Goal: Task Accomplishment & Management: Use online tool/utility

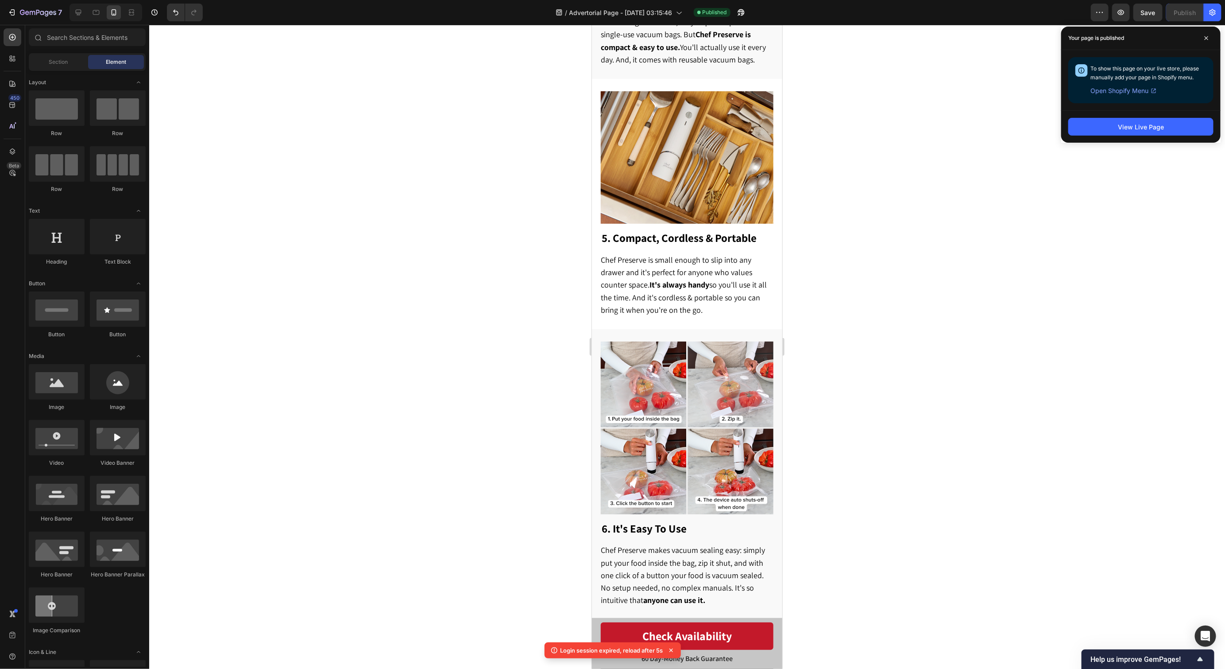
scroll to position [1420, 0]
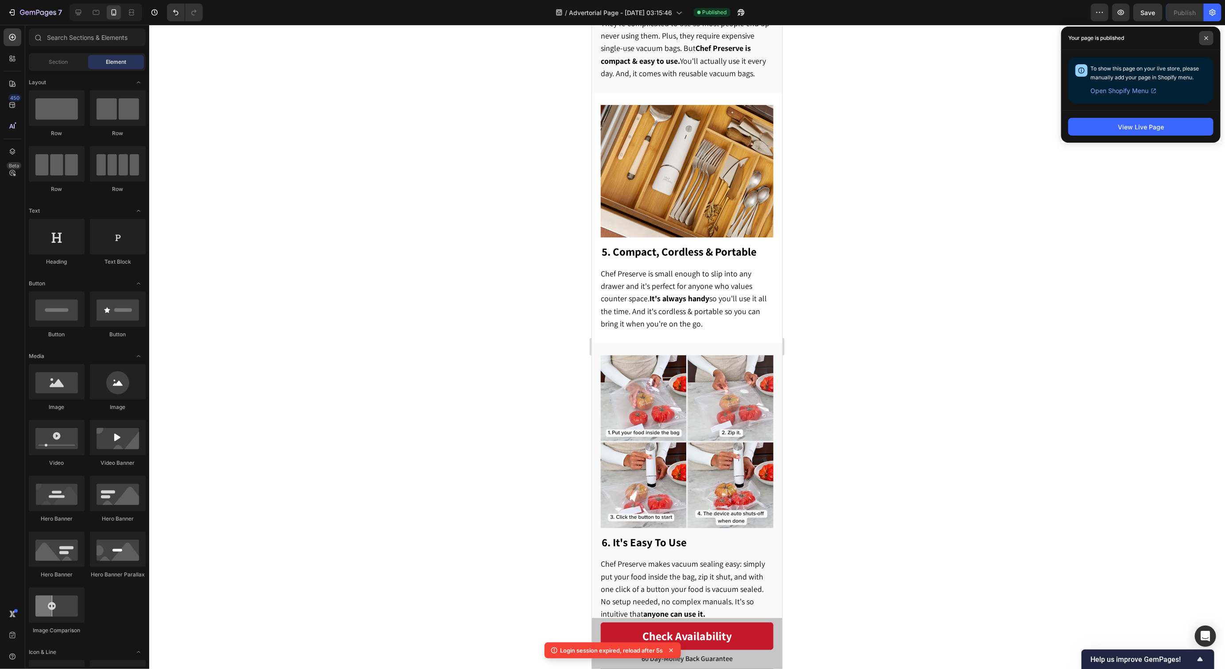
click at [1208, 43] on span at bounding box center [1207, 38] width 14 height 14
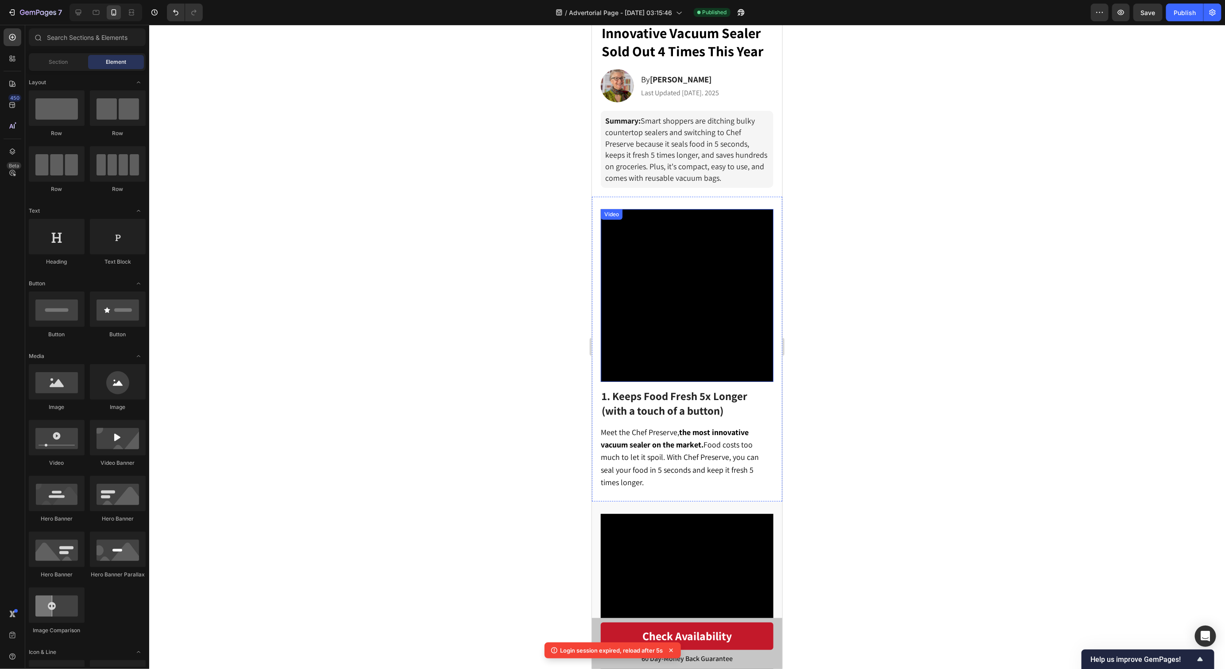
scroll to position [0, 0]
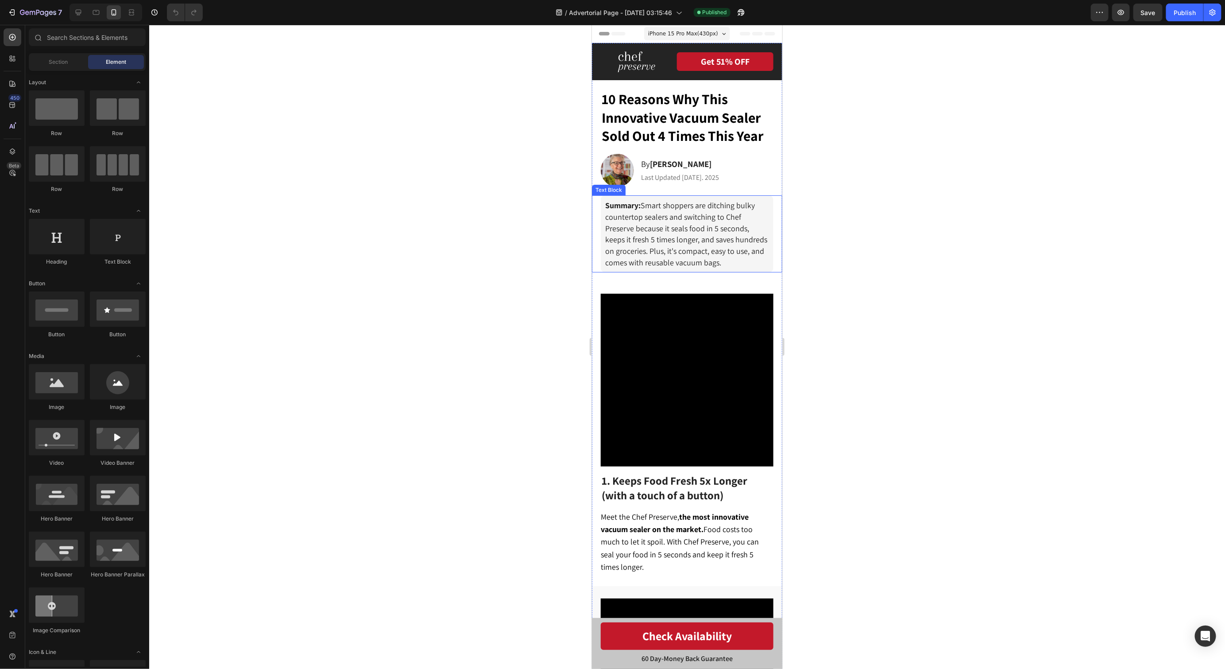
click at [712, 264] on div "Summary: Smart shoppers are ditching bulky countertop sealers and switching to …" at bounding box center [686, 233] width 173 height 77
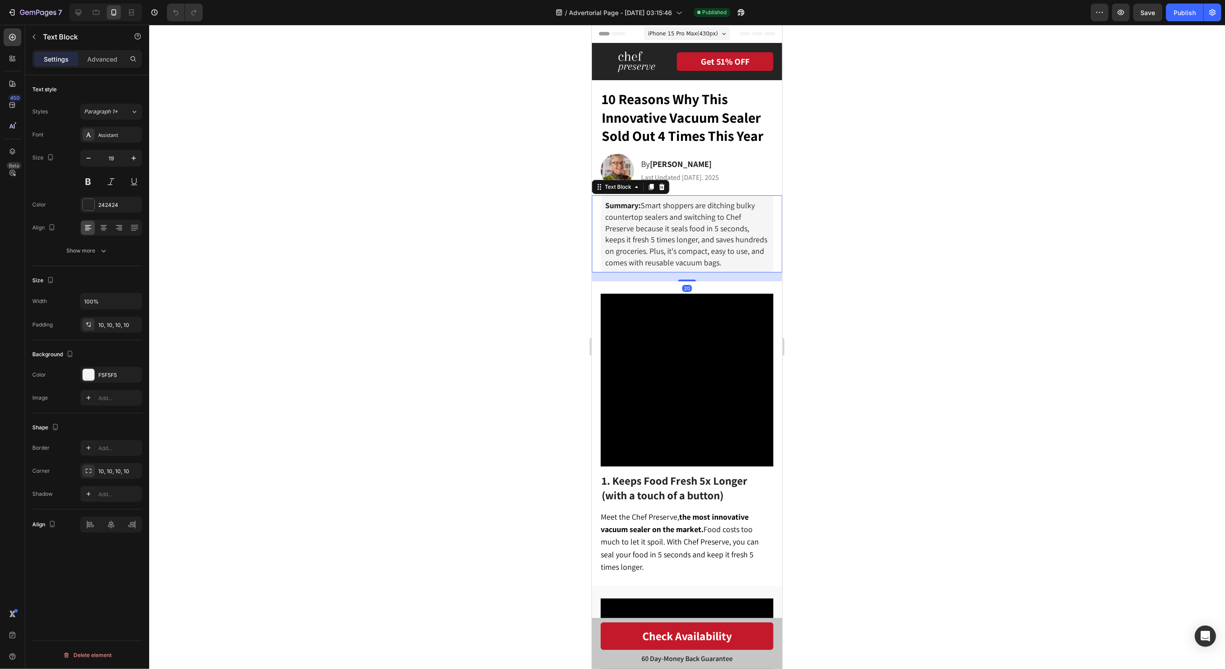
click at [712, 264] on div "Summary: Smart shoppers are ditching bulky countertop sealers and switching to …" at bounding box center [686, 233] width 173 height 77
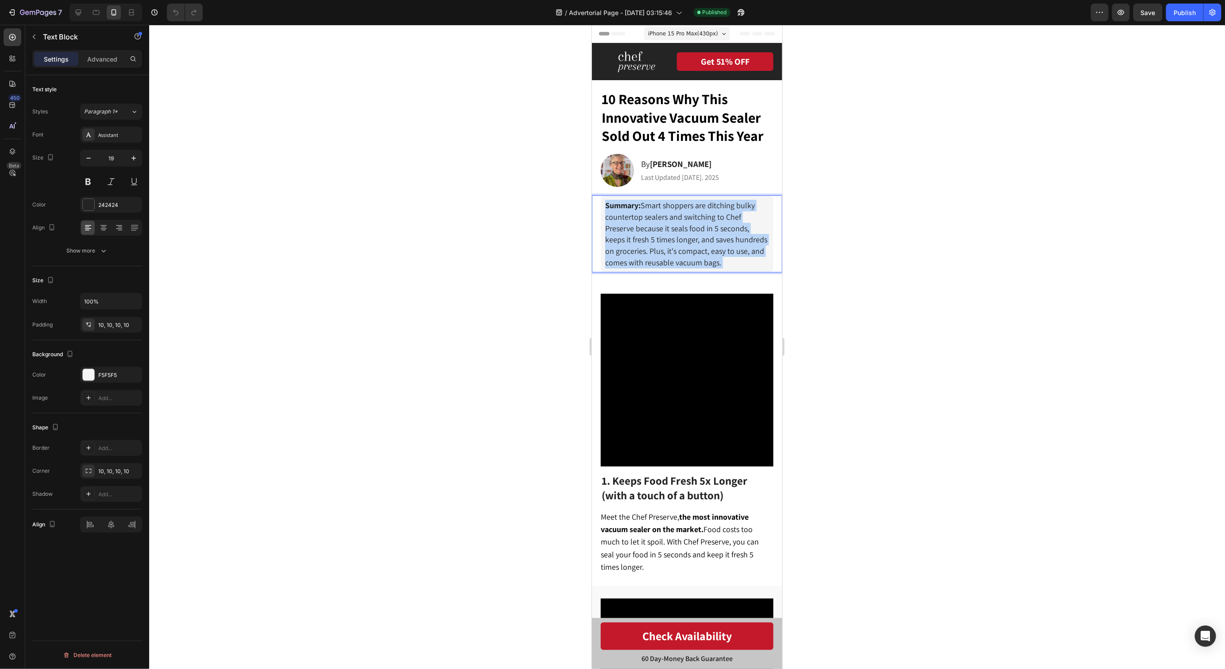
drag, startPoint x: 721, startPoint y: 259, endPoint x: 654, endPoint y: 217, distance: 79.5
click at [654, 217] on p "Summary: Smart shoppers are ditching bulky countertop sealers and switching to …" at bounding box center [687, 233] width 164 height 68
click at [654, 217] on span "Summary: Smart shoppers are ditching bulky countertop sealers and switching to …" at bounding box center [686, 233] width 162 height 67
drag, startPoint x: 645, startPoint y: 204, endPoint x: 661, endPoint y: 212, distance: 17.2
click at [670, 213] on span "Summary: Smart shoppers are ditching bulky countertop sealers and switching to …" at bounding box center [686, 233] width 162 height 67
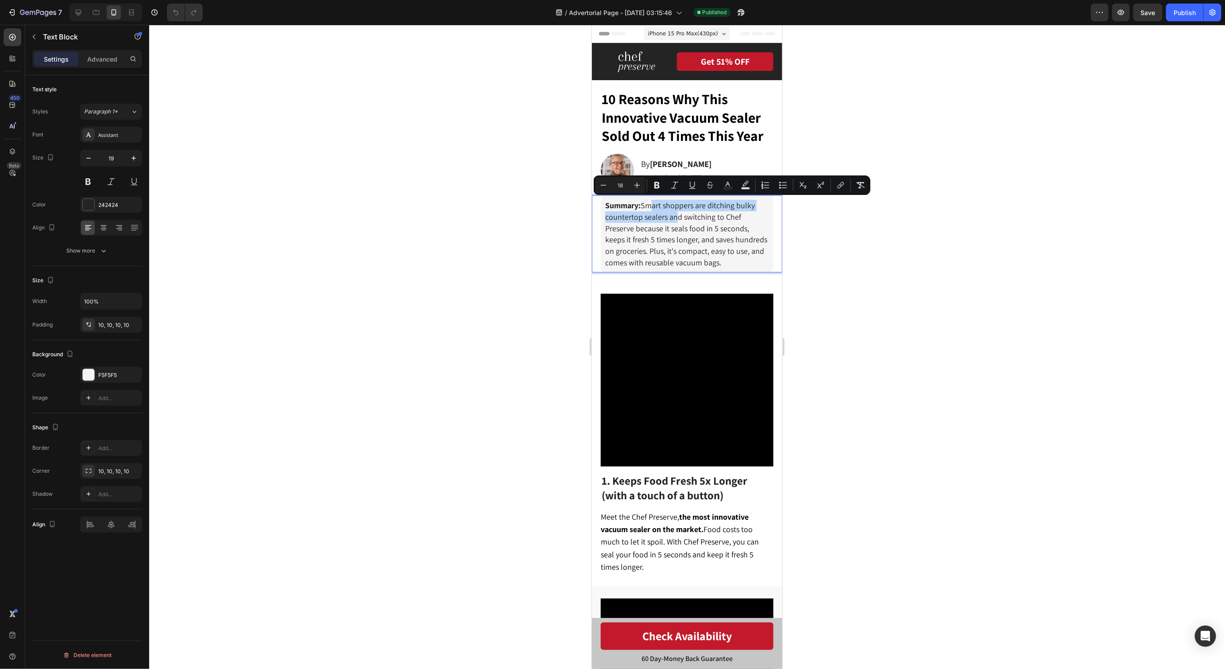
click at [661, 212] on span "Summary: Smart shoppers are ditching bulky countertop sealers and switching to …" at bounding box center [686, 233] width 162 height 67
drag, startPoint x: 608, startPoint y: 203, endPoint x: 736, endPoint y: 264, distance: 142.6
click at [736, 264] on div "Summary: Smart shoppers are ditching bulky countertop sealers and switching to …" at bounding box center [686, 233] width 173 height 77
copy span "Summary: Smart shoppers are ditching bulky countertop sealers and switching to …"
click at [918, 257] on div at bounding box center [687, 347] width 1076 height 644
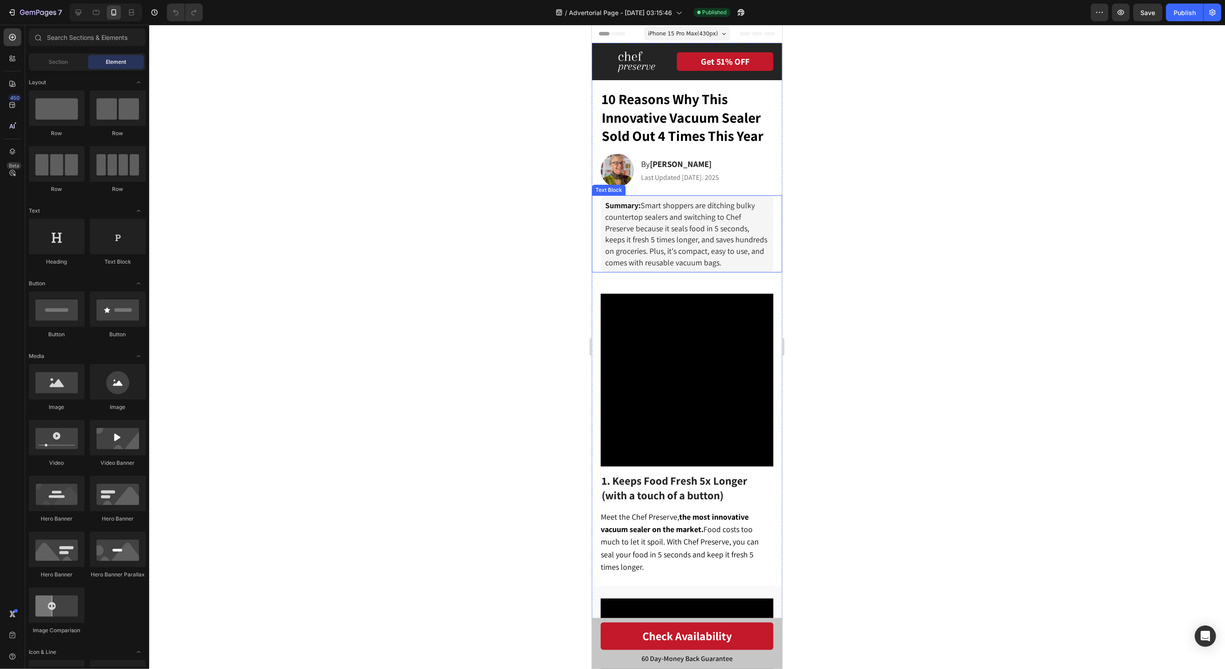
click at [648, 251] on span "Summary: Smart shoppers are ditching bulky countertop sealers and switching to …" at bounding box center [686, 233] width 162 height 67
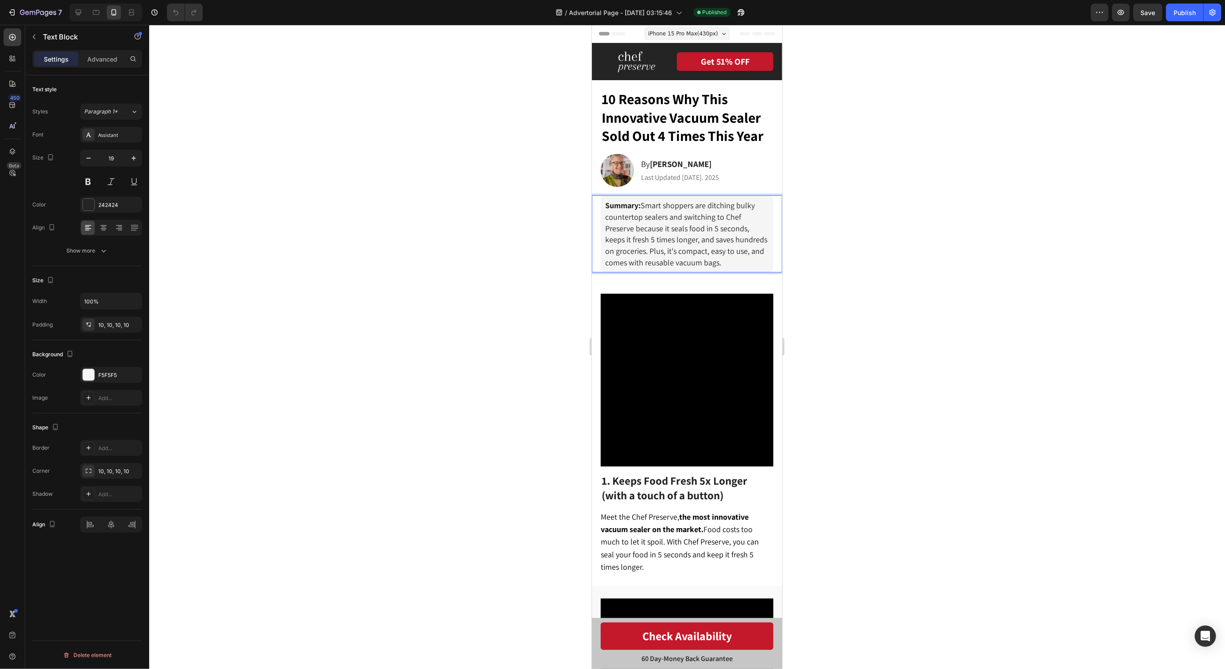
click at [723, 262] on p "Summary: Smart shoppers are ditching bulky countertop sealers and switching to …" at bounding box center [687, 233] width 164 height 68
drag, startPoint x: 723, startPoint y: 260, endPoint x: 593, endPoint y: 206, distance: 140.7
click at [593, 206] on div "Summary: Smart shoppers are ditching bulky countertop sealers and switching to …" at bounding box center [687, 233] width 190 height 77
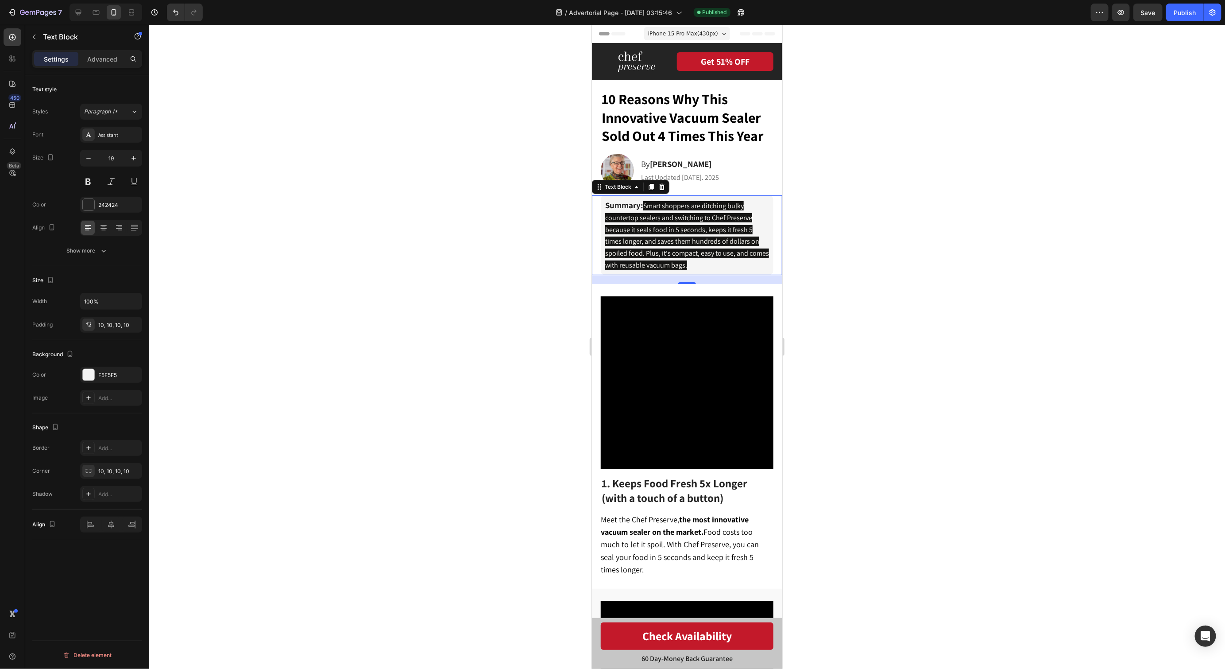
click at [703, 259] on p "Summary: Smart shoppers are ditching bulky countertop sealers and switching to …" at bounding box center [687, 234] width 164 height 71
click at [699, 259] on p "Summary: Smart shoppers are ditching bulky countertop sealers and switching to …" at bounding box center [687, 234] width 164 height 71
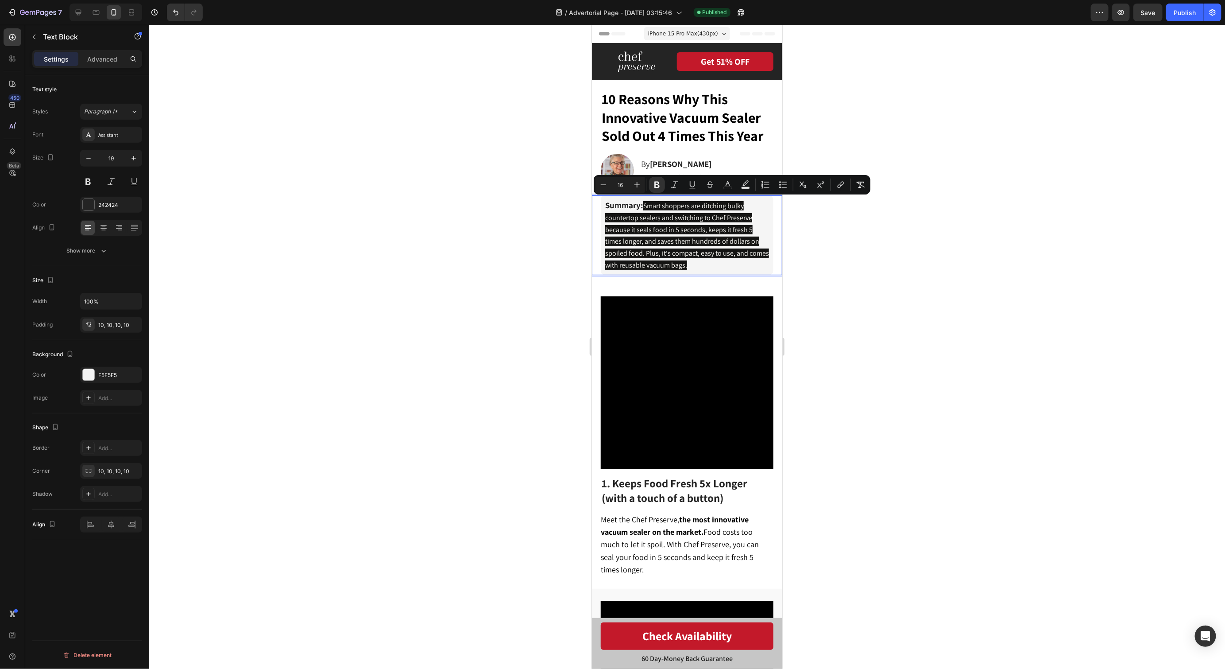
drag, startPoint x: 692, startPoint y: 260, endPoint x: 604, endPoint y: 204, distance: 103.8
click at [605, 204] on p "Summary: Smart shoppers are ditching bulky countertop sealers and switching to …" at bounding box center [687, 234] width 164 height 71
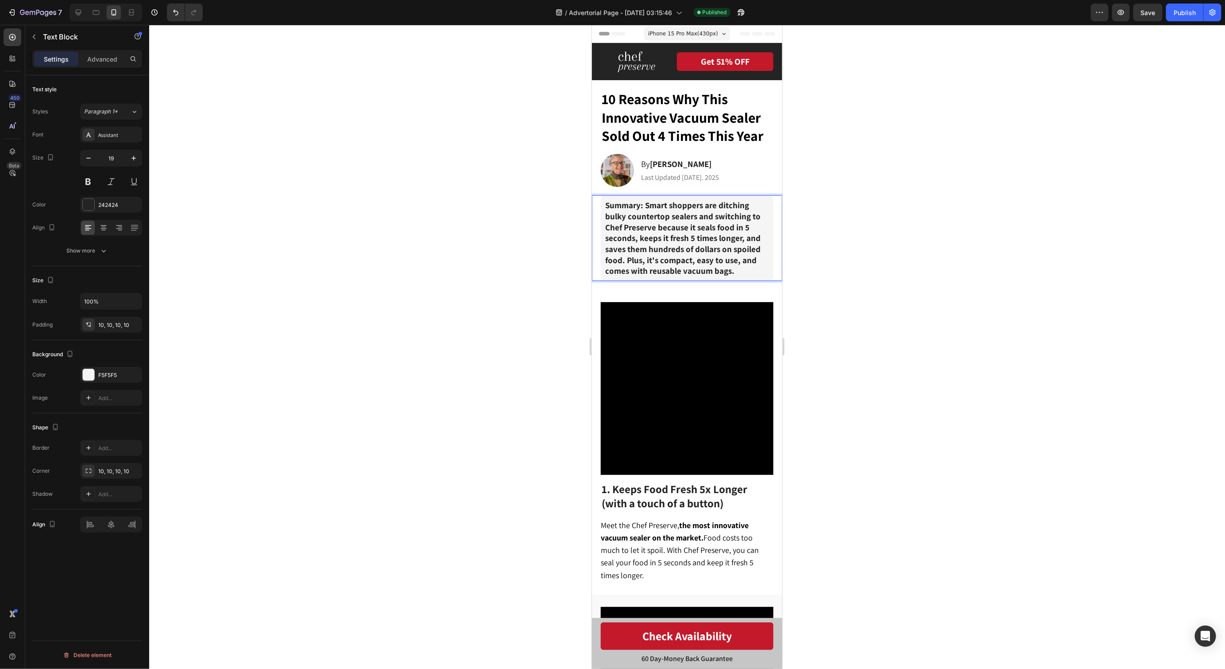
click at [741, 274] on p "Summary: Smart shoppers are ditching bulky countertop sealers and switching to …" at bounding box center [687, 237] width 164 height 77
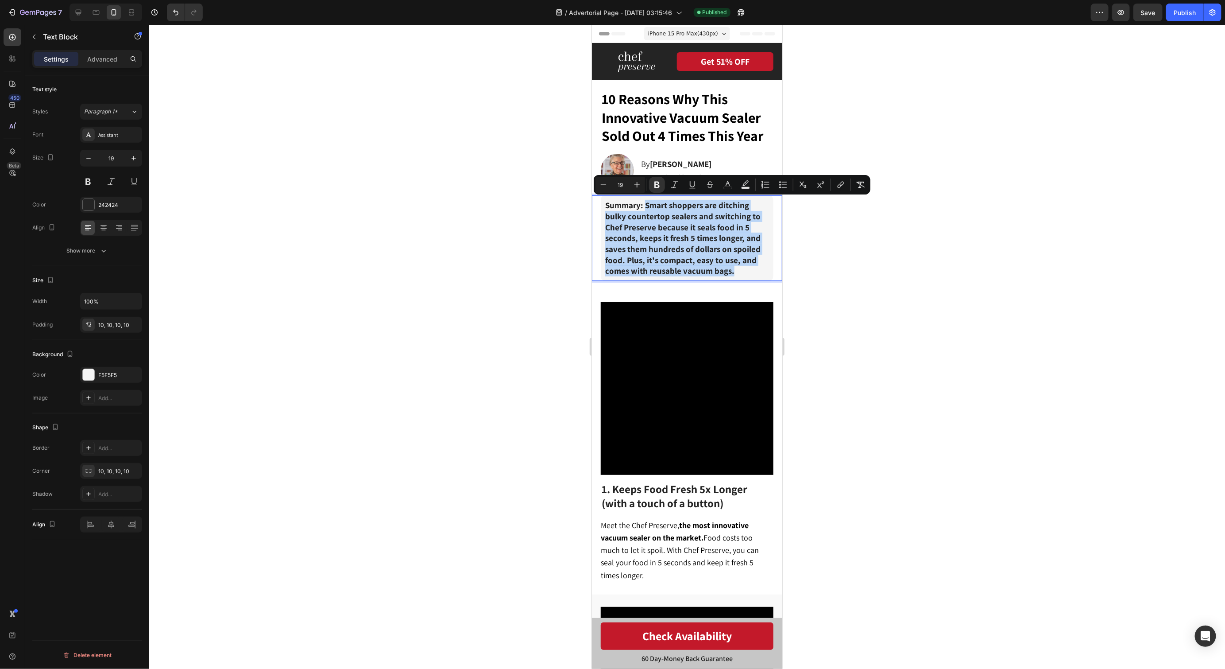
drag, startPoint x: 741, startPoint y: 271, endPoint x: 644, endPoint y: 205, distance: 117.3
click at [644, 205] on p "Summary: Smart shoppers are ditching bulky countertop sealers and switching to …" at bounding box center [687, 237] width 164 height 77
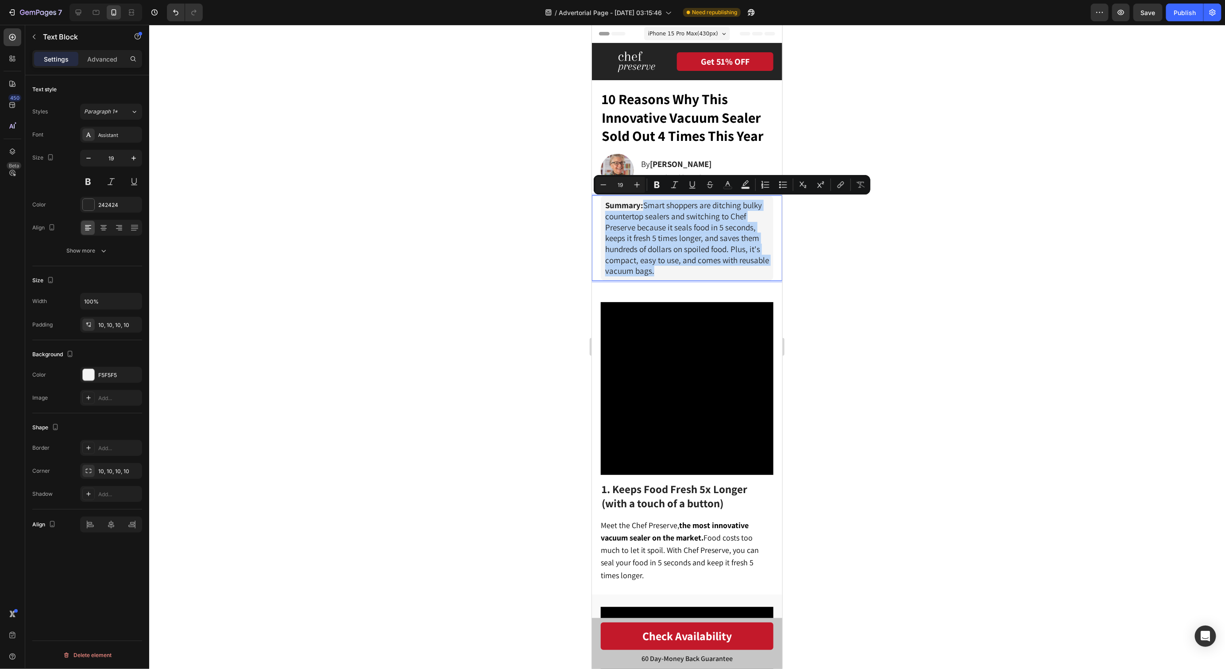
drag, startPoint x: 706, startPoint y: 275, endPoint x: 693, endPoint y: 271, distance: 13.7
click at [706, 275] on div "Summary: Smart shoppers are ditching bulky countertop sealers and switching to …" at bounding box center [686, 237] width 173 height 85
drag, startPoint x: 685, startPoint y: 270, endPoint x: 604, endPoint y: 205, distance: 103.9
click at [605, 205] on p "Summary: Smart shoppers are ditching bulky countertop sealers and switching to …" at bounding box center [687, 237] width 164 height 77
drag, startPoint x: 602, startPoint y: 184, endPoint x: 615, endPoint y: 191, distance: 14.5
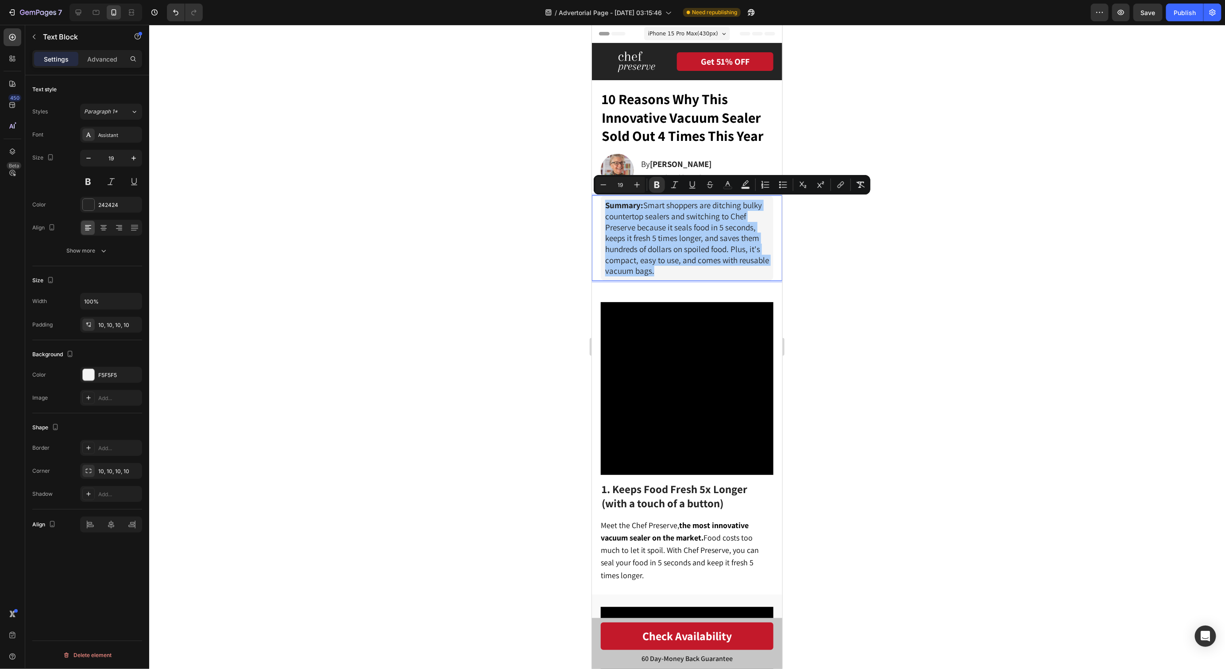
click at [602, 184] on icon "Editor contextual toolbar" at bounding box center [604, 184] width 6 height 0
type input "18"
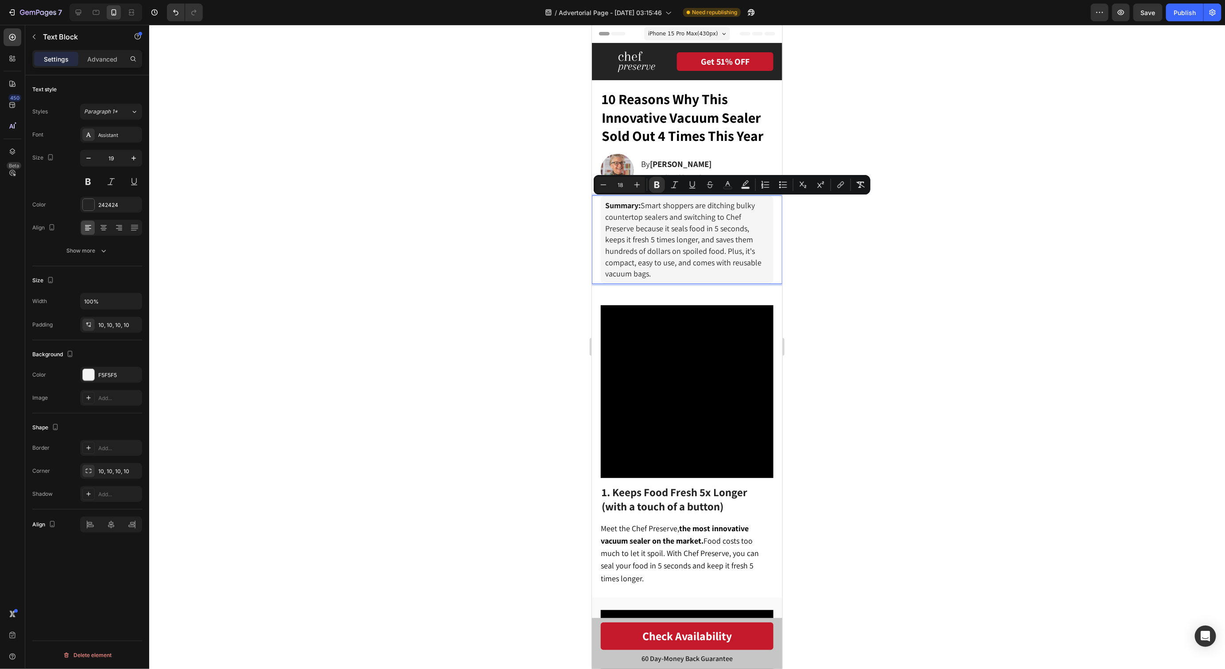
click at [838, 253] on div at bounding box center [687, 347] width 1076 height 644
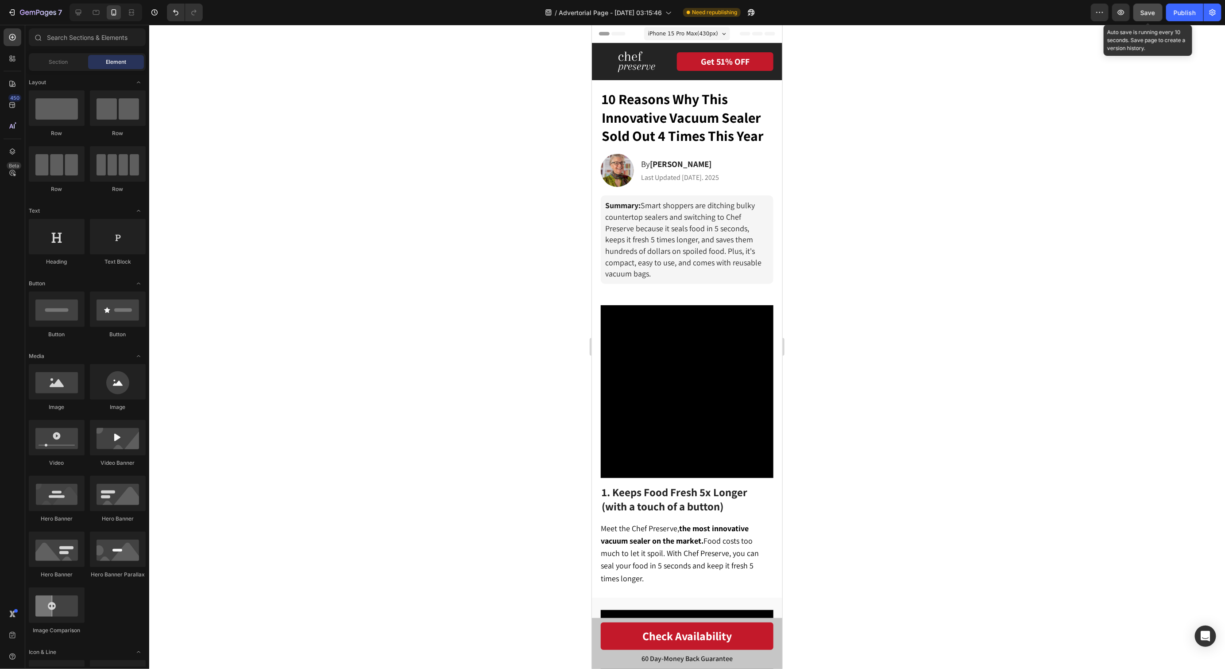
click at [1148, 20] on button "Save" at bounding box center [1148, 13] width 29 height 18
click at [1173, 20] on button "Publish" at bounding box center [1184, 13] width 37 height 18
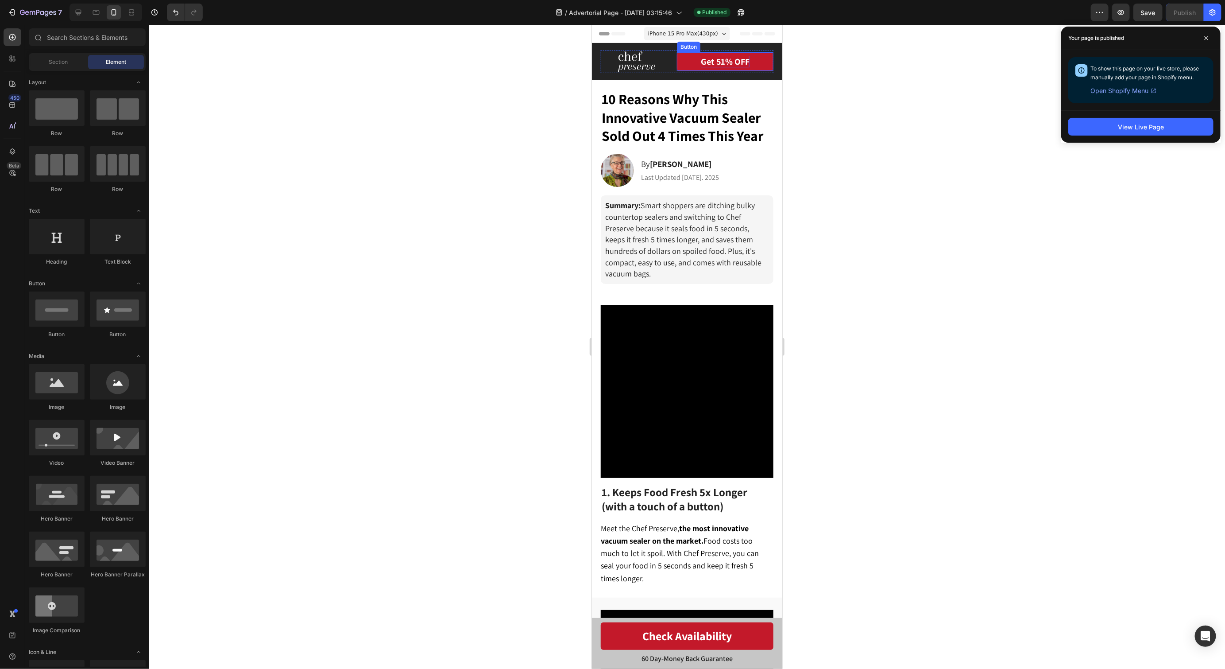
click at [745, 61] on p "Get 51% OFF" at bounding box center [724, 61] width 49 height 12
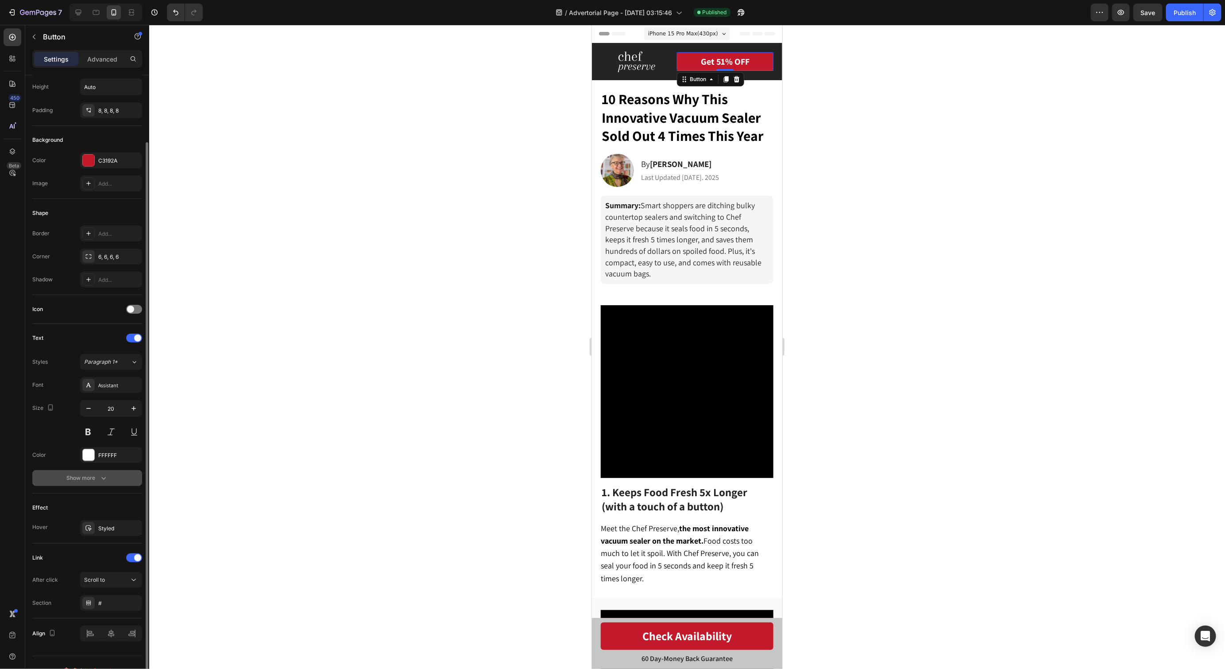
scroll to position [60, 0]
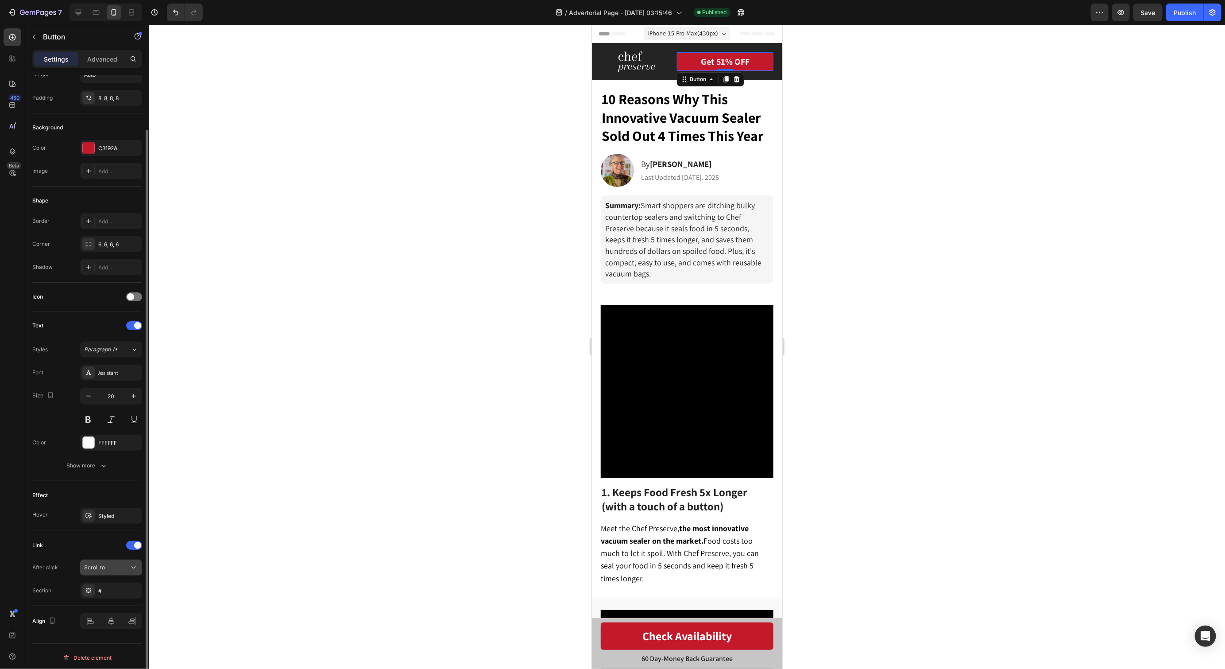
click at [127, 559] on button "Scroll to" at bounding box center [111, 567] width 62 height 16
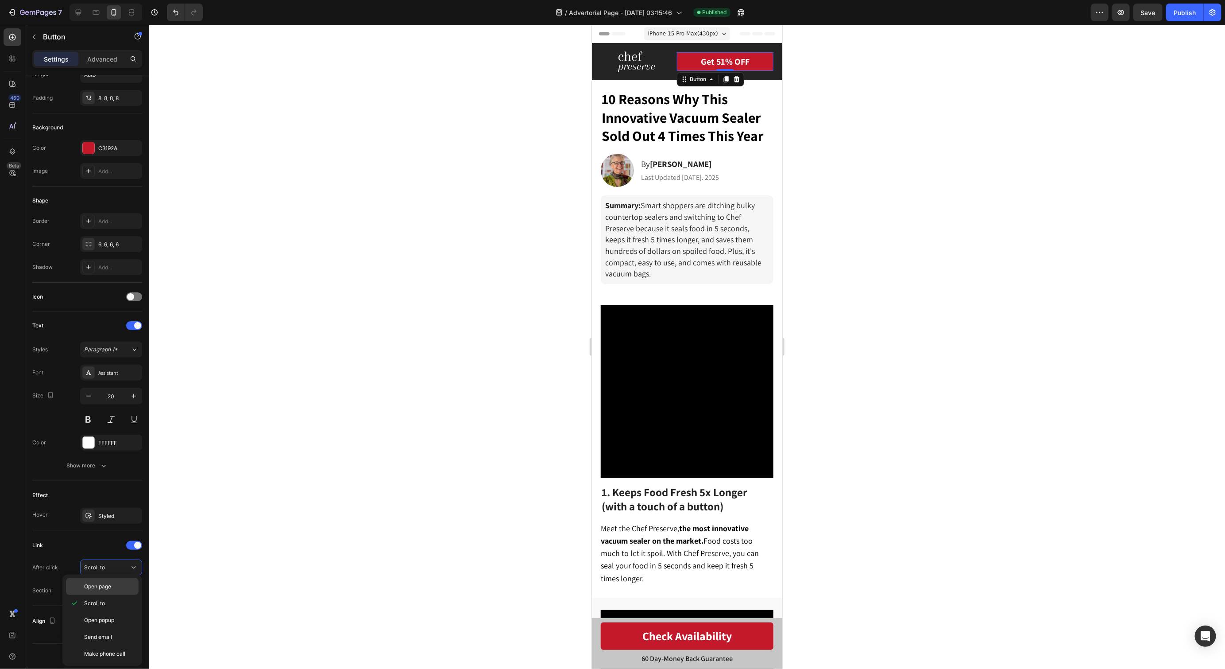
click at [117, 591] on div "Open page" at bounding box center [102, 586] width 73 height 17
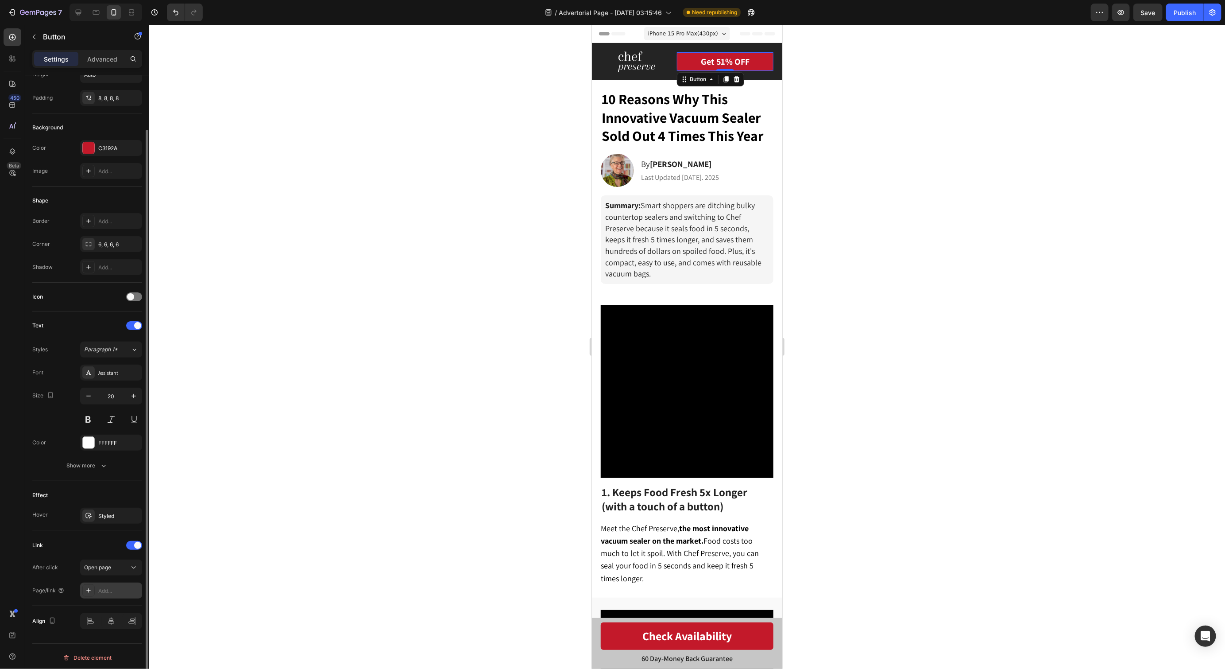
click at [110, 587] on div "Add..." at bounding box center [119, 591] width 42 height 8
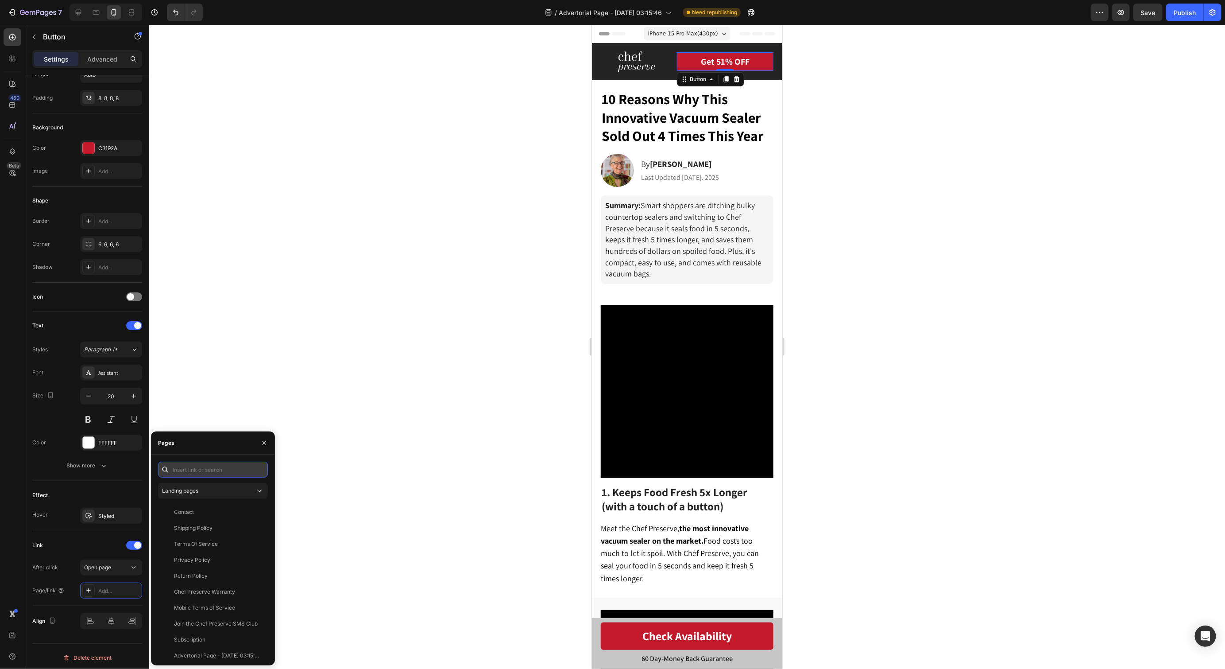
click at [215, 470] on input "text" at bounding box center [213, 469] width 110 height 16
paste input "https://chefpreserve.com/products/cp"
type input "https://chefpreserve.com/products/cp"
click at [212, 490] on div "https://chefpreserve.com/products/cp" at bounding box center [202, 491] width 57 height 8
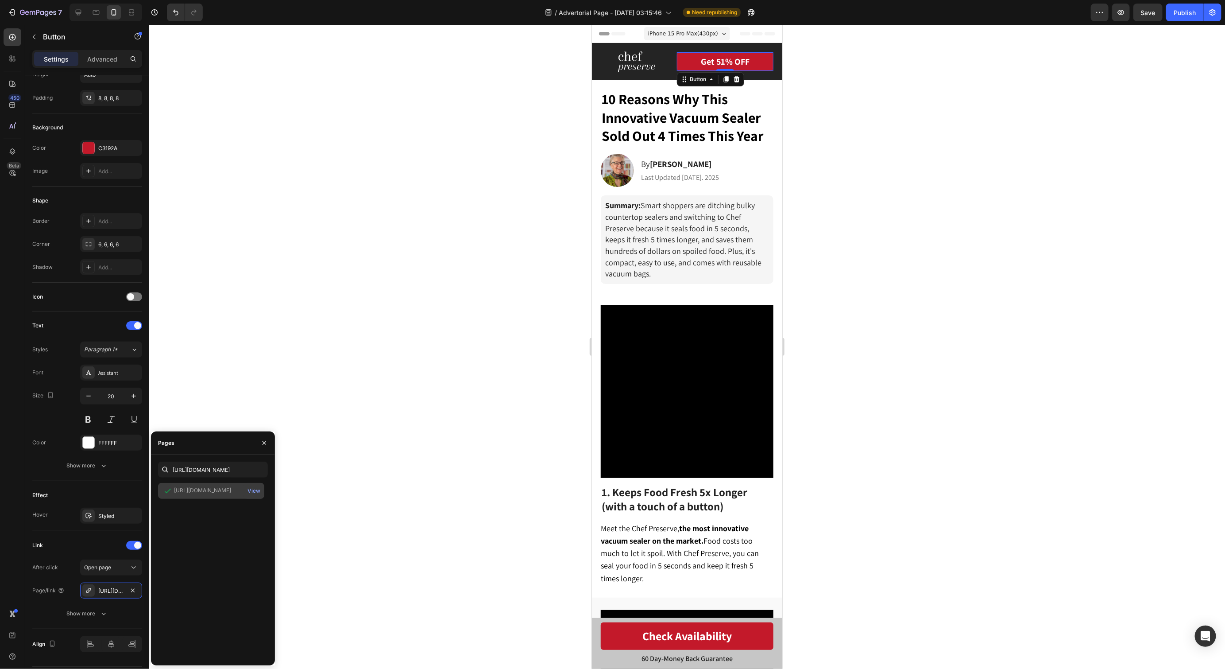
scroll to position [0, 0]
click at [359, 498] on div at bounding box center [687, 347] width 1076 height 644
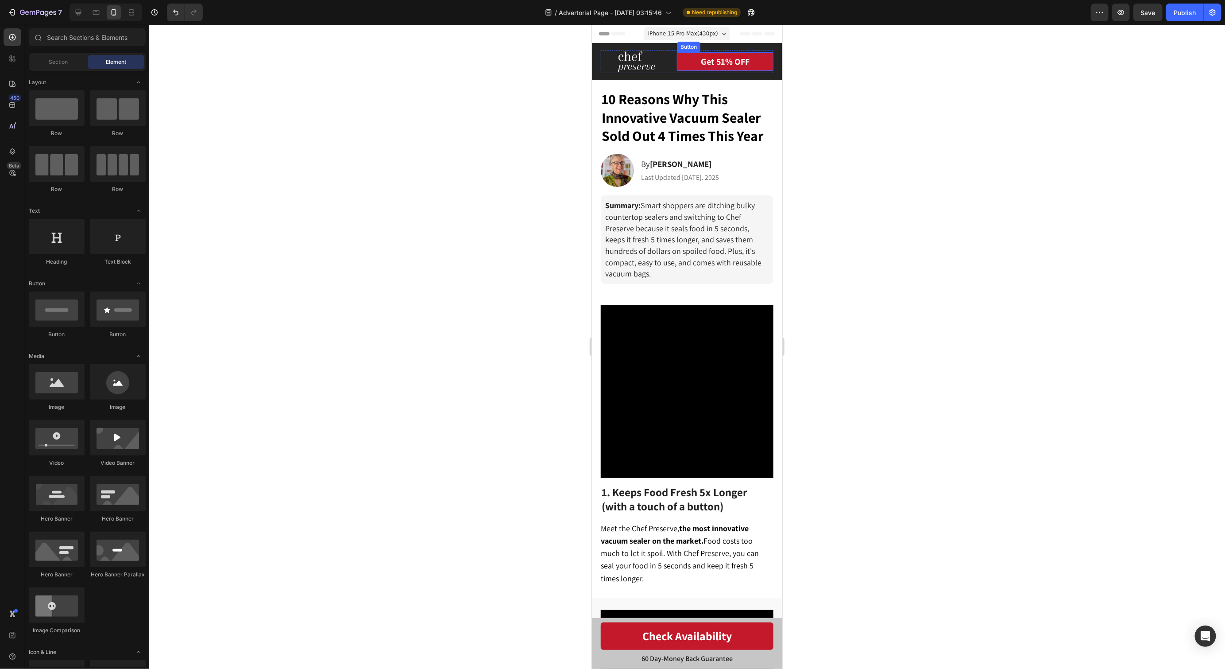
click at [702, 59] on p "Get 51% OFF" at bounding box center [724, 61] width 49 height 12
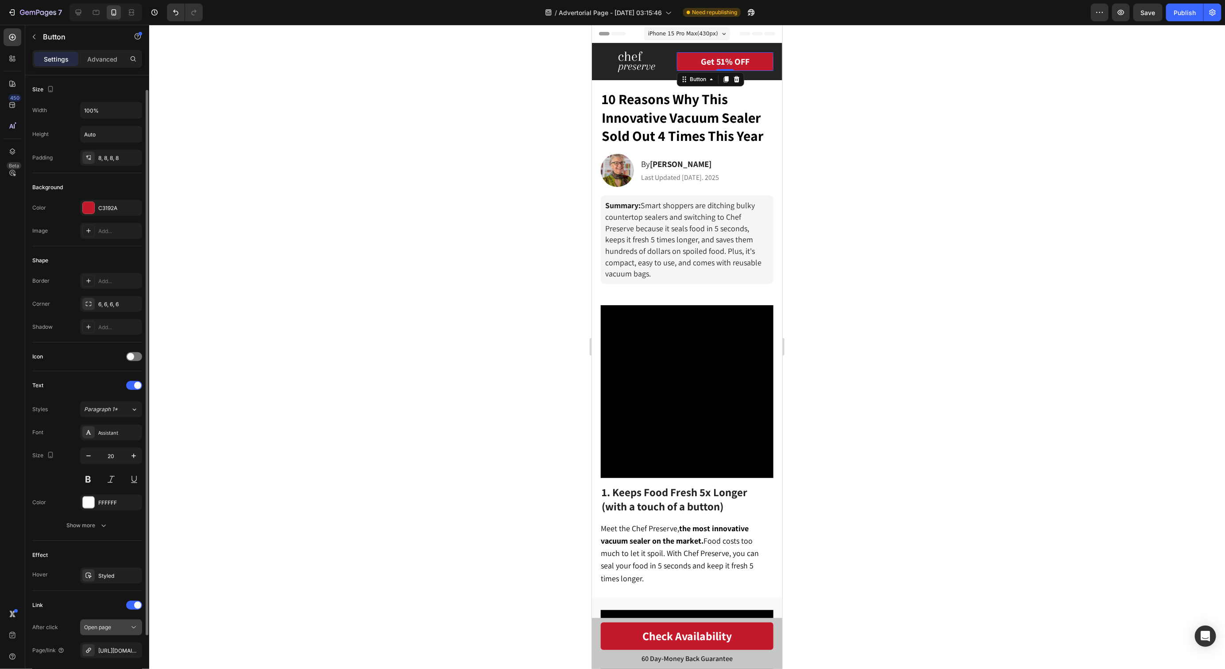
scroll to position [83, 0]
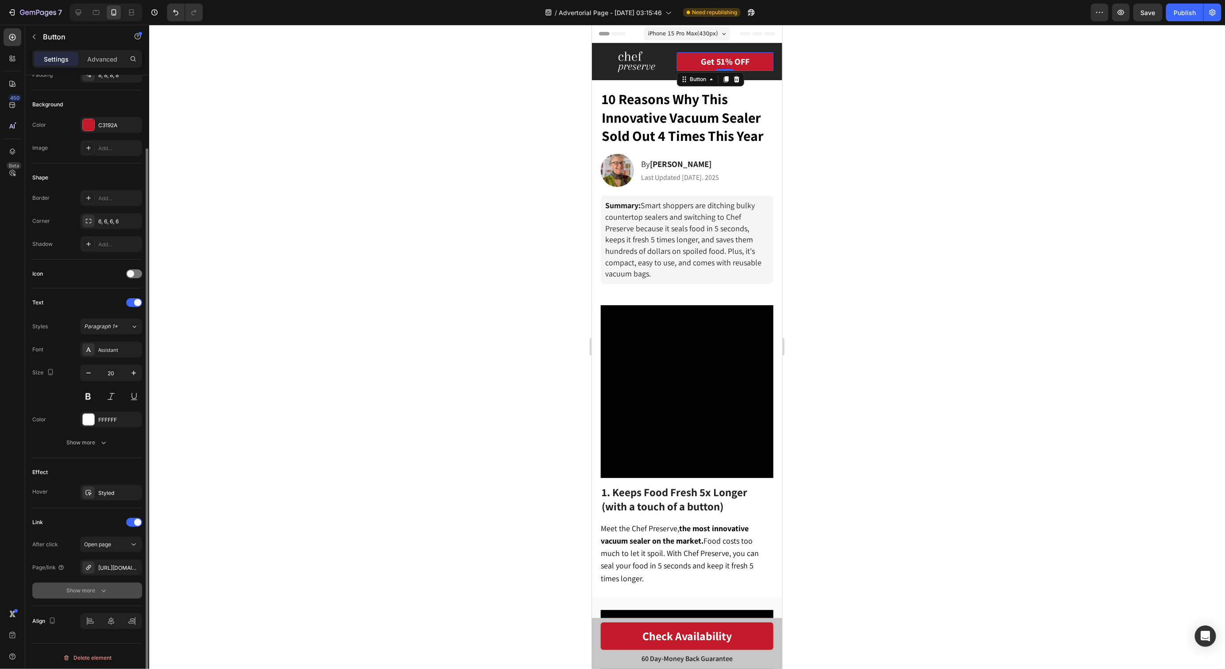
click at [95, 590] on div "Show more" at bounding box center [87, 590] width 41 height 9
click at [126, 586] on span "No" at bounding box center [126, 590] width 7 height 8
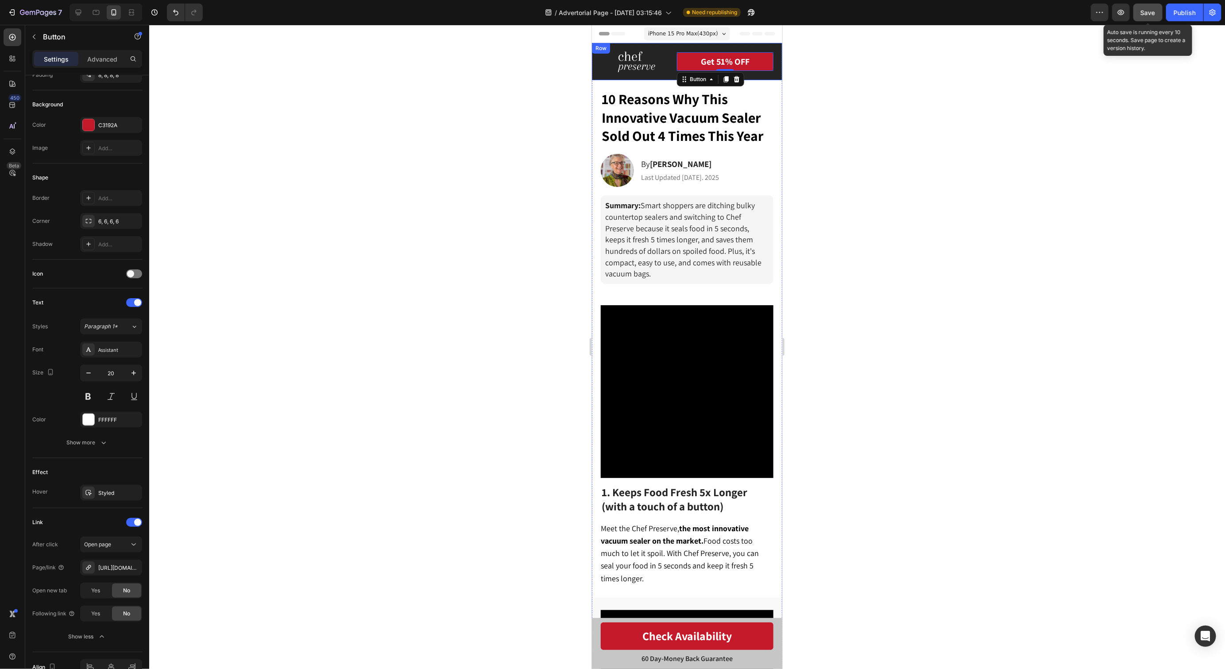
click at [1157, 20] on button "Save" at bounding box center [1148, 13] width 29 height 18
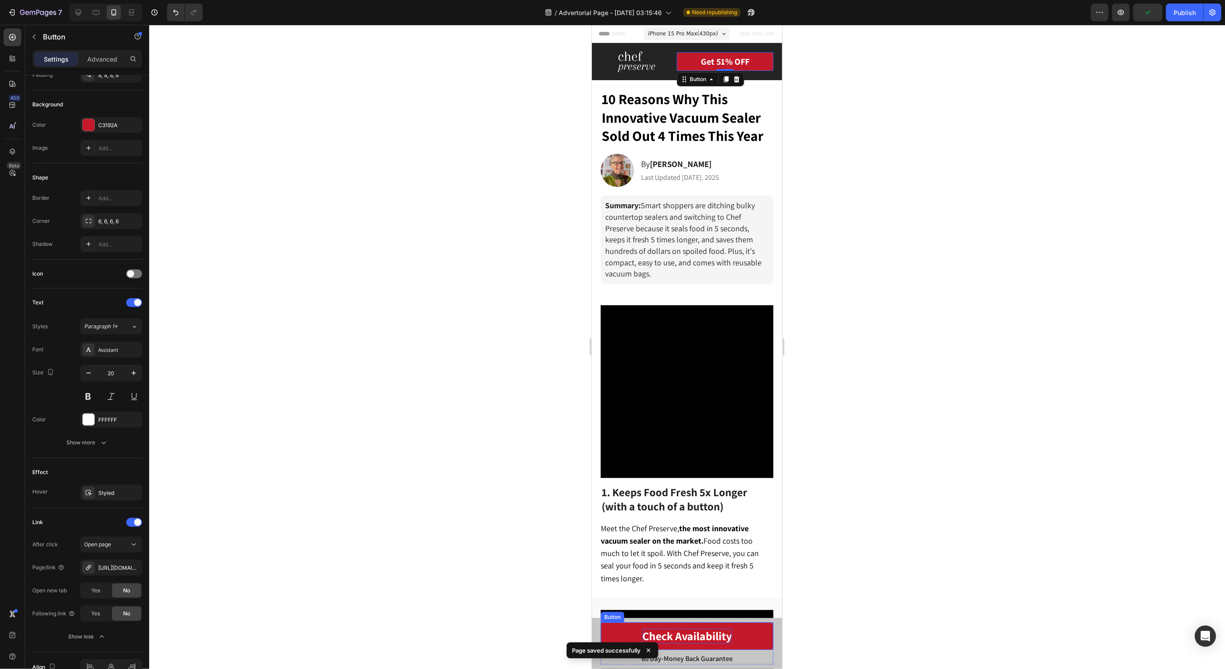
click at [708, 641] on p "Check Availability" at bounding box center [686, 635] width 89 height 15
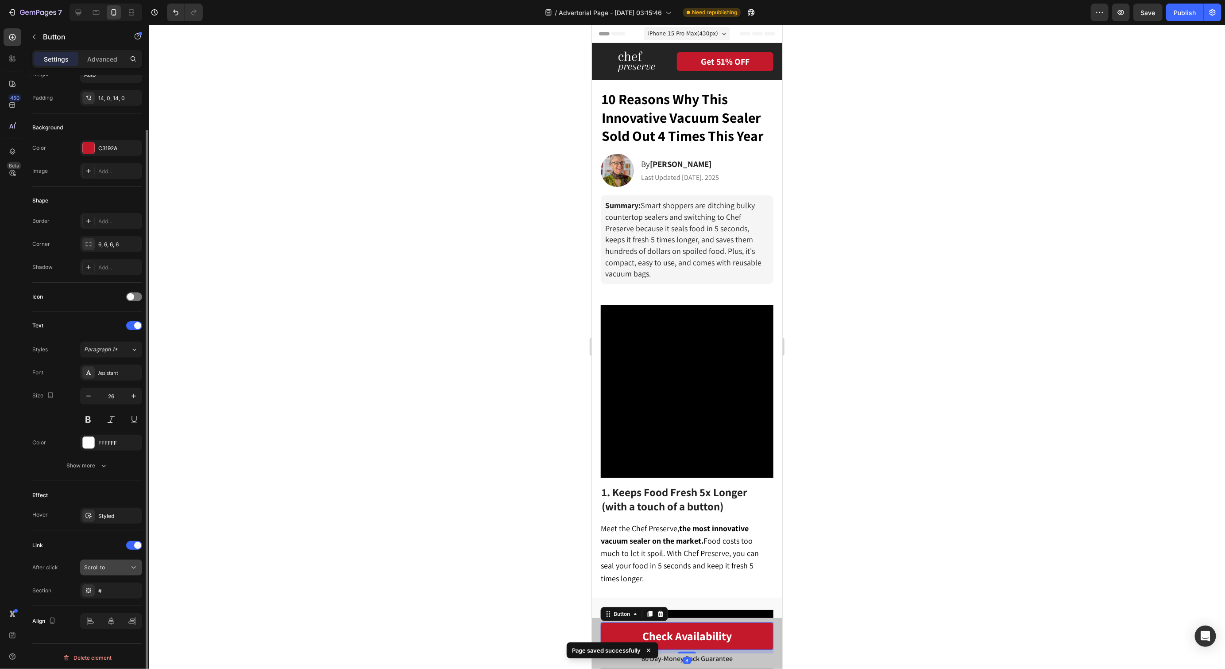
click at [115, 563] on div "Scroll to" at bounding box center [106, 567] width 45 height 8
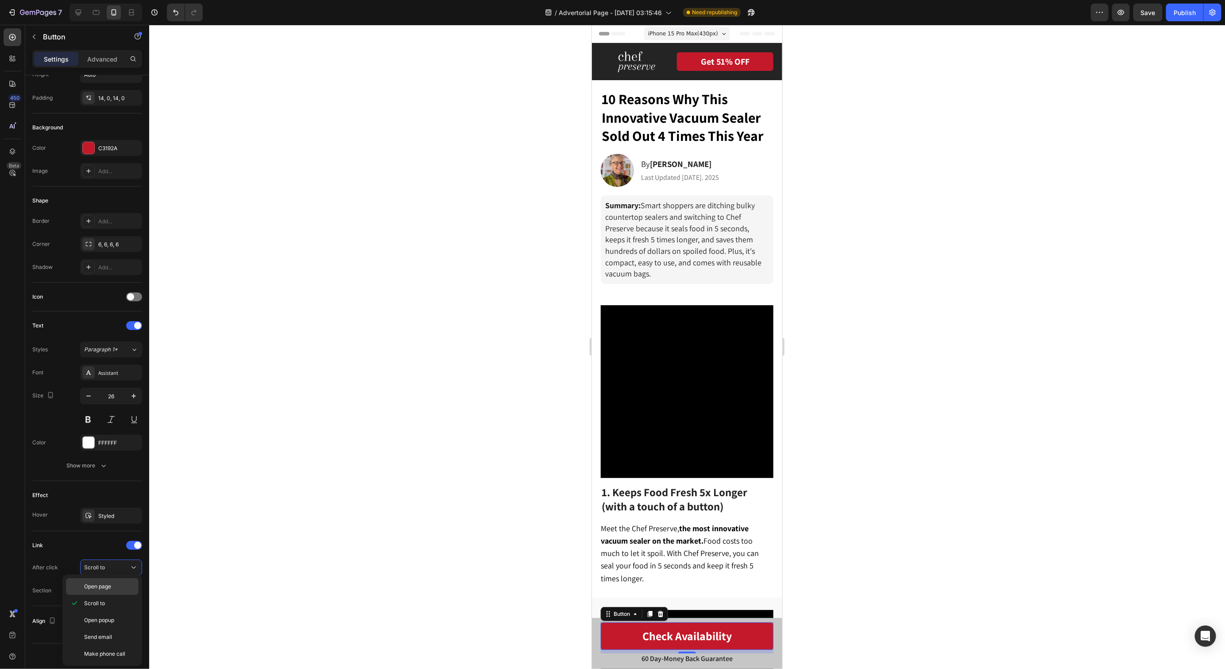
click at [118, 587] on p "Open page" at bounding box center [109, 586] width 50 height 8
click at [114, 588] on div "Add..." at bounding box center [119, 591] width 42 height 8
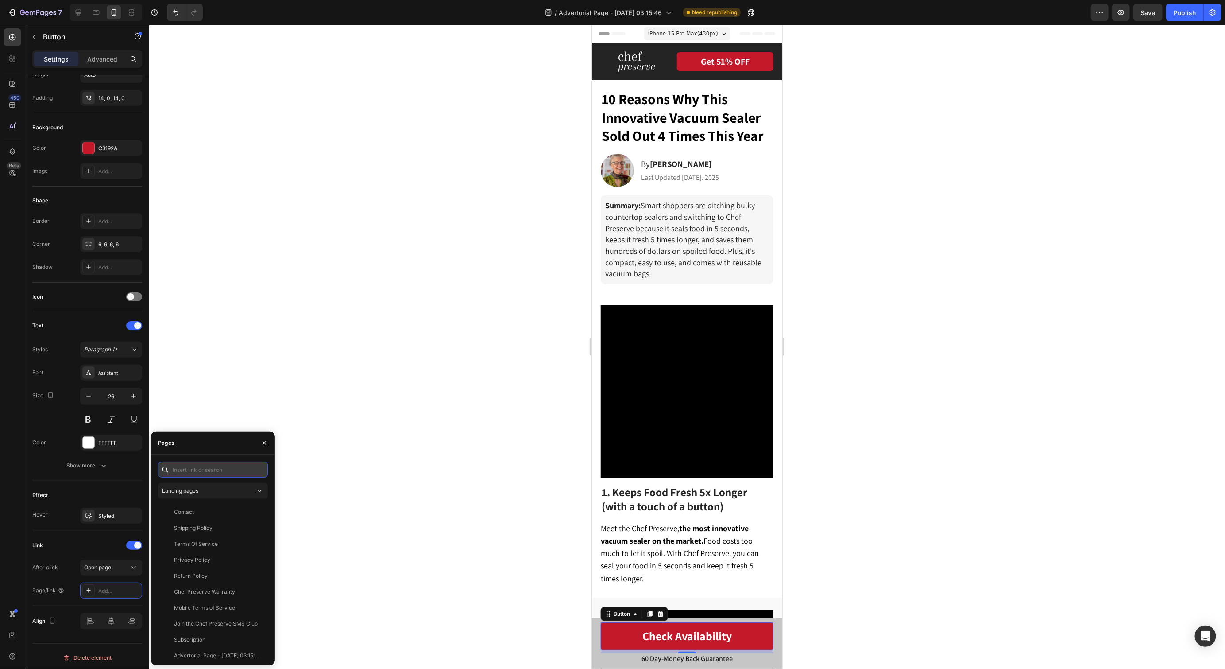
click at [221, 469] on input "text" at bounding box center [213, 469] width 110 height 16
paste input "https://chefpreserve.com/products/cp"
type input "https://chefpreserve.com/products/cp"
click at [210, 491] on div "https://chefpreserve.com/products/cp" at bounding box center [202, 491] width 57 height 8
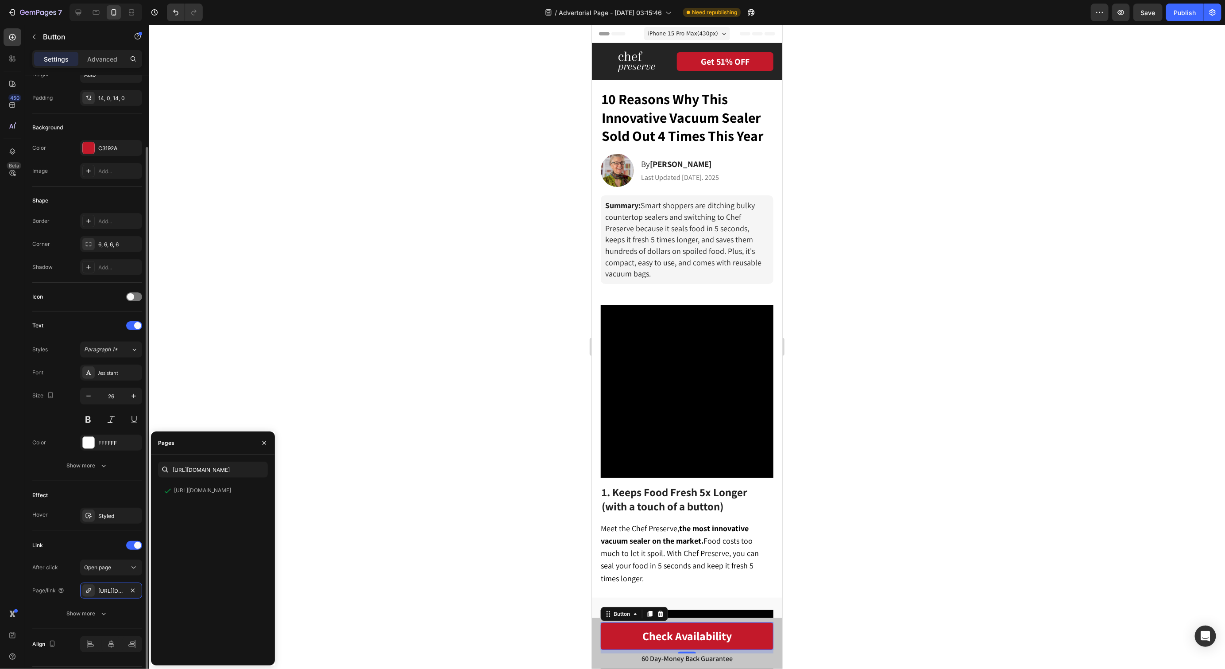
scroll to position [83, 0]
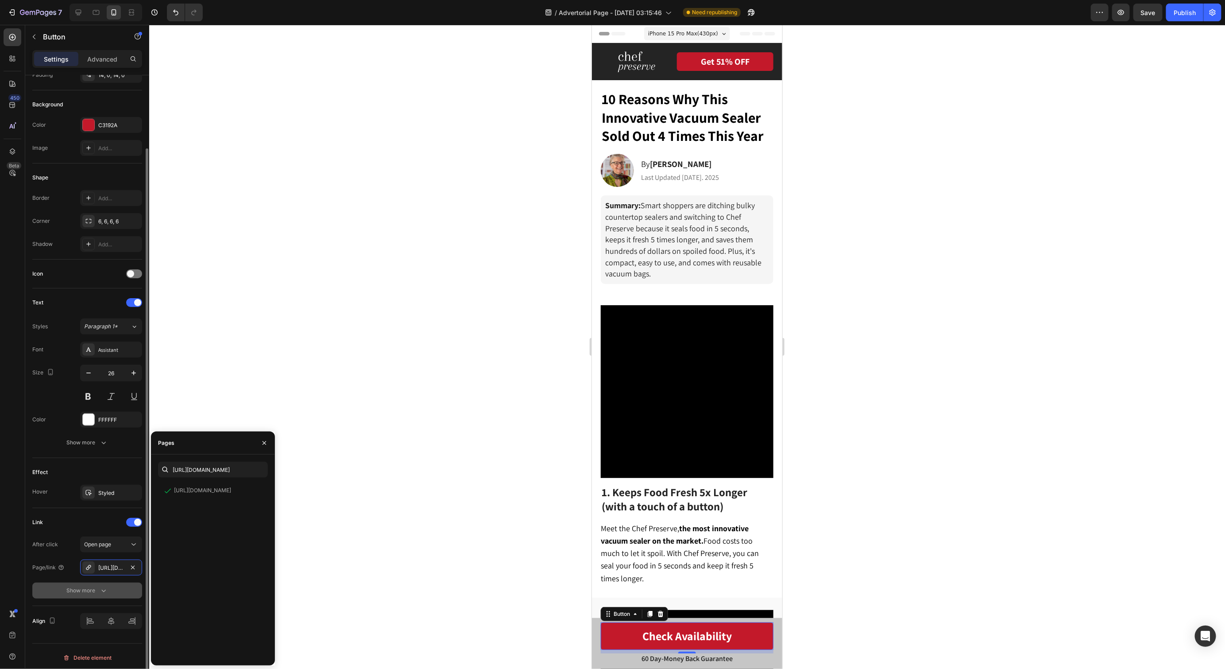
click at [39, 590] on button "Show more" at bounding box center [87, 590] width 110 height 16
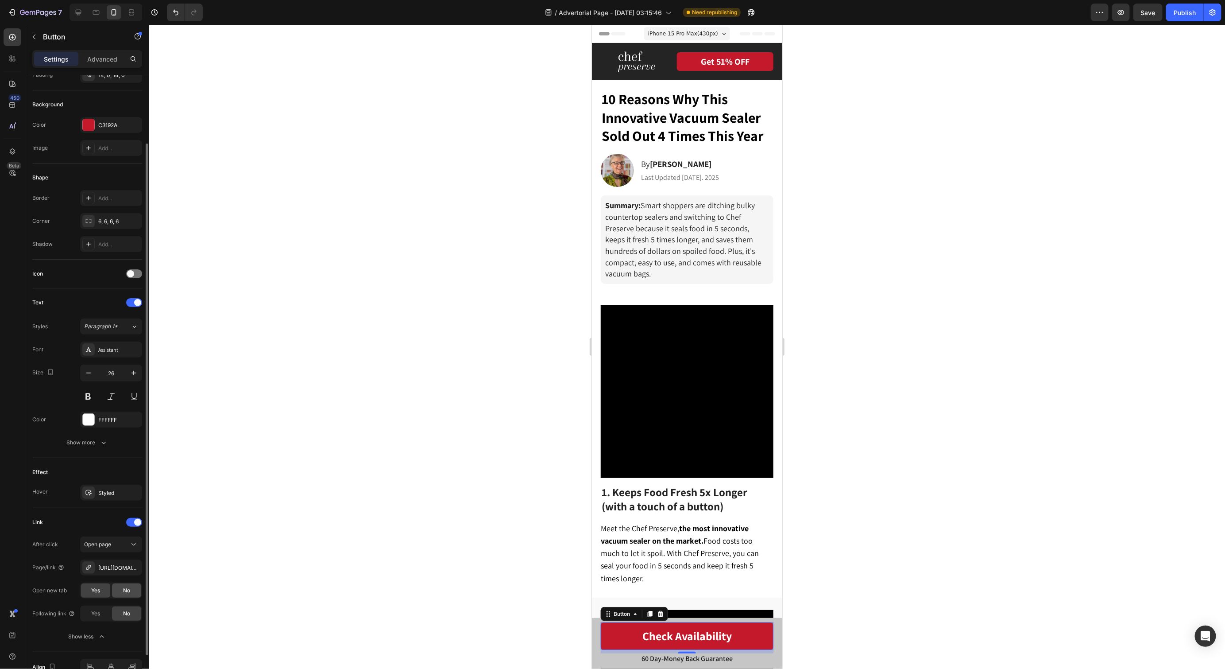
click at [131, 588] on div "No" at bounding box center [126, 590] width 29 height 14
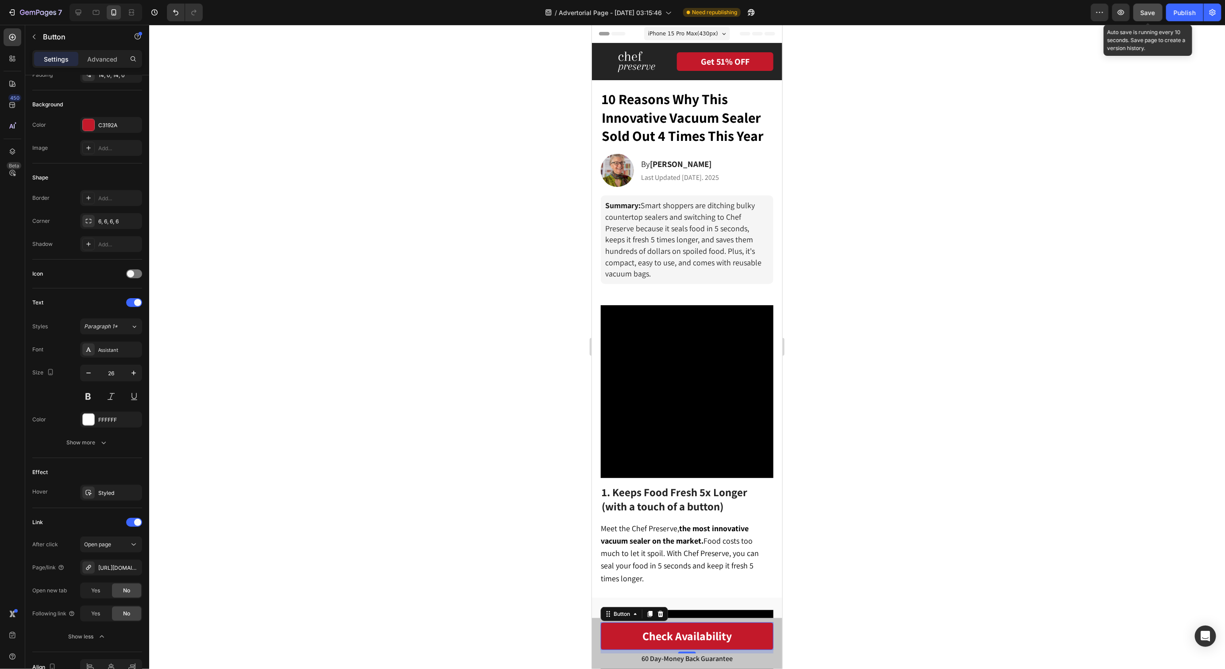
click at [1155, 11] on span "Save" at bounding box center [1148, 13] width 15 height 8
click at [1172, 12] on button "Publish" at bounding box center [1184, 13] width 37 height 18
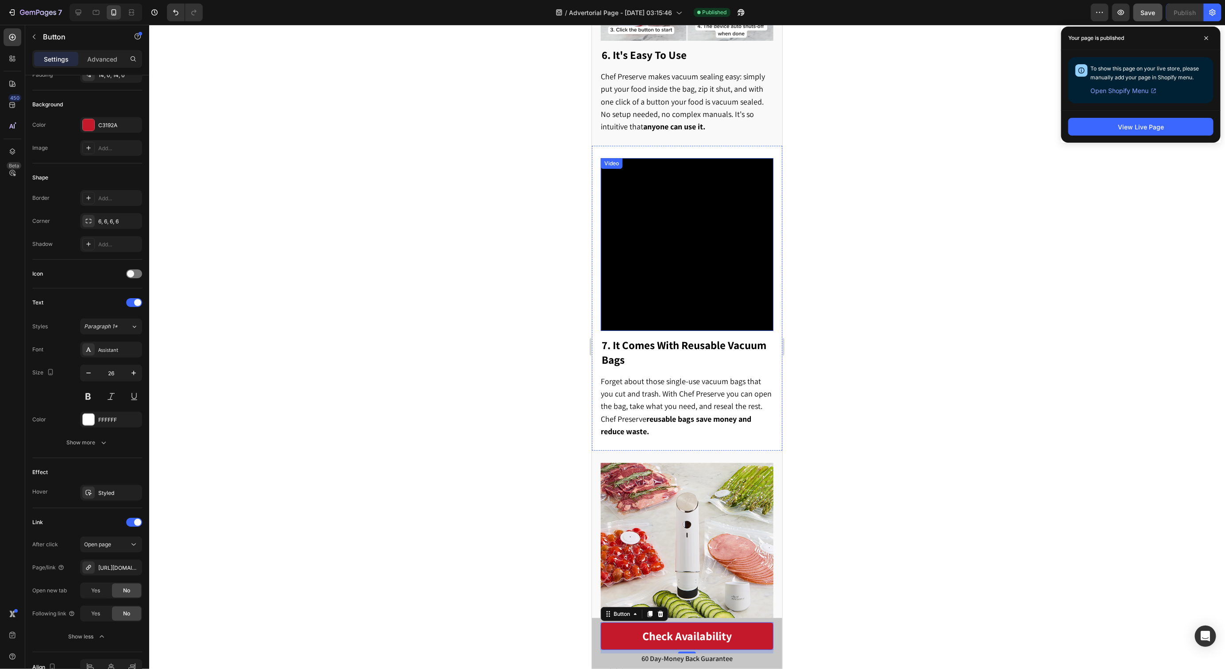
scroll to position [1923, 0]
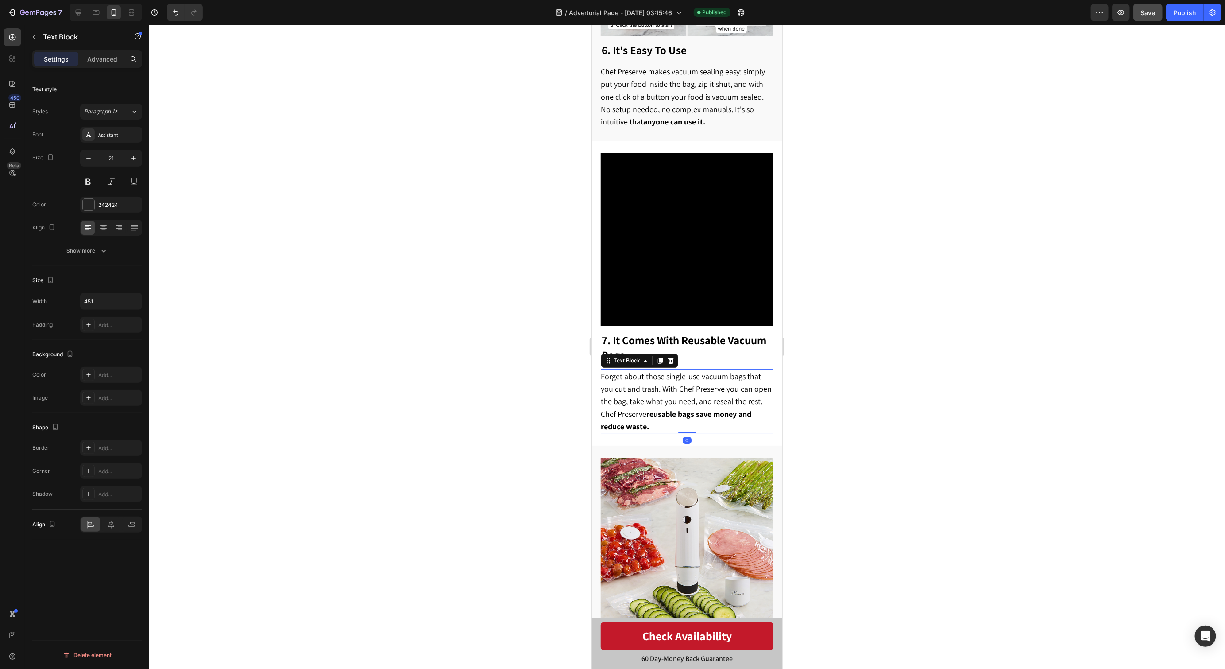
click at [729, 371] on span "Forget about those single-use vacuum bags that you cut and trash. With Chef Pre…" at bounding box center [685, 401] width 171 height 60
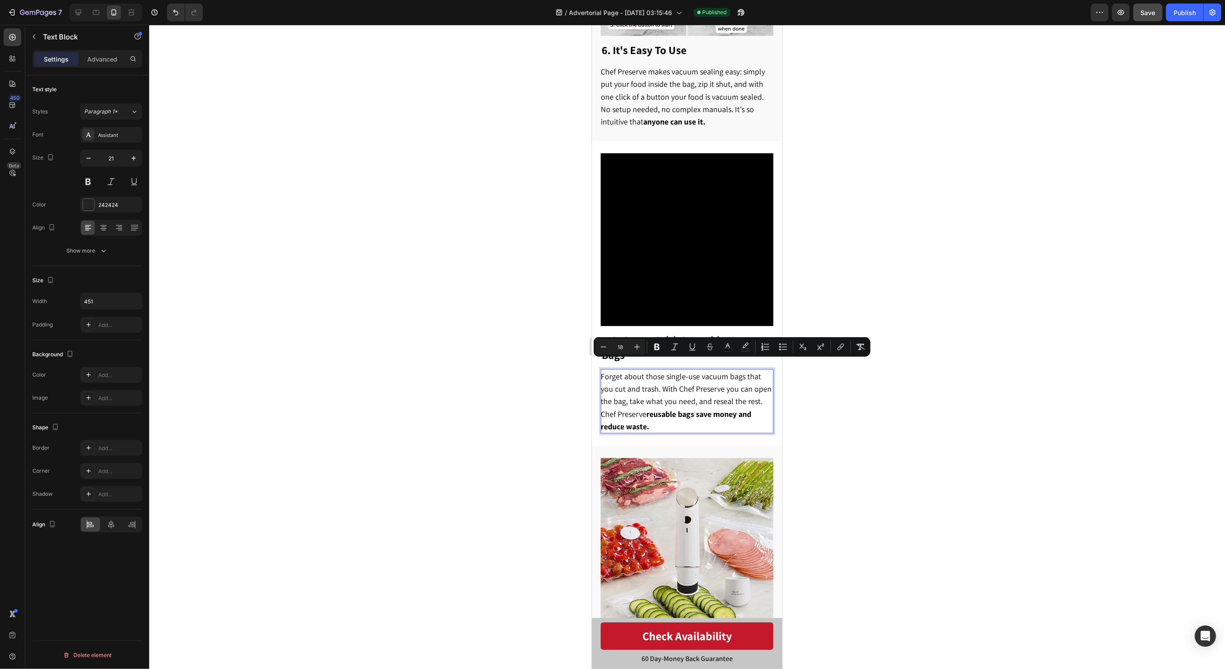
click at [747, 371] on span "Forget about those single-use vacuum bags that you cut and trash. With Chef Pre…" at bounding box center [685, 401] width 171 height 60
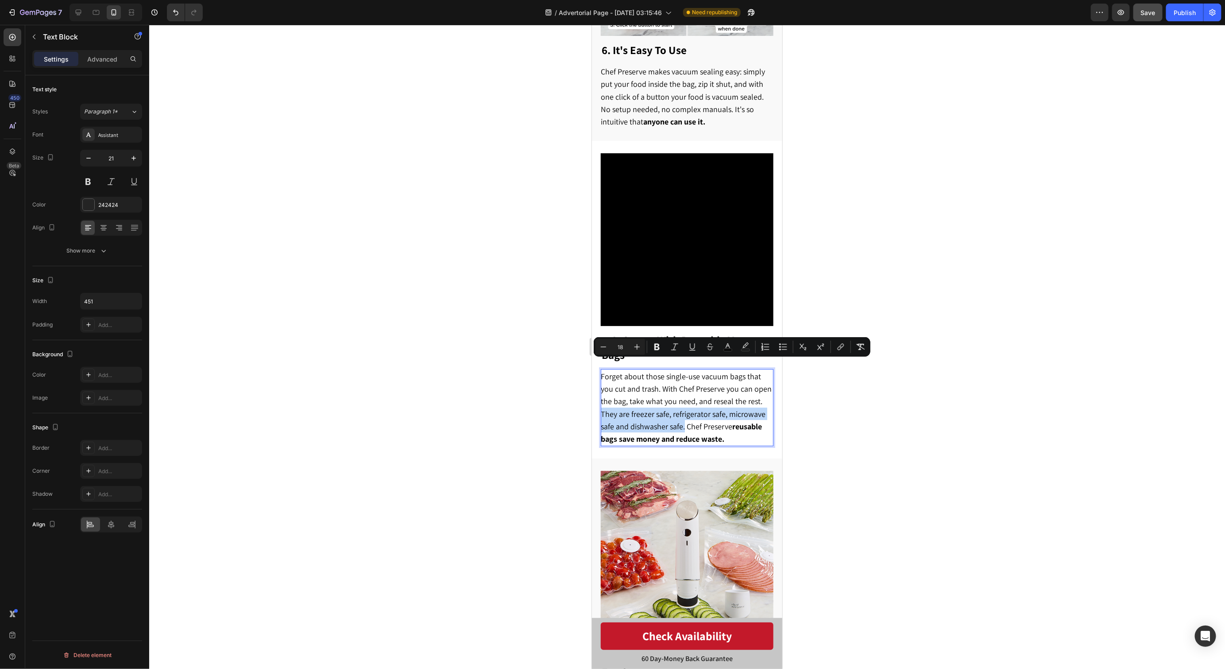
drag, startPoint x: 670, startPoint y: 392, endPoint x: 749, endPoint y: 367, distance: 83.3
click at [749, 371] on span "Forget about those single-use vacuum bags that you cut and trash. With Chef Pre…" at bounding box center [685, 407] width 171 height 73
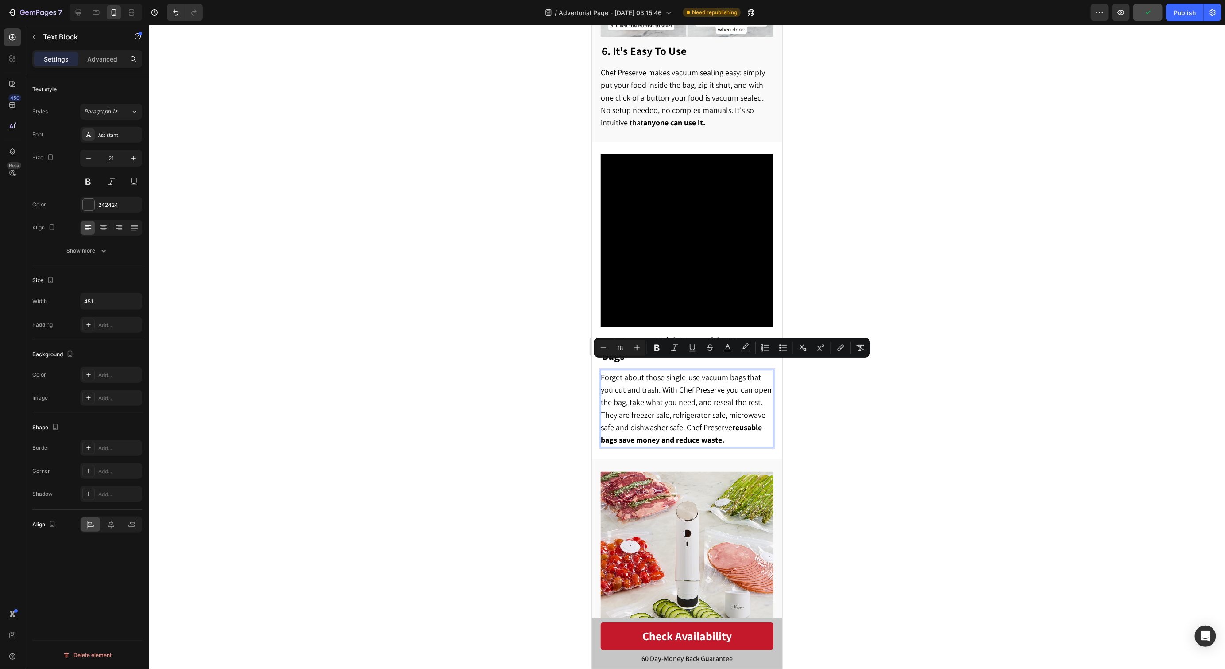
click at [762, 401] on p "Forget about those single-use vacuum bags that you cut and trash. With Chef Pre…" at bounding box center [686, 407] width 172 height 75
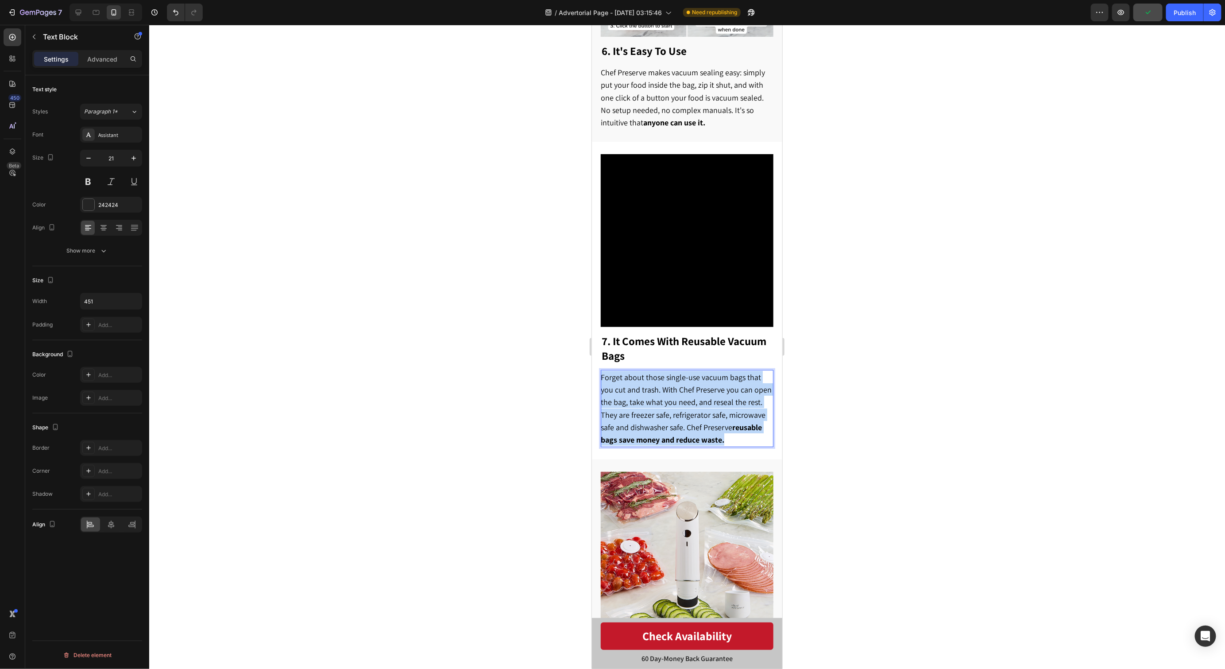
drag, startPoint x: 752, startPoint y: 404, endPoint x: 588, endPoint y: 336, distance: 177.7
click at [592, 336] on html "iPhone 15 Pro Max ( 430 px) iPhone 13 Mini iPhone 13 Pro iPhone 11 Pro Max iPho…" at bounding box center [687, 166] width 190 height 4128
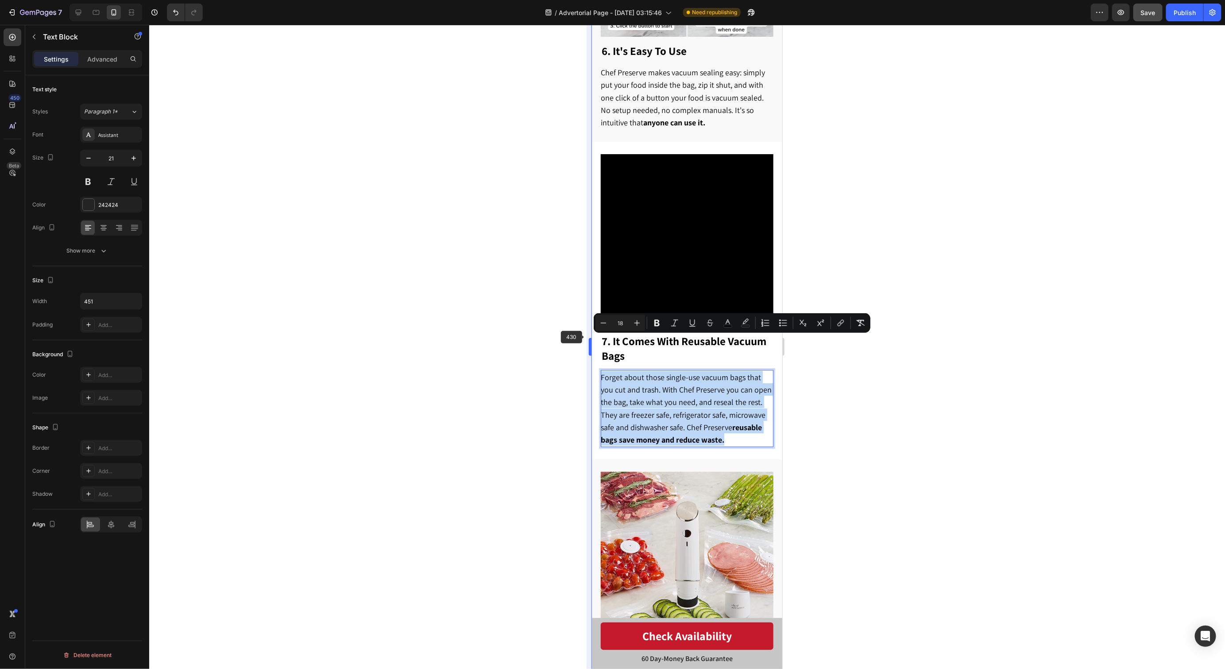
copy span "Forget about those single-use vacuum bags that you cut and trash. With Chef Pre…"
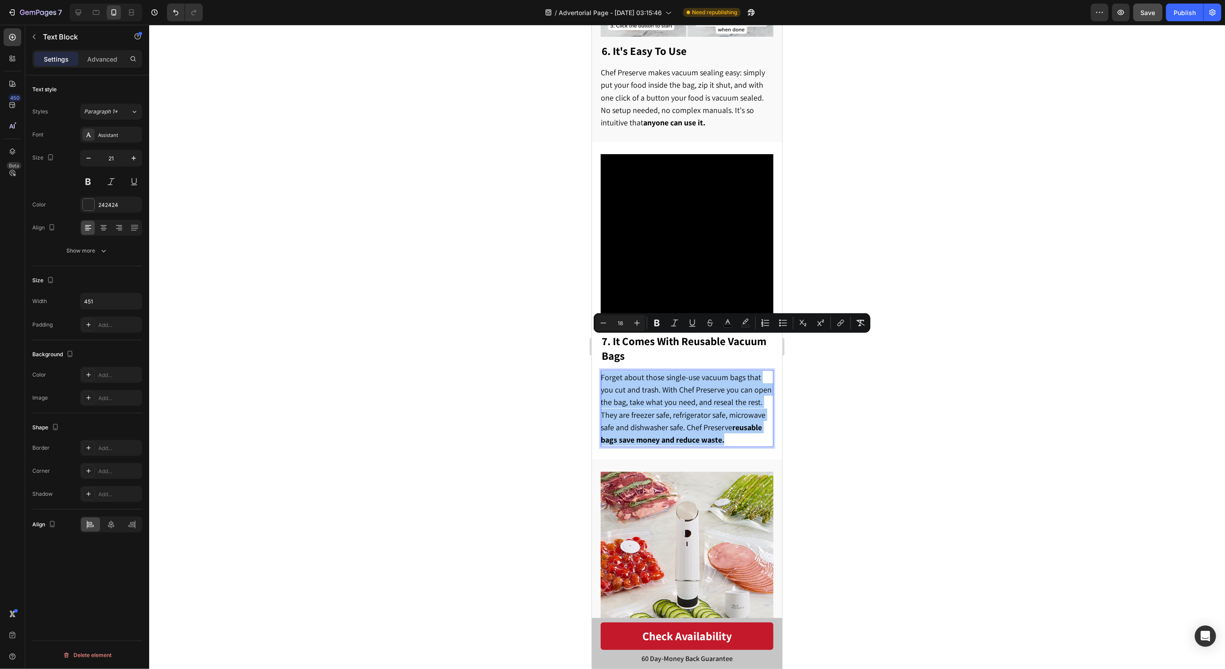
click at [897, 298] on div at bounding box center [687, 347] width 1076 height 644
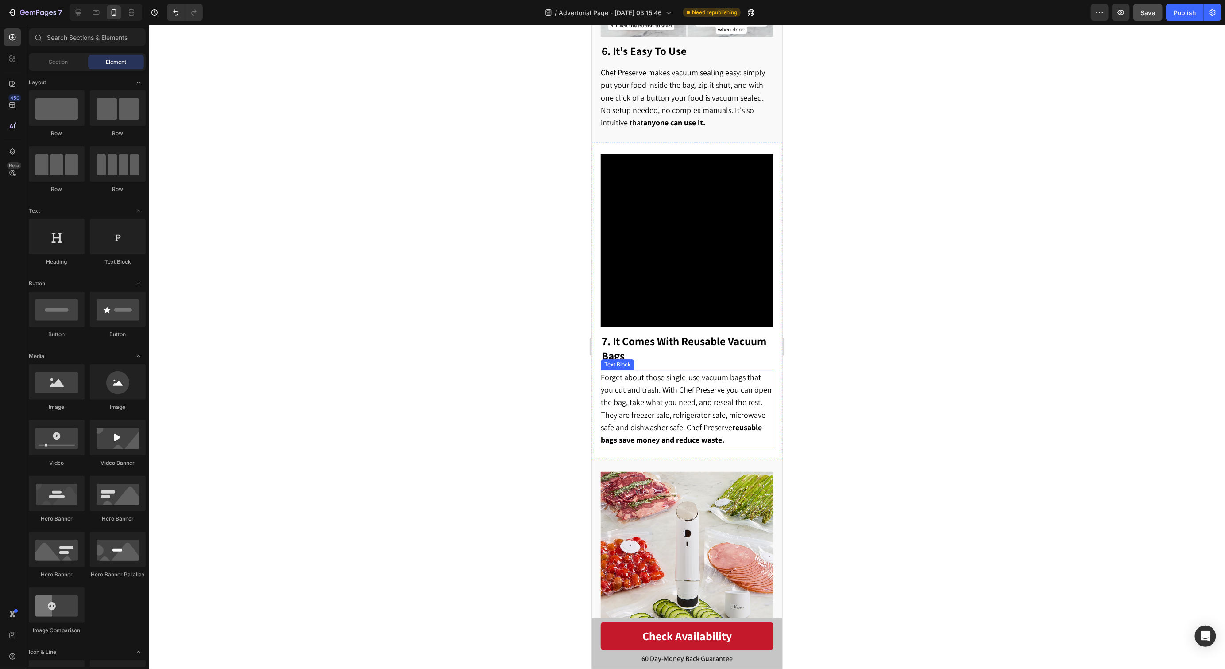
click at [695, 371] on span "Forget about those single-use vacuum bags that you cut and trash. With Chef Pre…" at bounding box center [685, 407] width 171 height 73
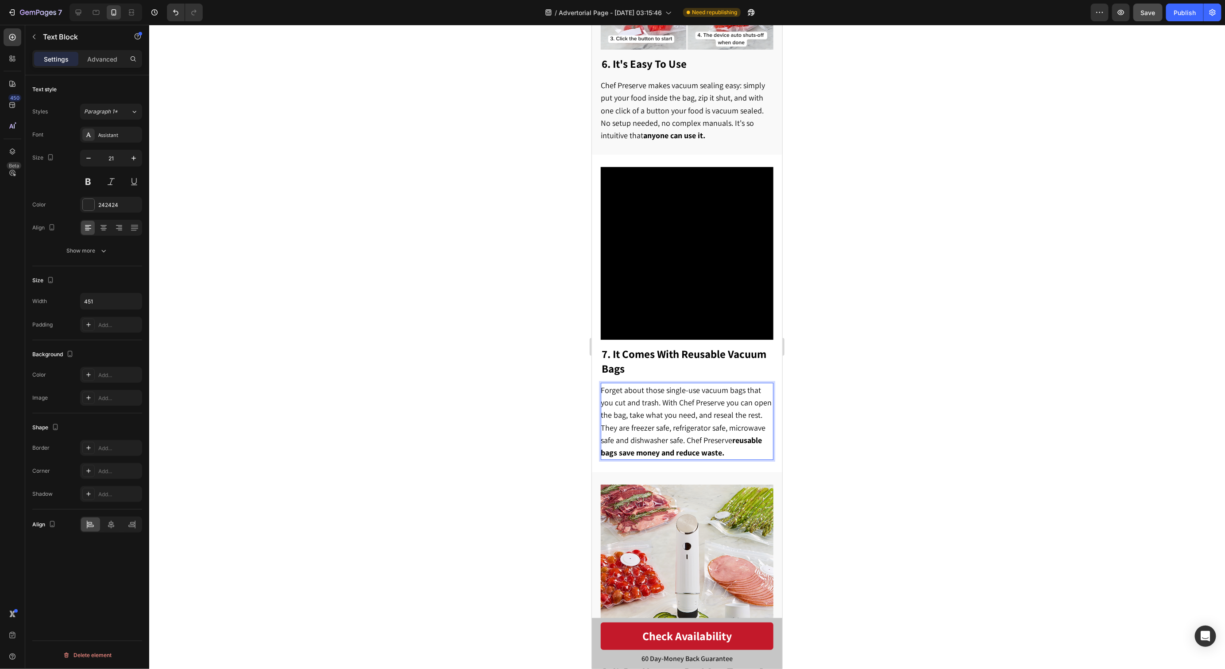
scroll to position [1911, 0]
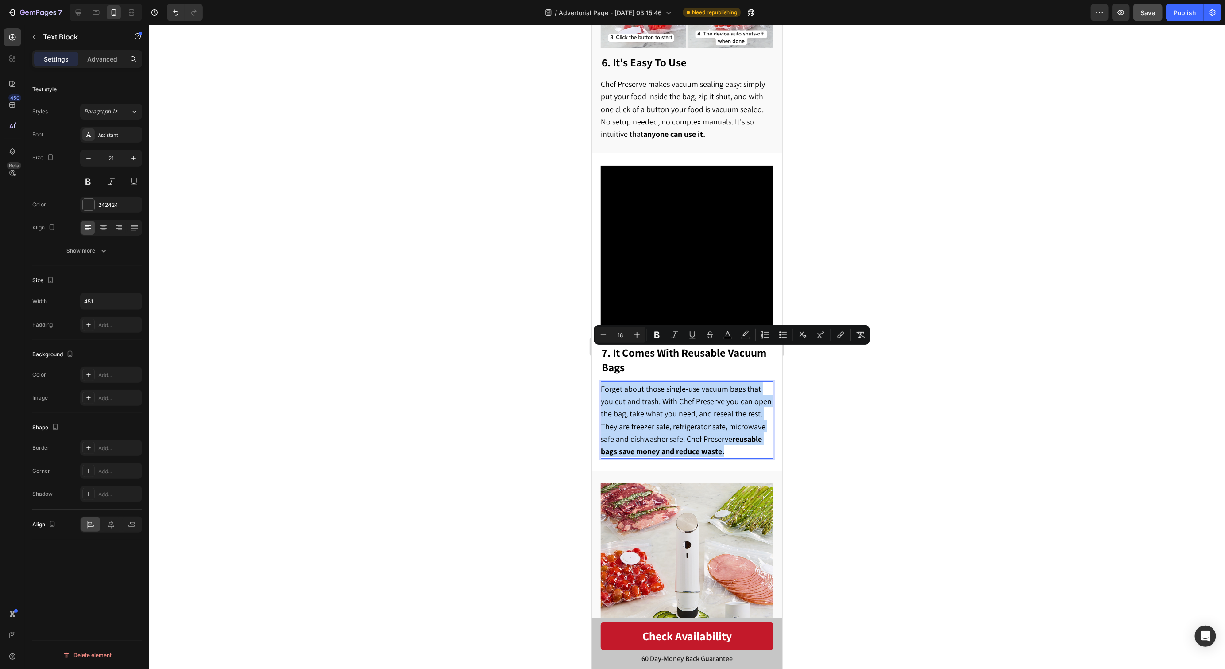
drag, startPoint x: 695, startPoint y: 407, endPoint x: 579, endPoint y: 352, distance: 128.7
click at [592, 352] on html "iPhone 15 Pro Max ( 430 px) iPhone 13 Mini iPhone 13 Pro iPhone 11 Pro Max iPho…" at bounding box center [687, 178] width 190 height 4128
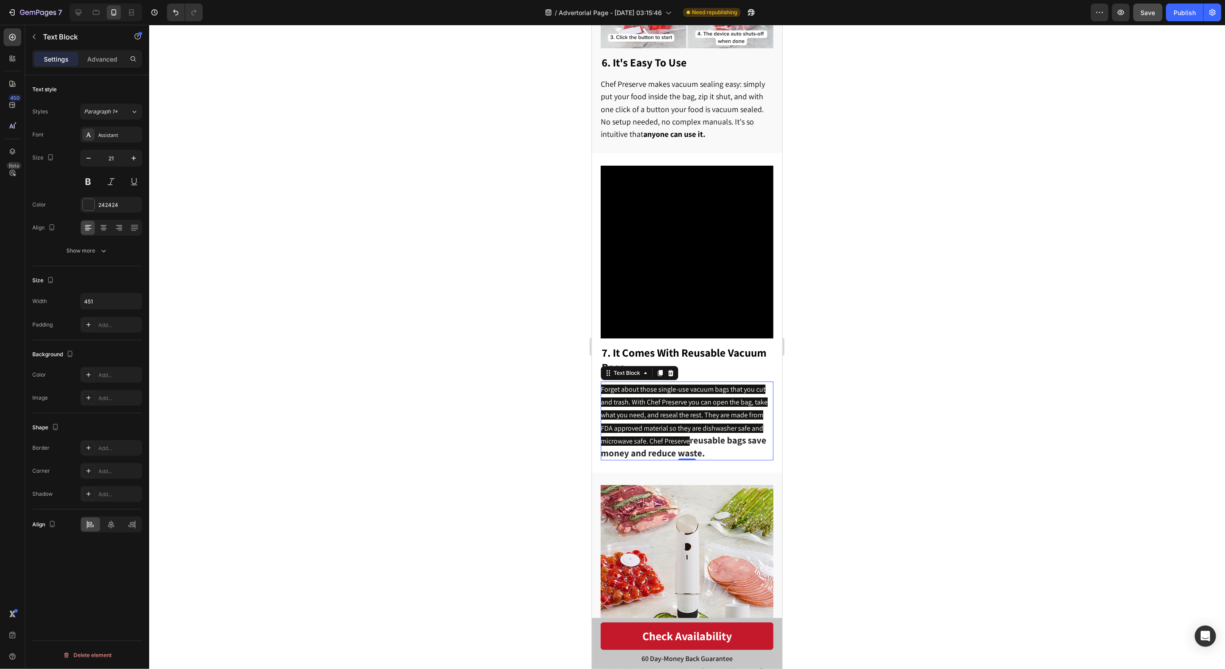
click at [708, 413] on p "Forget about those single-use vacuum bags that you cut and trash. With Chef Pre…" at bounding box center [686, 420] width 172 height 77
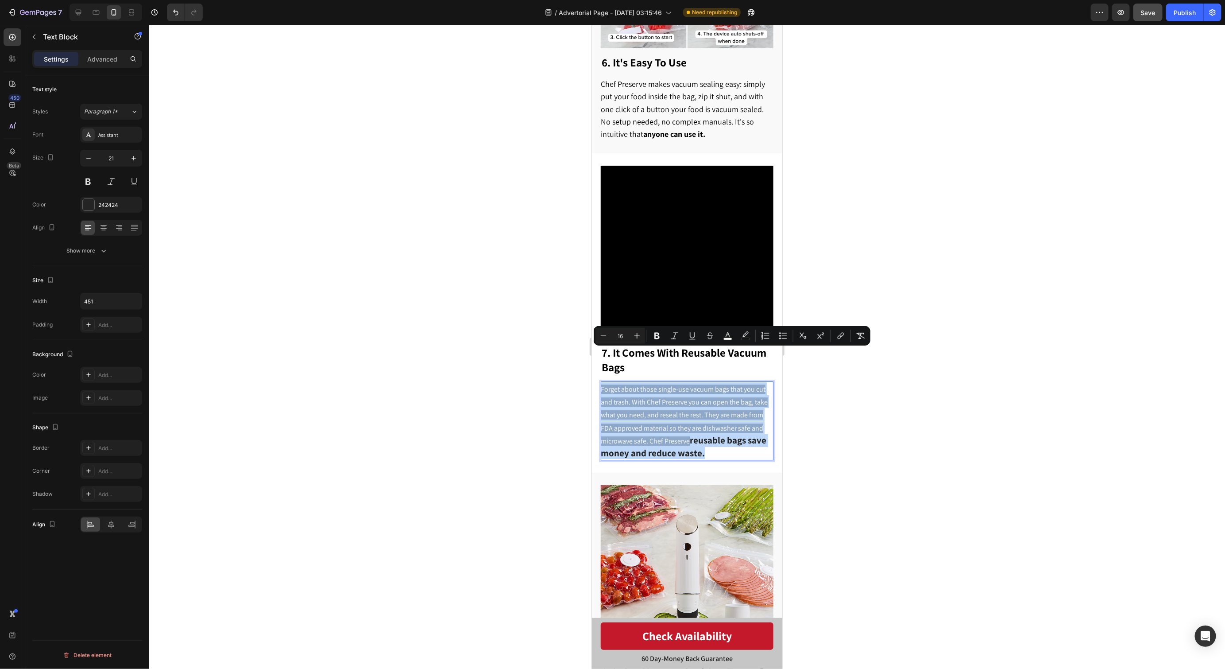
drag, startPoint x: 711, startPoint y: 417, endPoint x: 600, endPoint y: 348, distance: 129.9
click at [600, 382] on p "Forget about those single-use vacuum bags that you cut and trash. With Chef Pre…" at bounding box center [686, 420] width 172 height 77
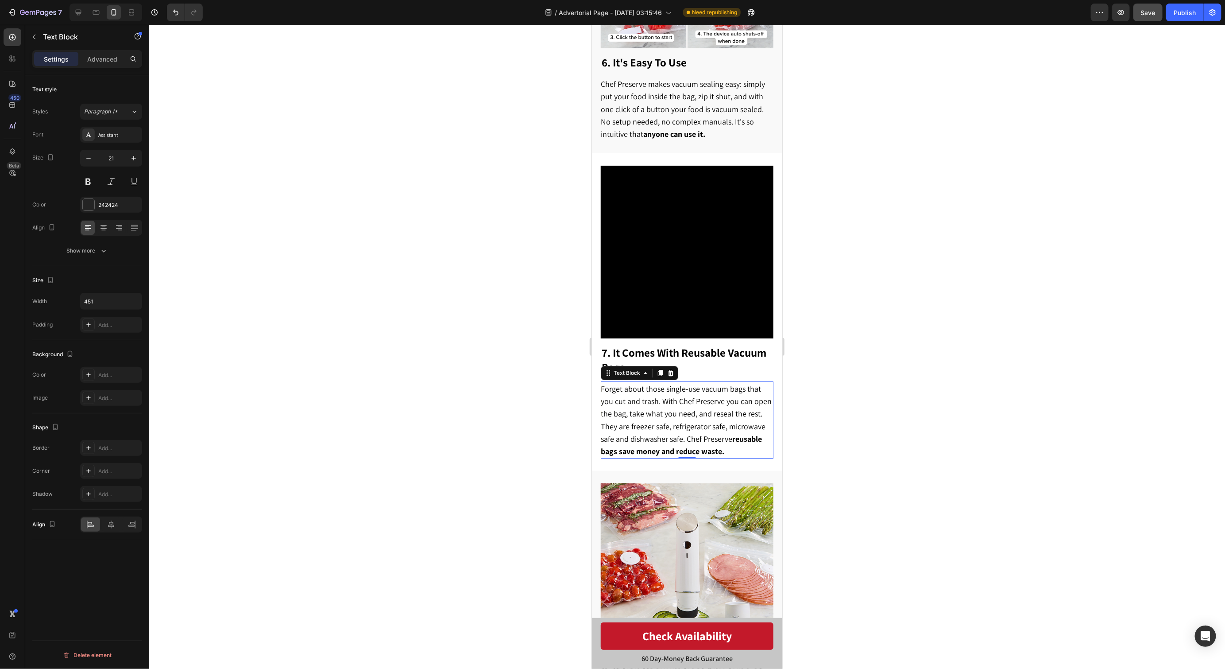
drag, startPoint x: 708, startPoint y: 368, endPoint x: 710, endPoint y: 404, distance: 36.4
click at [708, 383] on span "Forget about those single-use vacuum bags that you cut and trash. With Chef Pre…" at bounding box center [685, 419] width 171 height 73
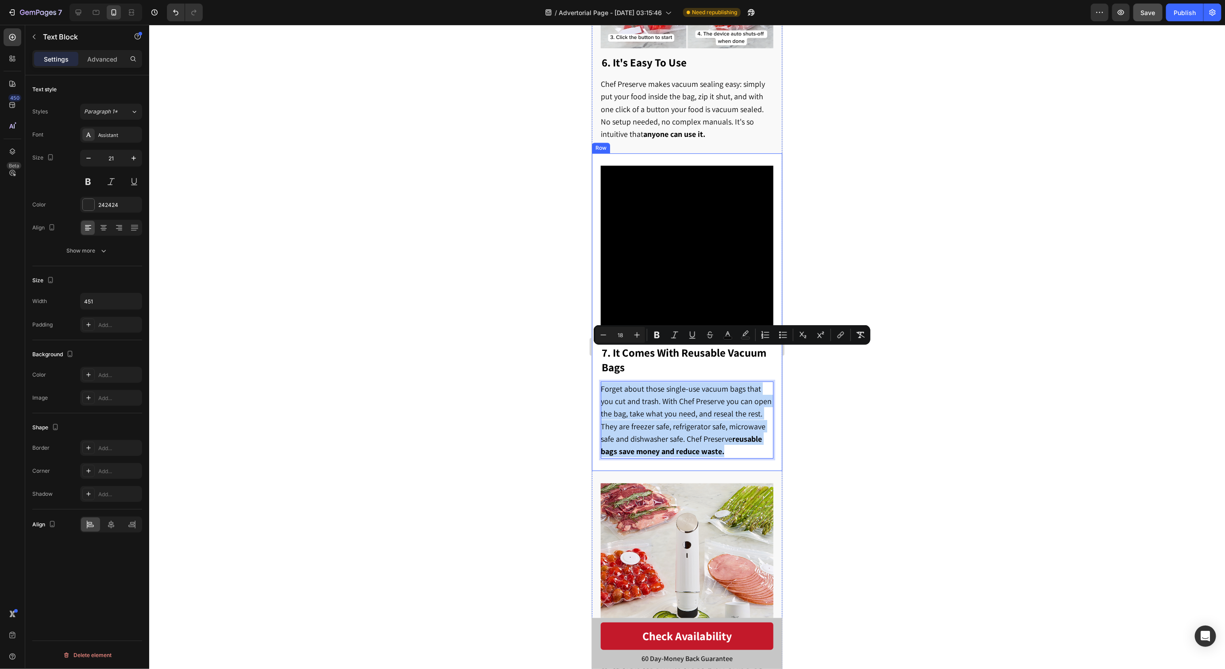
drag, startPoint x: 711, startPoint y: 416, endPoint x: 598, endPoint y: 355, distance: 128.4
click at [598, 355] on div "7. It Comes With Reusable Vacuum Bags Heading Forget about those single-use vac…" at bounding box center [687, 311] width 190 height 317
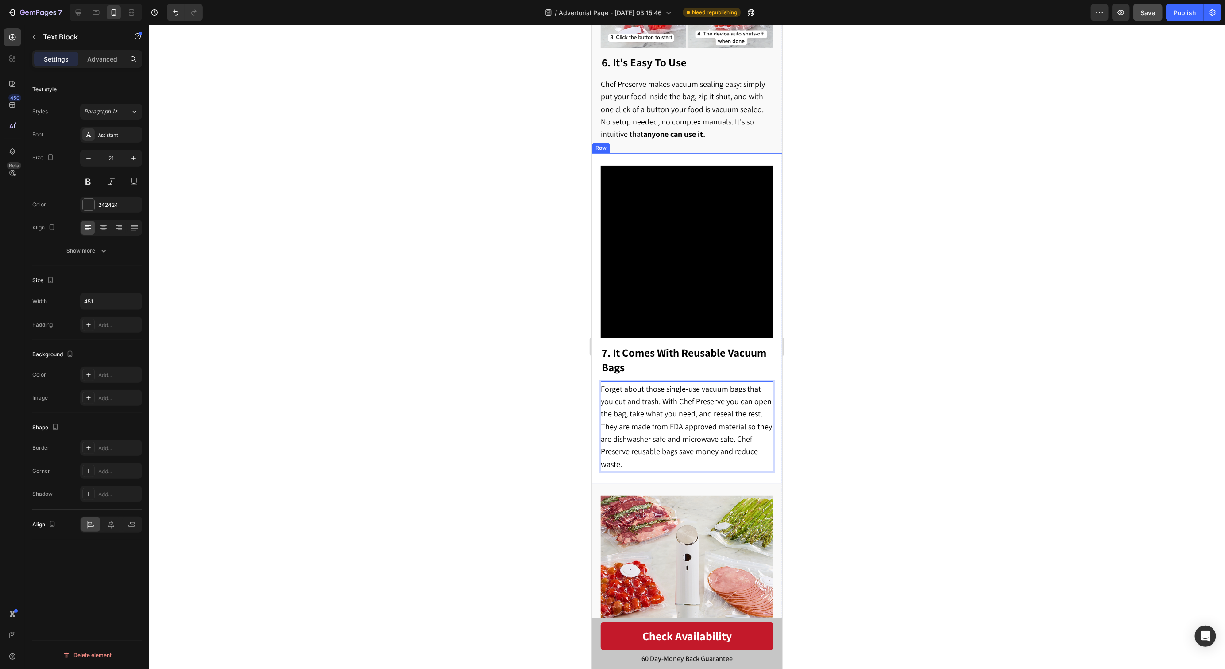
click at [847, 388] on div at bounding box center [687, 347] width 1076 height 644
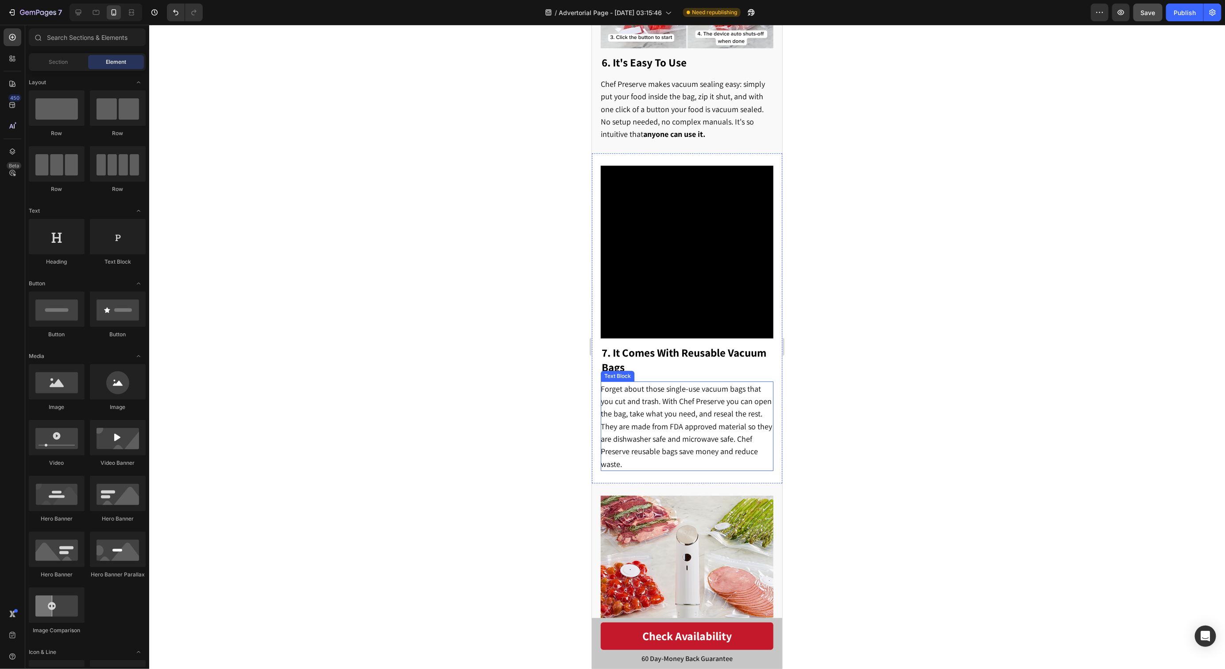
click at [750, 414] on p "Forget about those single-use vacuum bags that you cut and trash. With Chef Pre…" at bounding box center [686, 426] width 172 height 88
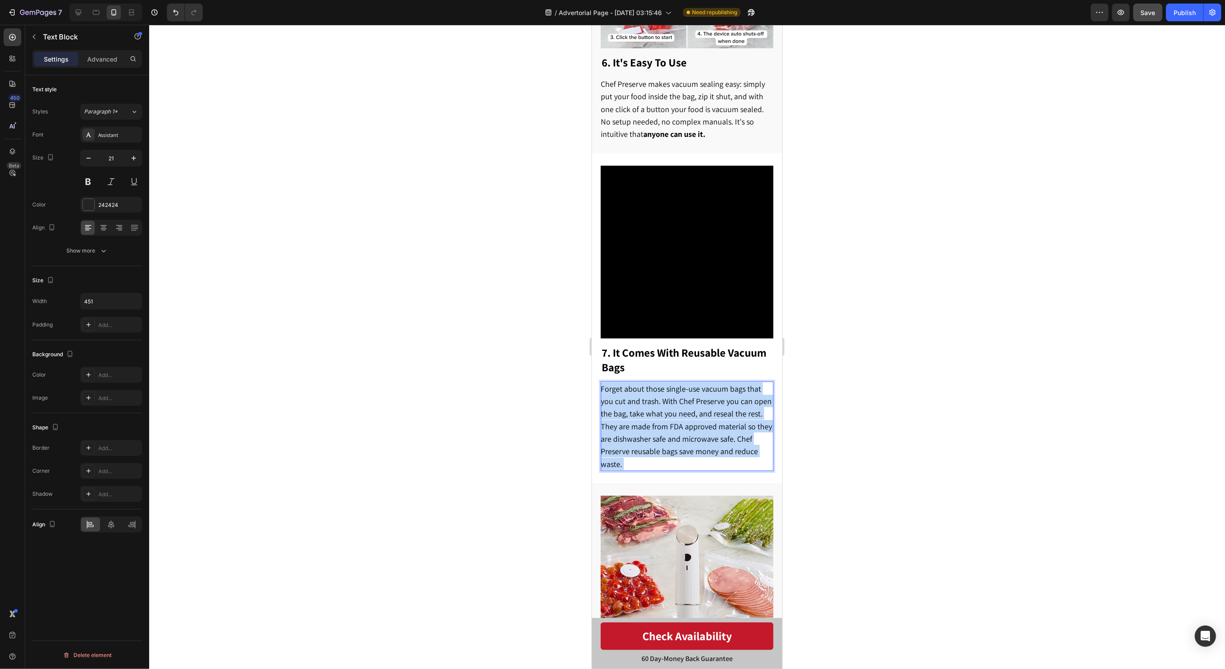
drag, startPoint x: 755, startPoint y: 415, endPoint x: 724, endPoint y: 402, distance: 33.3
click at [724, 402] on p "Forget about those single-use vacuum bags that you cut and trash. With Chef Pre…" at bounding box center [686, 426] width 172 height 88
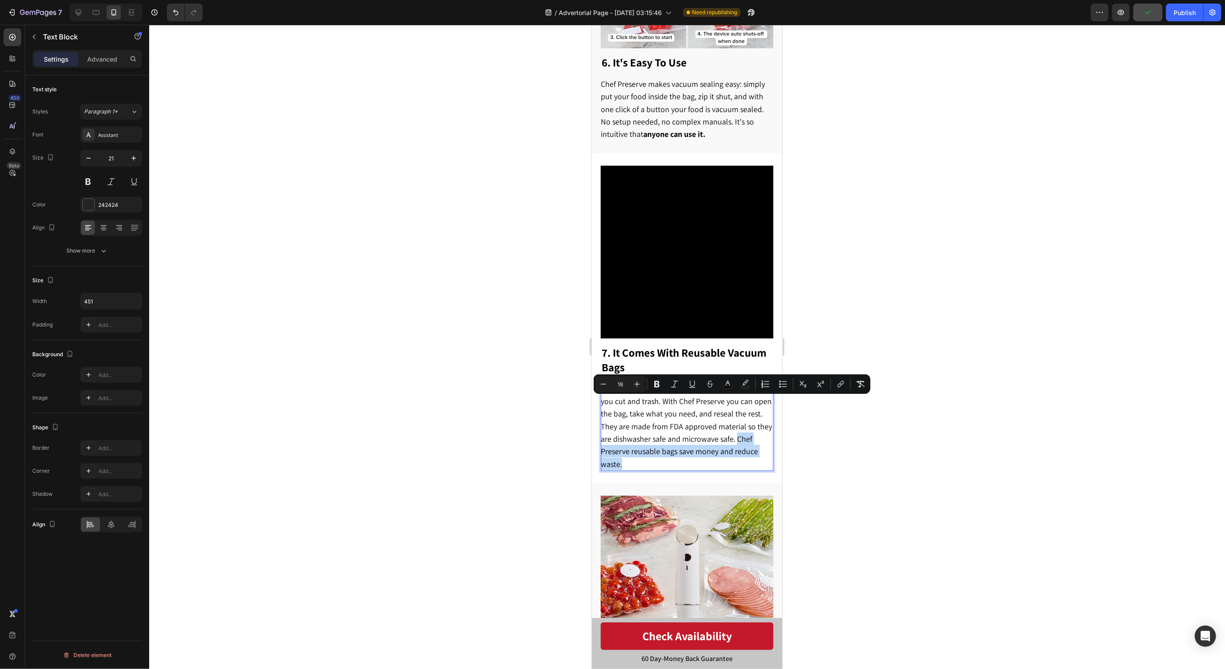
drag, startPoint x: 729, startPoint y: 402, endPoint x: 753, endPoint y: 415, distance: 27.3
click at [753, 415] on p "Forget about those single-use vacuum bags that you cut and trash. With Chef Pre…" at bounding box center [686, 426] width 172 height 88
click at [883, 434] on div at bounding box center [687, 347] width 1076 height 644
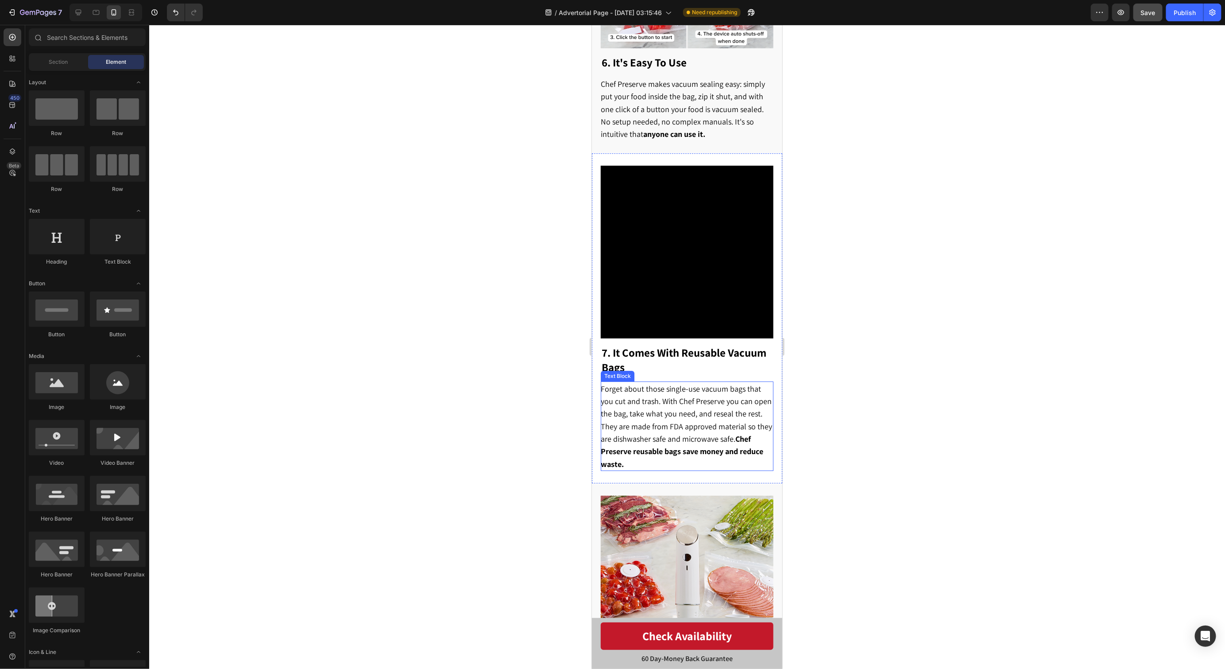
click at [753, 433] on strong "Chef Preserve reusable bags save money and reduce waste." at bounding box center [681, 450] width 163 height 35
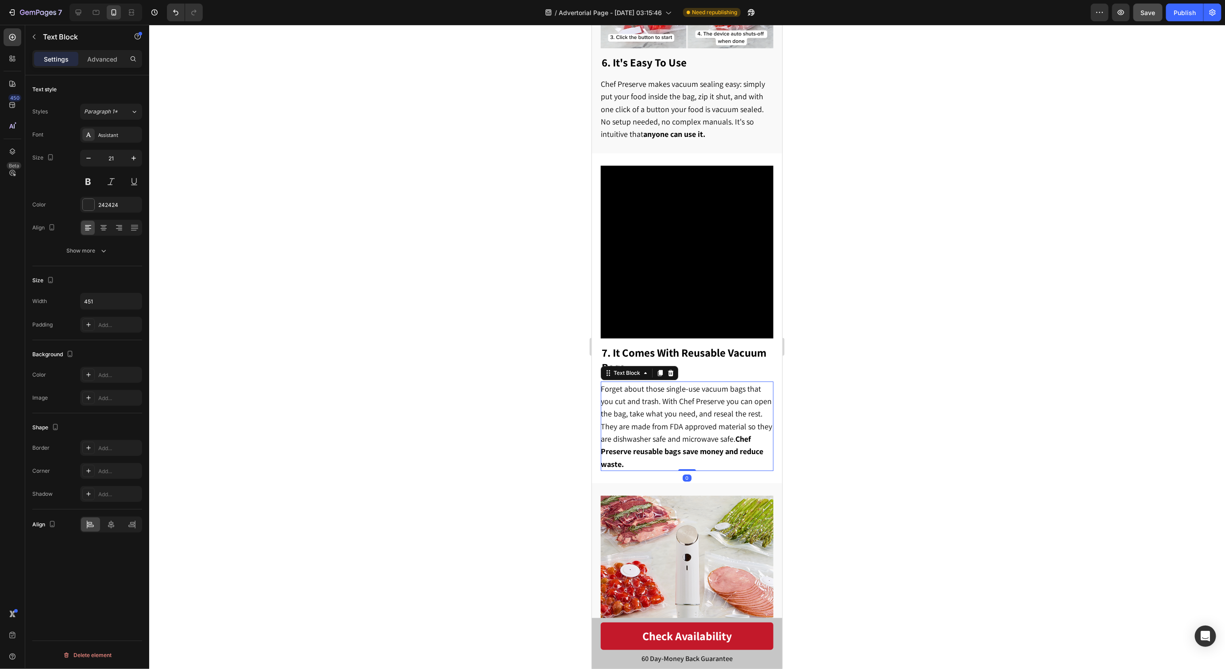
click at [906, 436] on div at bounding box center [687, 347] width 1076 height 644
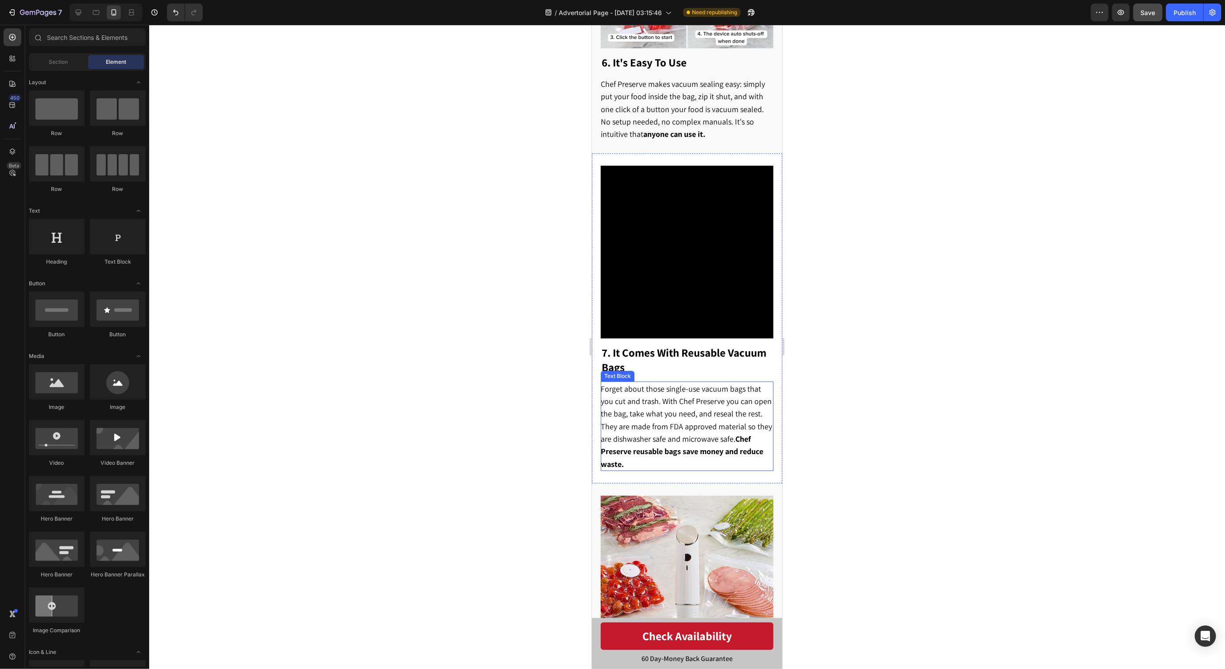
click at [747, 433] on strong "Chef Preserve reusable bags save money and reduce waste." at bounding box center [681, 450] width 163 height 35
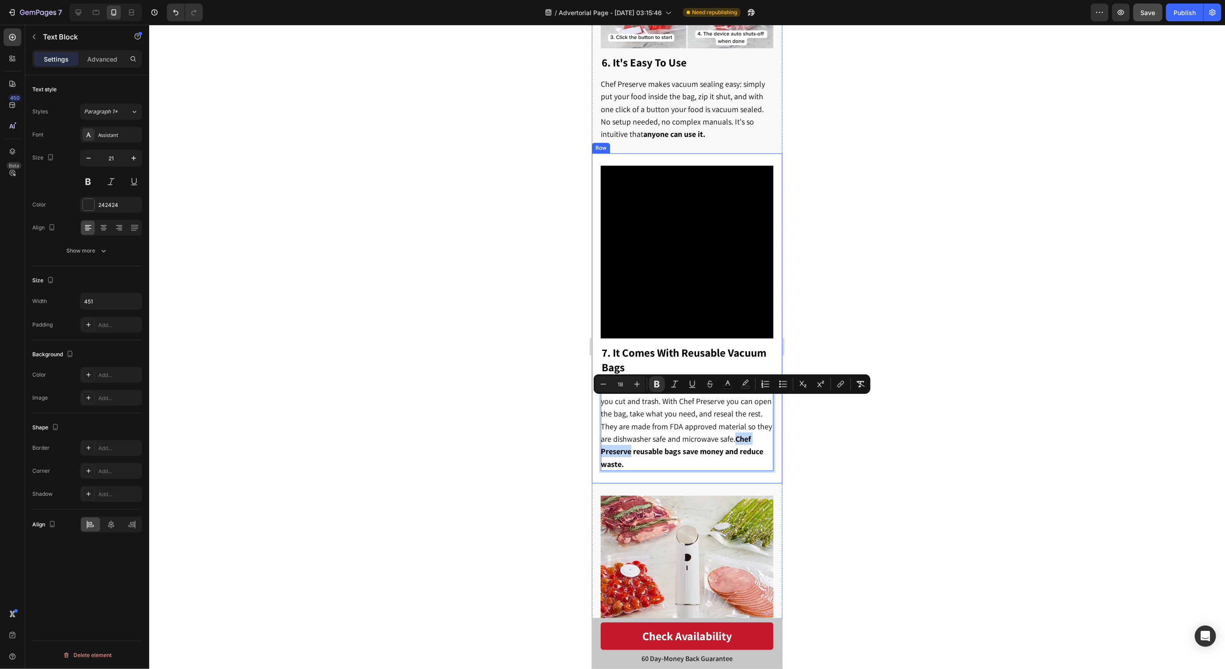
drag, startPoint x: 730, startPoint y: 402, endPoint x: 776, endPoint y: 404, distance: 46.5
click at [776, 404] on div "7. It Comes With Reusable Vacuum Bags Heading Forget about those single-use vac…" at bounding box center [687, 317] width 190 height 329
click at [809, 410] on div at bounding box center [687, 347] width 1076 height 644
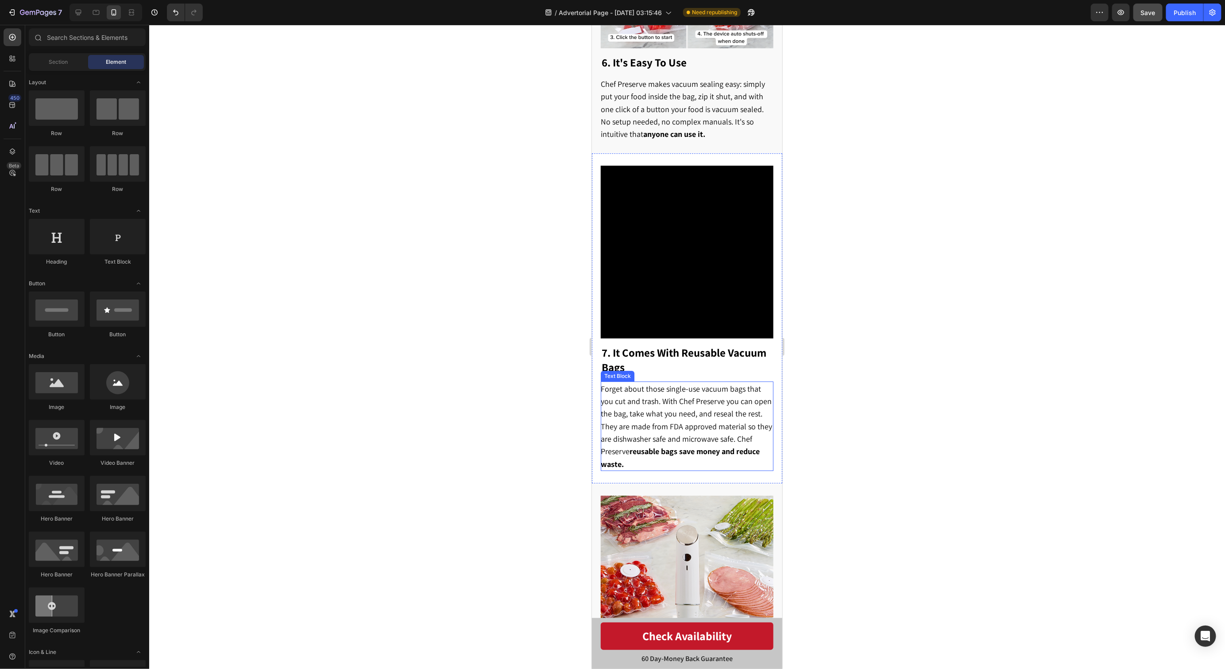
click at [715, 406] on span "Forget about those single-use vacuum bags that you cut and trash. With Chef Pre…" at bounding box center [685, 425] width 171 height 85
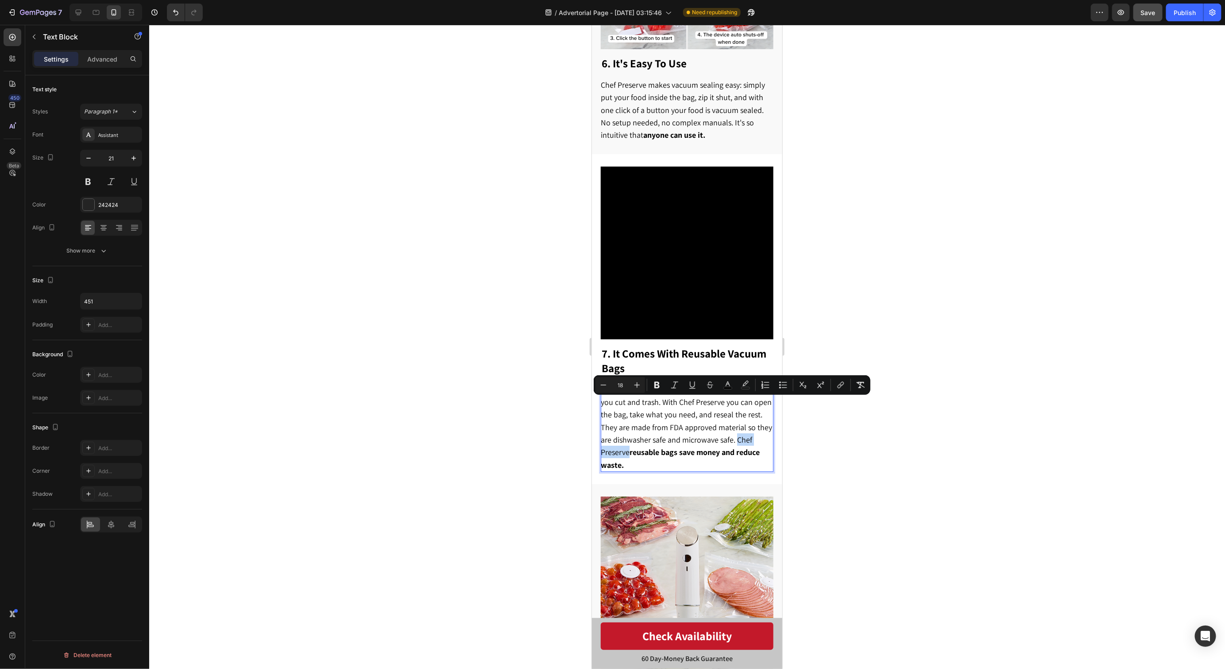
scroll to position [1904, 0]
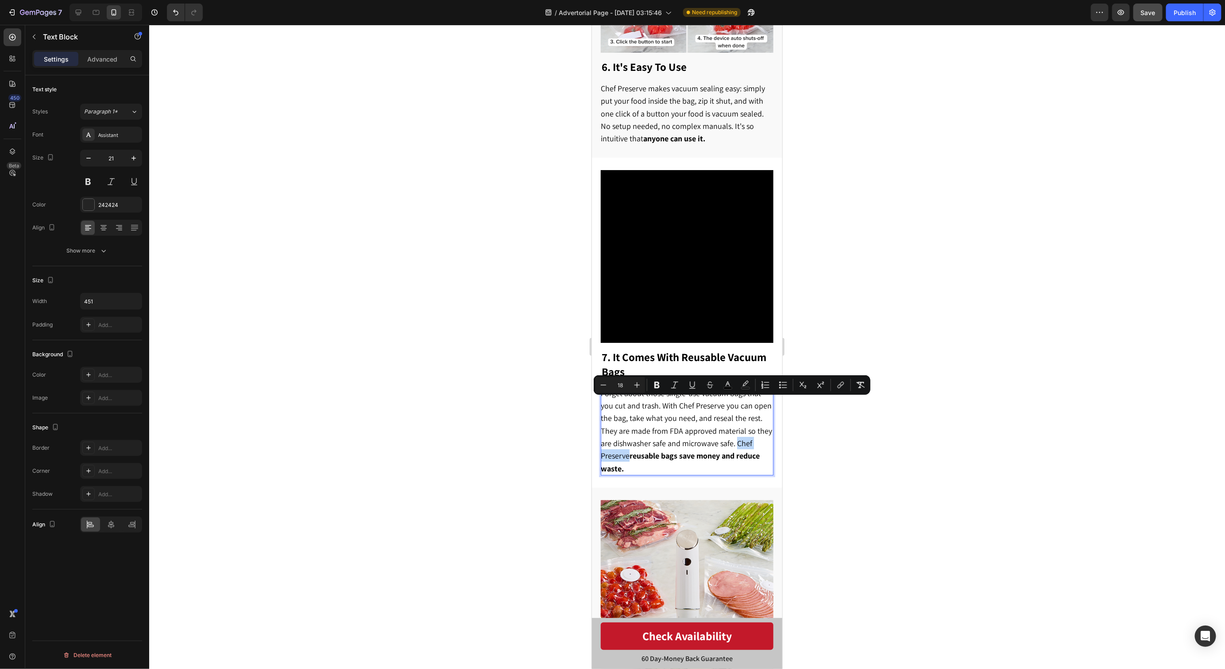
drag, startPoint x: 725, startPoint y: 406, endPoint x: 771, endPoint y: 404, distance: 46.1
click at [771, 404] on p "Forget about those single-use vacuum bags that you cut and trash. With Chef Pre…" at bounding box center [686, 430] width 172 height 88
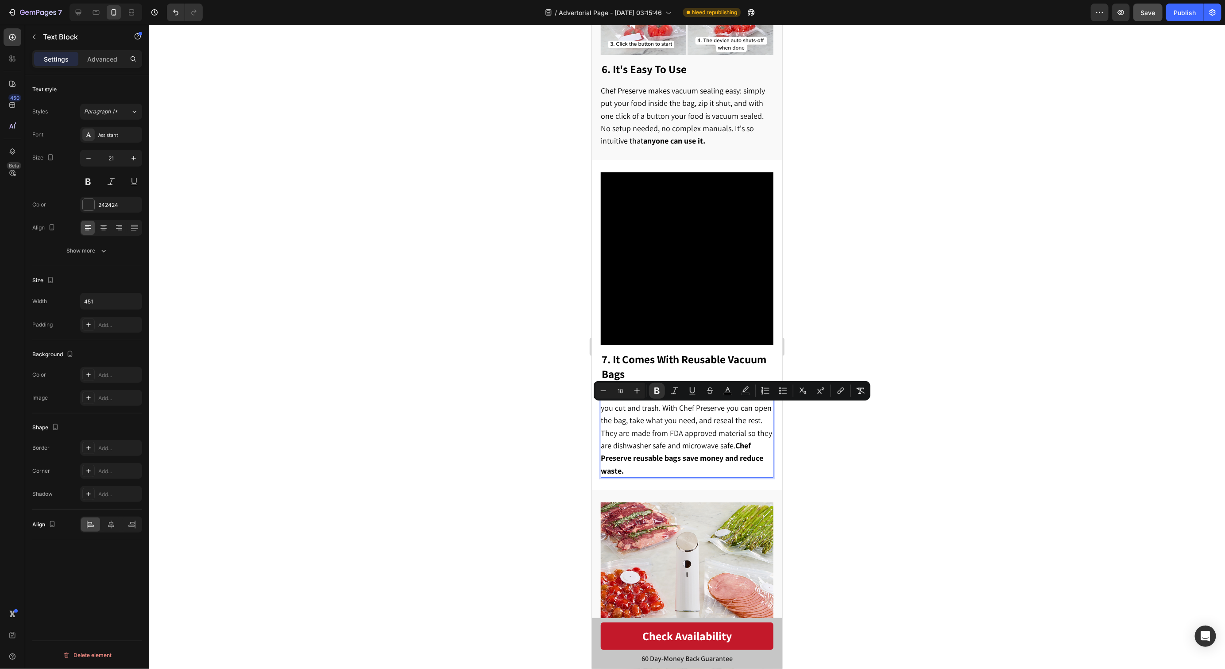
click at [848, 433] on div at bounding box center [687, 347] width 1076 height 644
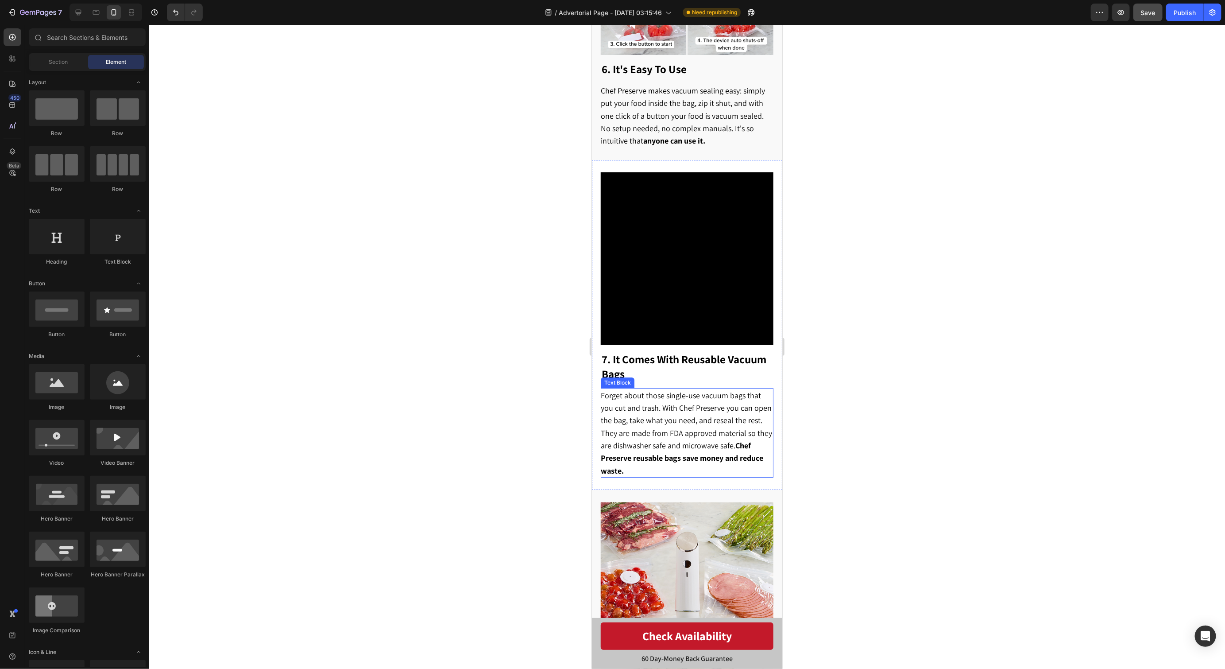
click at [685, 393] on span "Forget about those single-use vacuum bags that you cut and trash. With Chef Pre…" at bounding box center [685, 432] width 171 height 85
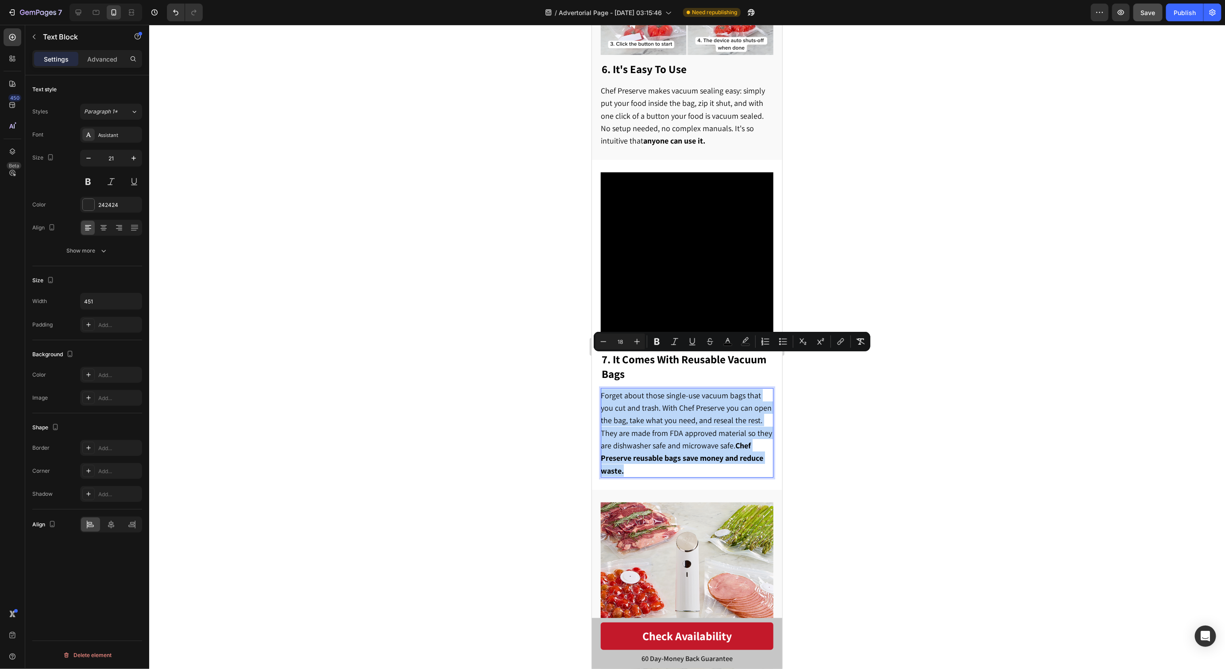
drag, startPoint x: 759, startPoint y: 424, endPoint x: 602, endPoint y: 362, distance: 169.2
click at [602, 388] on p "Forget about those single-use vacuum bags that you cut and trash. With Chef Pre…" at bounding box center [686, 432] width 172 height 88
copy span "Forget about those single-use vacuum bags that you cut and trash. With Chef Pre…"
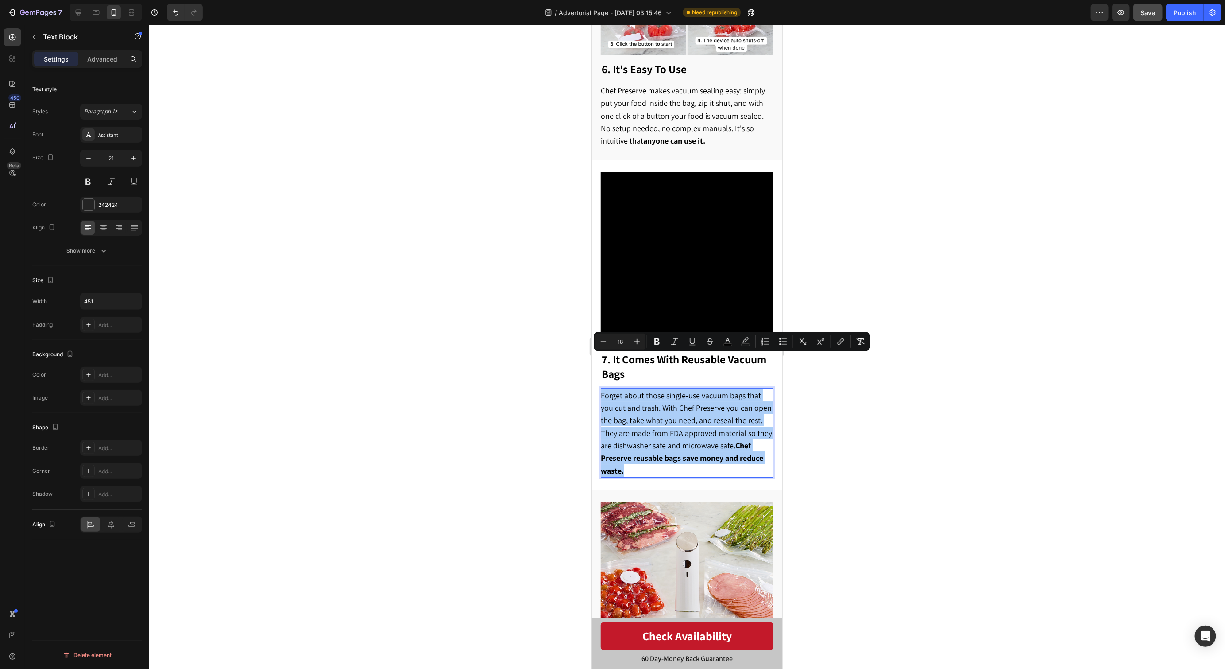
click at [933, 462] on div at bounding box center [687, 347] width 1076 height 644
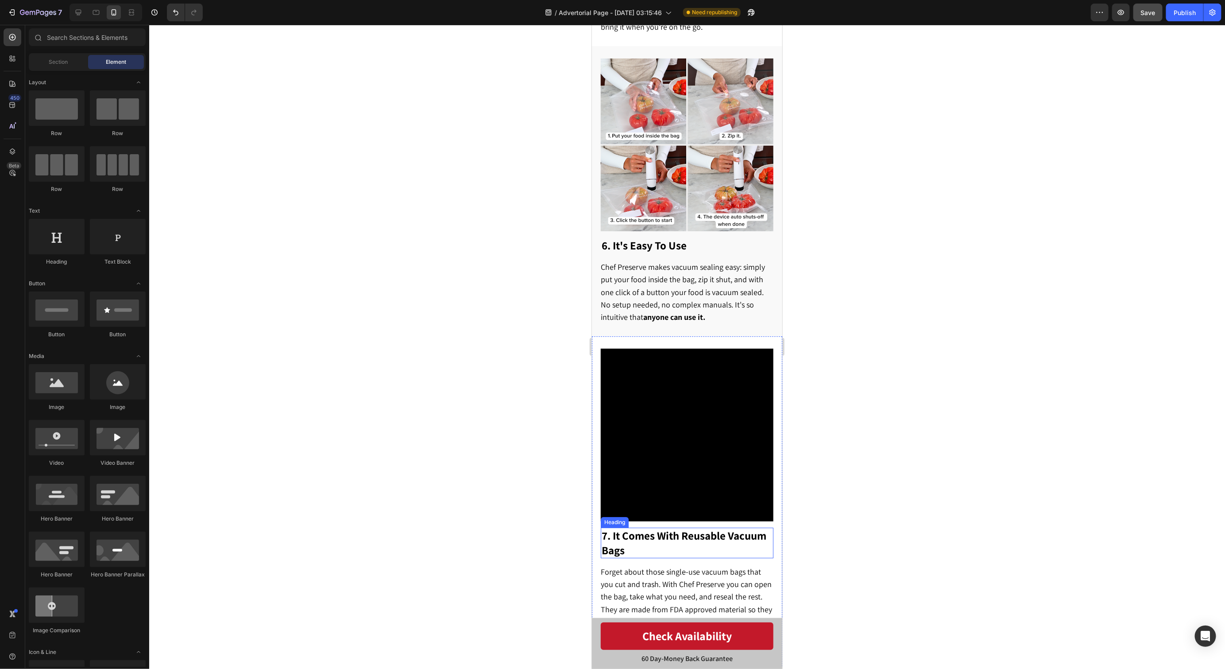
scroll to position [1873, 0]
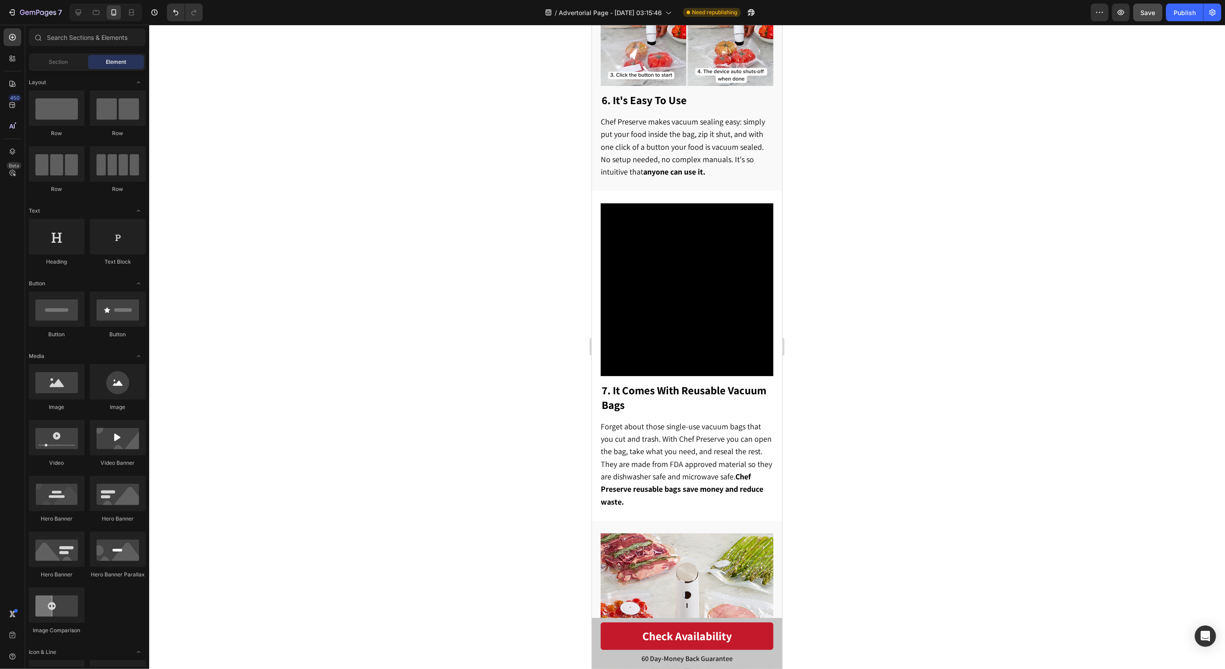
click at [1153, 24] on div "7 Version history / Advertorial Page - Sep 20, 03:15:46 Need republishing Previ…" at bounding box center [612, 12] width 1225 height 25
click at [1153, 20] on button "Save" at bounding box center [1148, 13] width 29 height 18
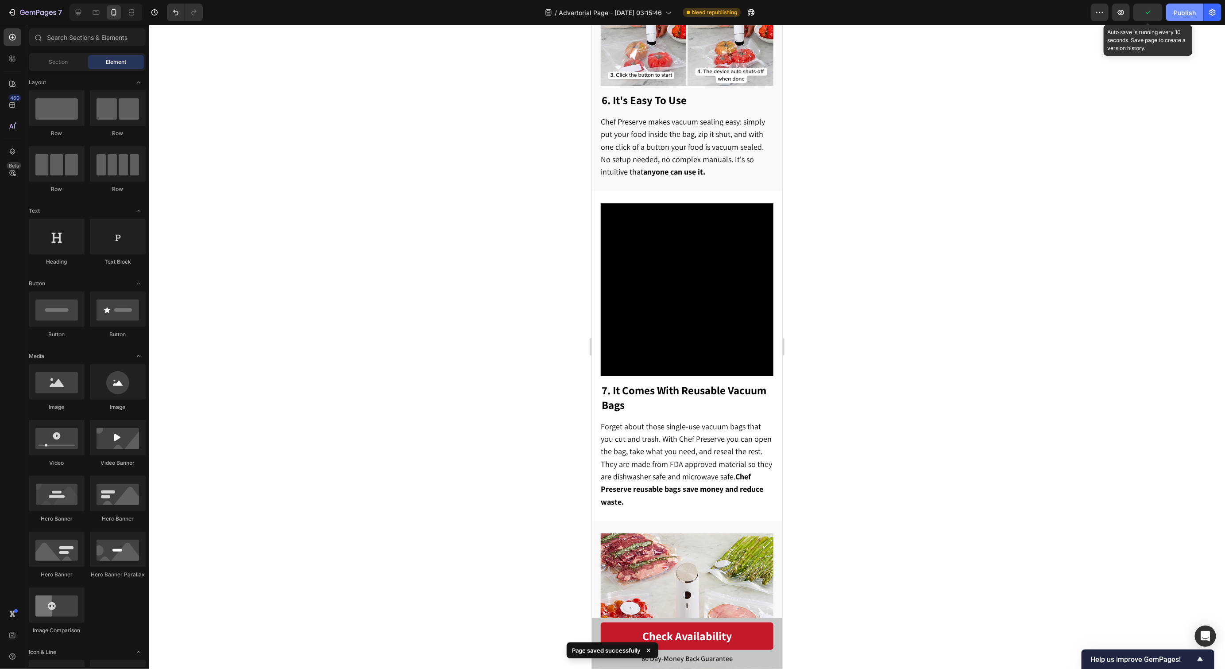
click at [1182, 12] on div "Publish" at bounding box center [1185, 12] width 22 height 9
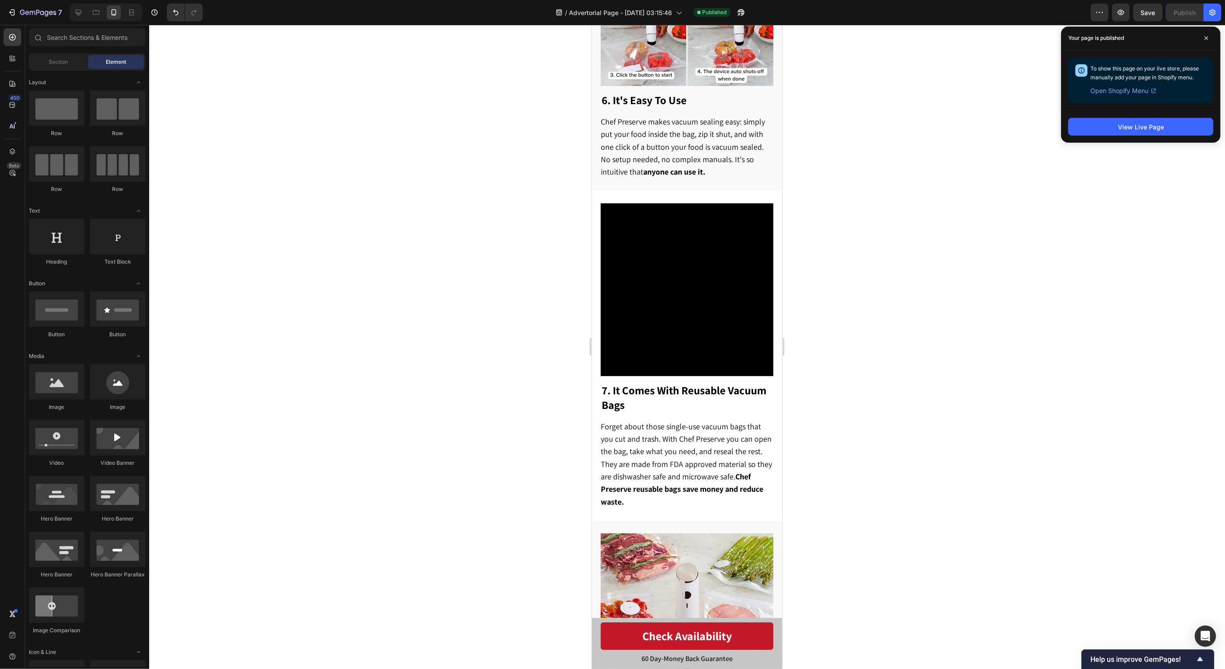
click at [938, 298] on div at bounding box center [687, 347] width 1076 height 644
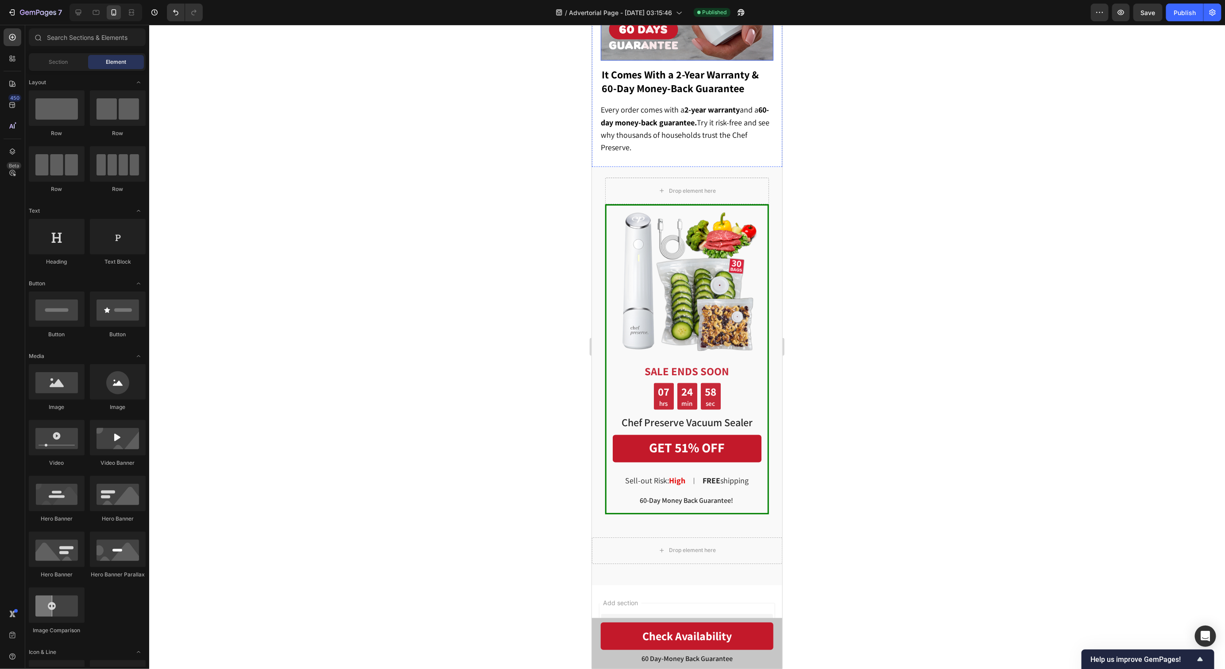
scroll to position [3446, 0]
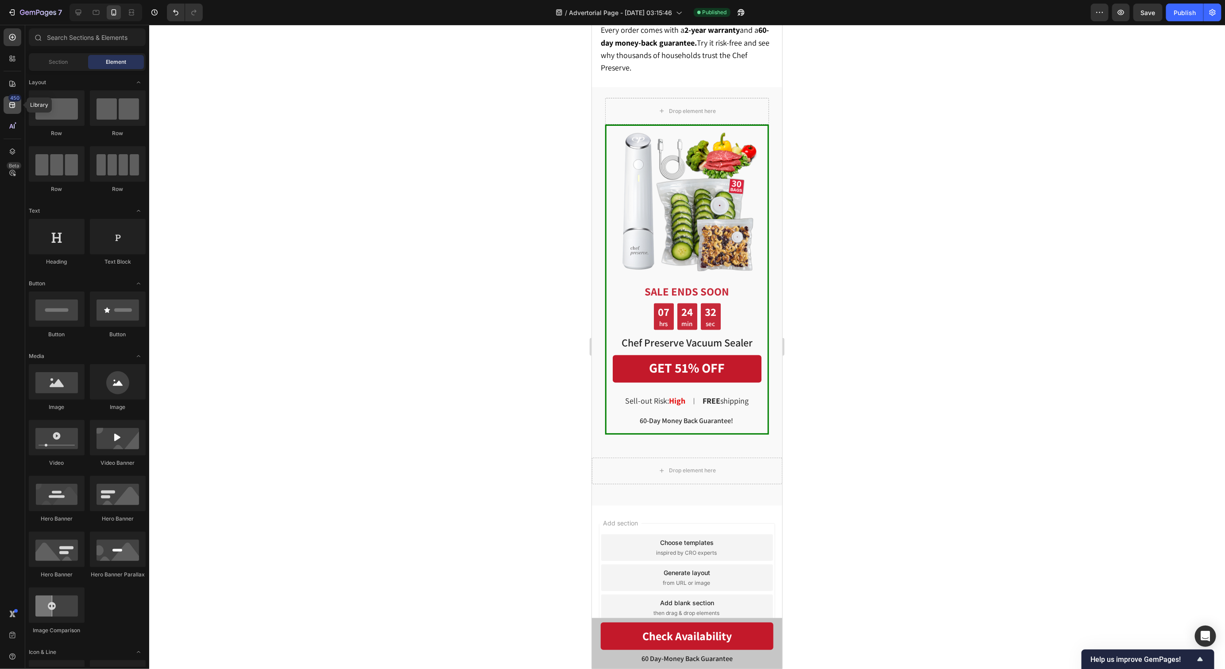
click at [18, 101] on div "450" at bounding box center [14, 97] width 13 height 7
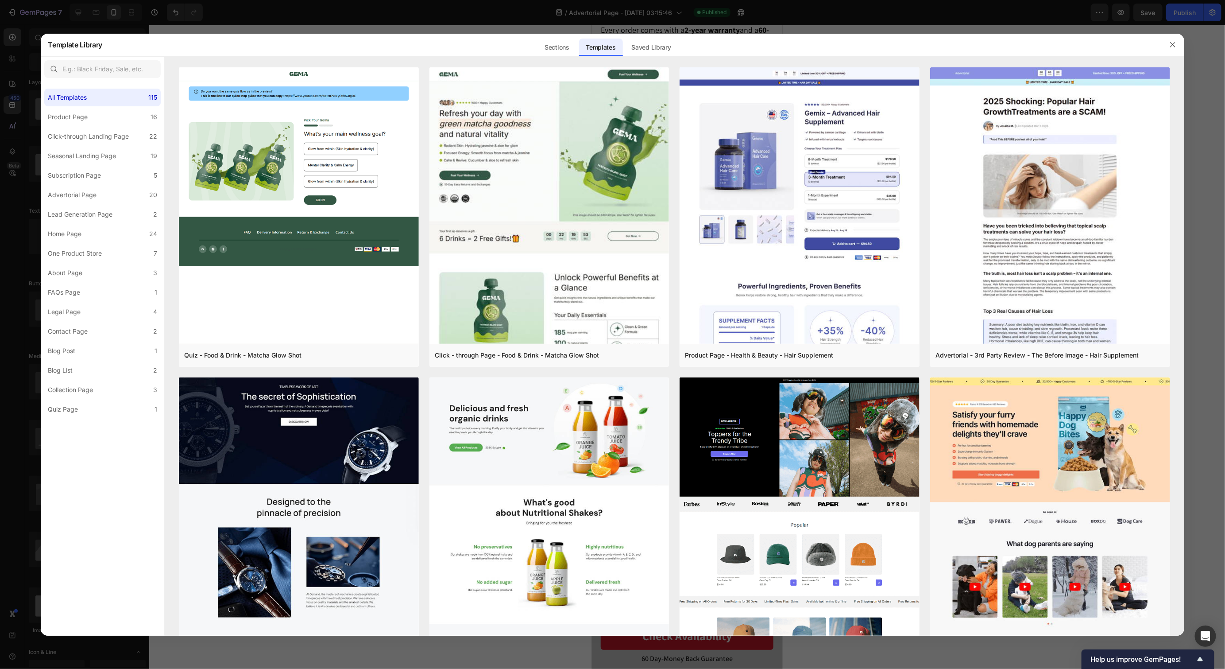
click at [8, 81] on div at bounding box center [612, 334] width 1225 height 669
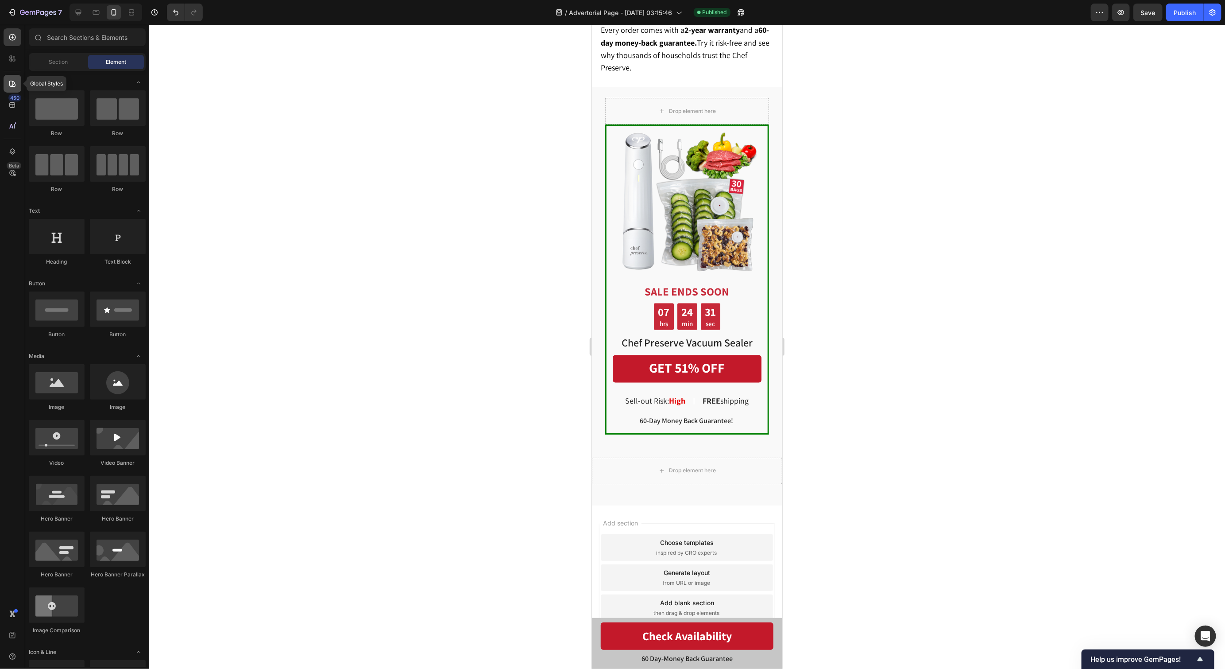
click at [11, 81] on icon at bounding box center [12, 83] width 9 height 9
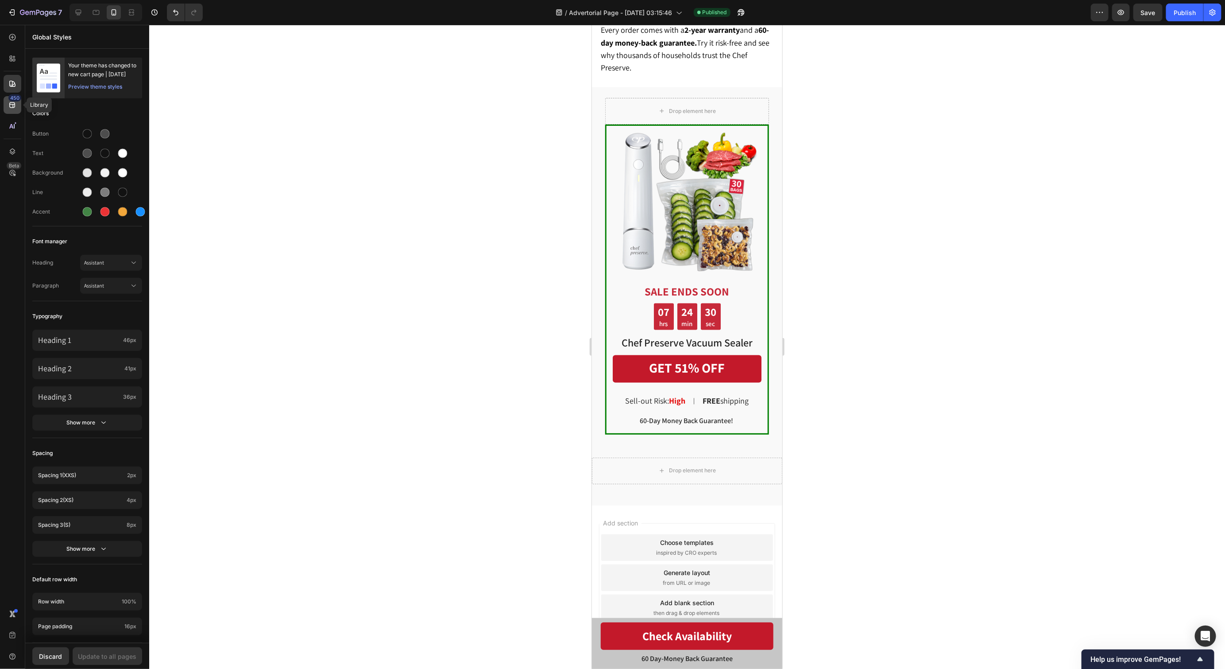
click at [10, 100] on div "450" at bounding box center [14, 97] width 13 height 7
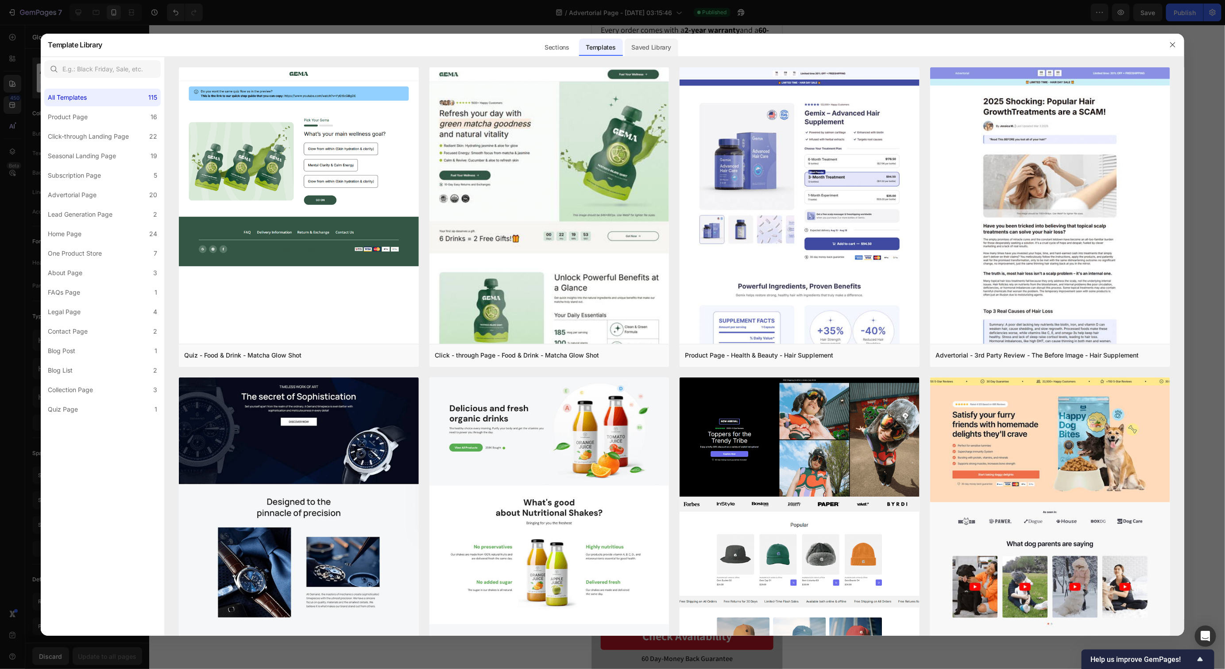
click at [637, 47] on div "Saved Library" at bounding box center [652, 48] width 54 height 18
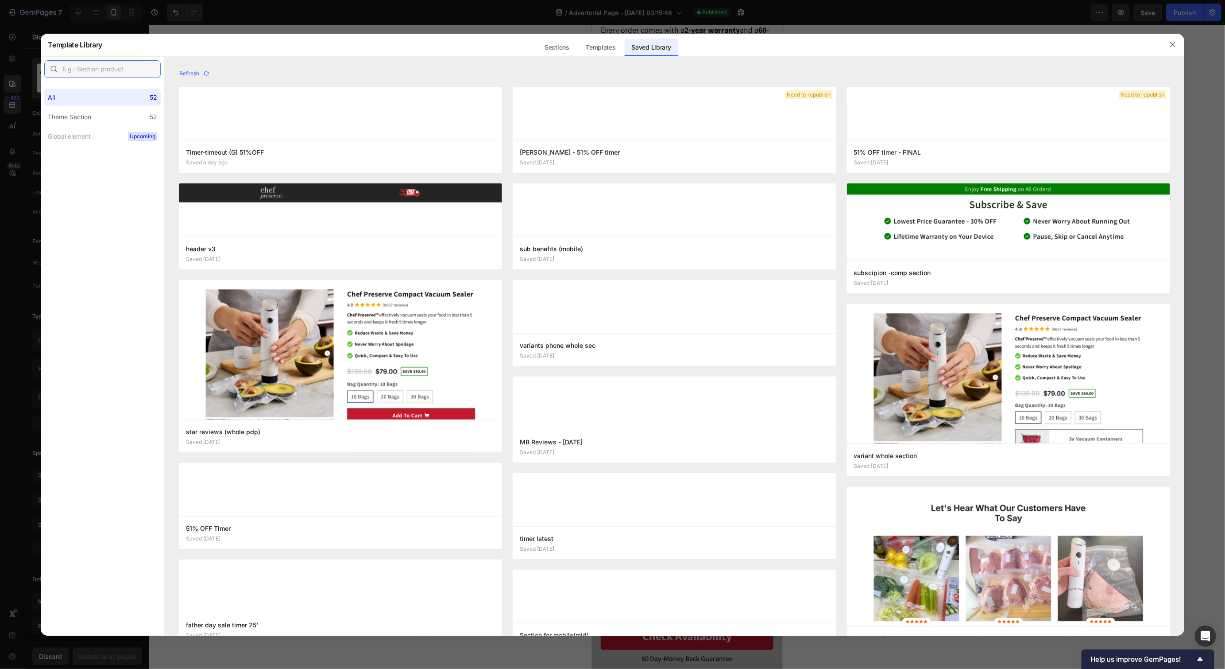
click at [87, 66] on input "text" at bounding box center [102, 69] width 116 height 18
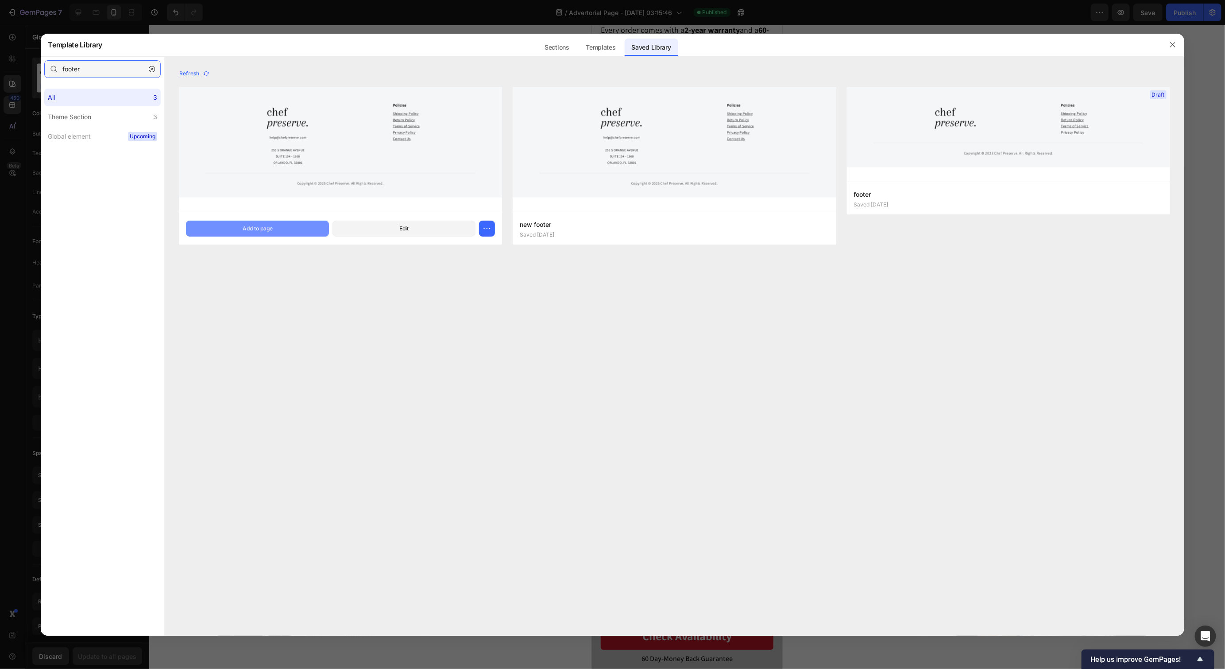
type input "footer"
click at [252, 224] on div "Add to page" at bounding box center [258, 228] width 30 height 8
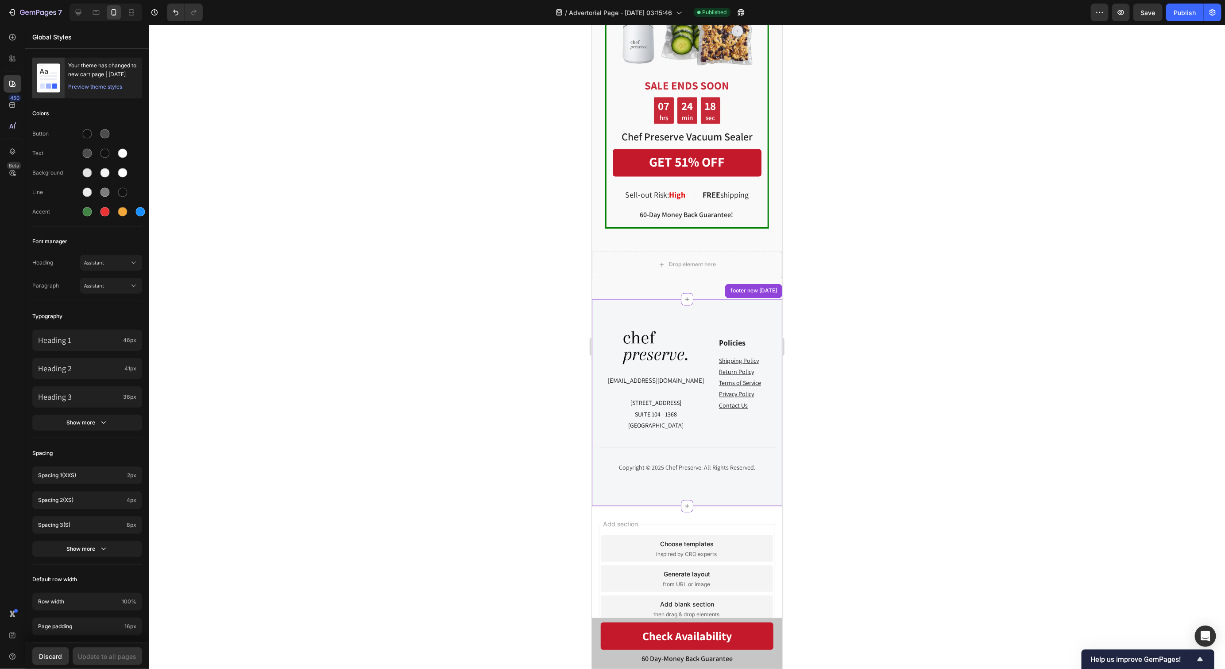
scroll to position [3652, 0]
click at [853, 422] on div at bounding box center [687, 347] width 1076 height 644
click at [1146, 4] on button "Save" at bounding box center [1148, 13] width 29 height 18
click at [1174, 7] on button "Publish" at bounding box center [1184, 13] width 37 height 18
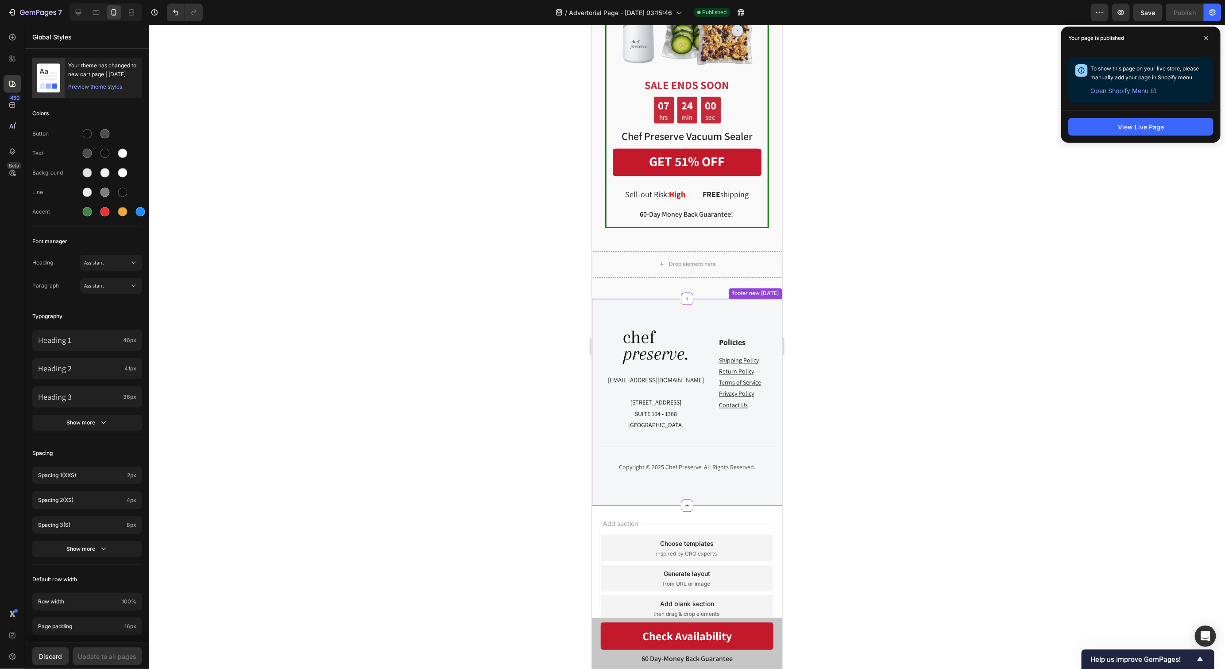
click at [596, 302] on div "Image help@chefpreserve.com 255 S ORANGE AVENUE SUITE 104 - 1368 ORLANDO, FL 32…" at bounding box center [687, 401] width 190 height 207
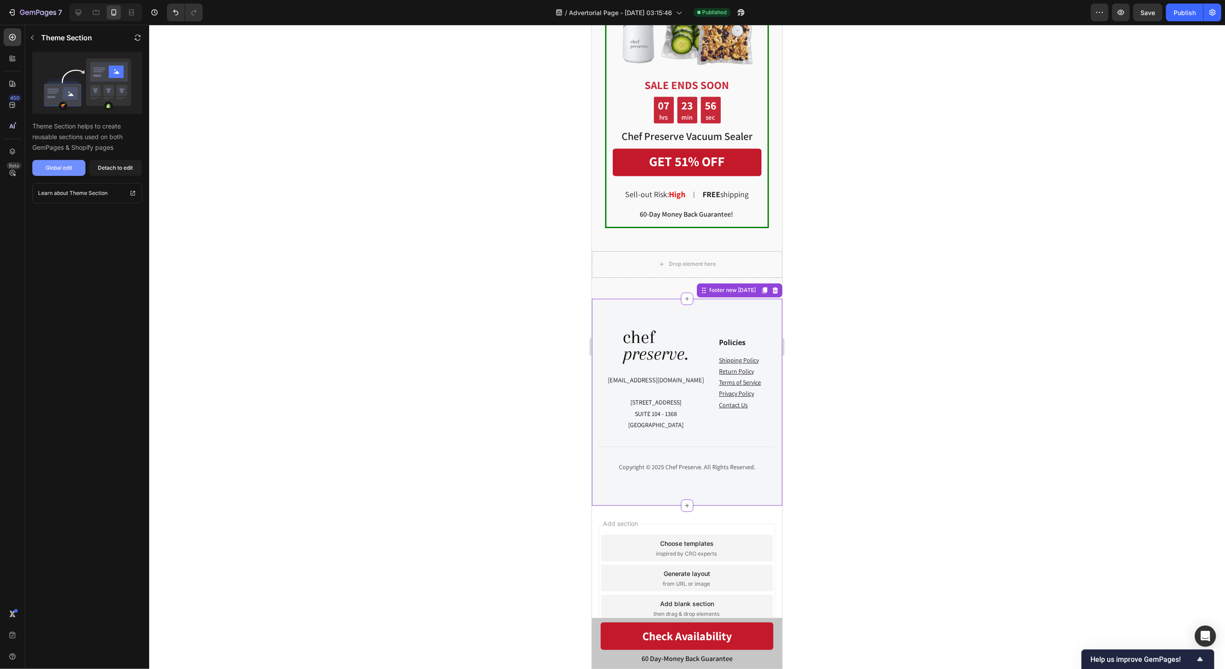
click at [66, 167] on div "Global edit" at bounding box center [59, 168] width 27 height 8
click at [612, 285] on div "Drop element here Row Section 4" at bounding box center [687, 267] width 190 height 62
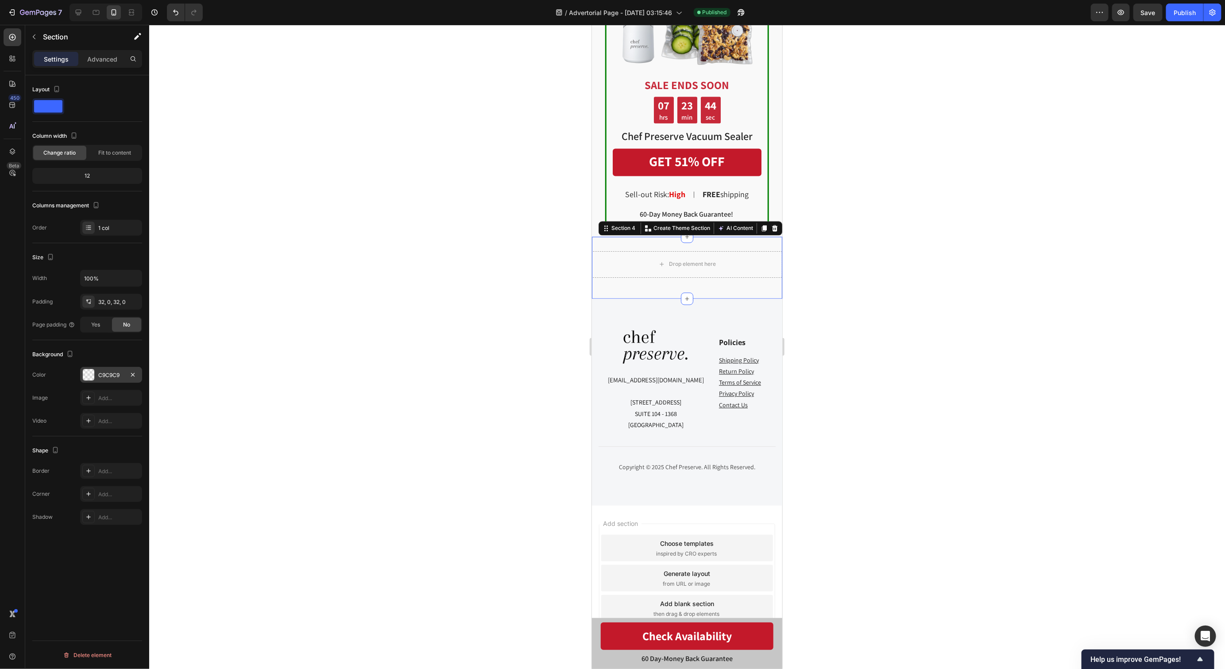
click at [112, 371] on div "C9C9C9" at bounding box center [111, 375] width 26 height 8
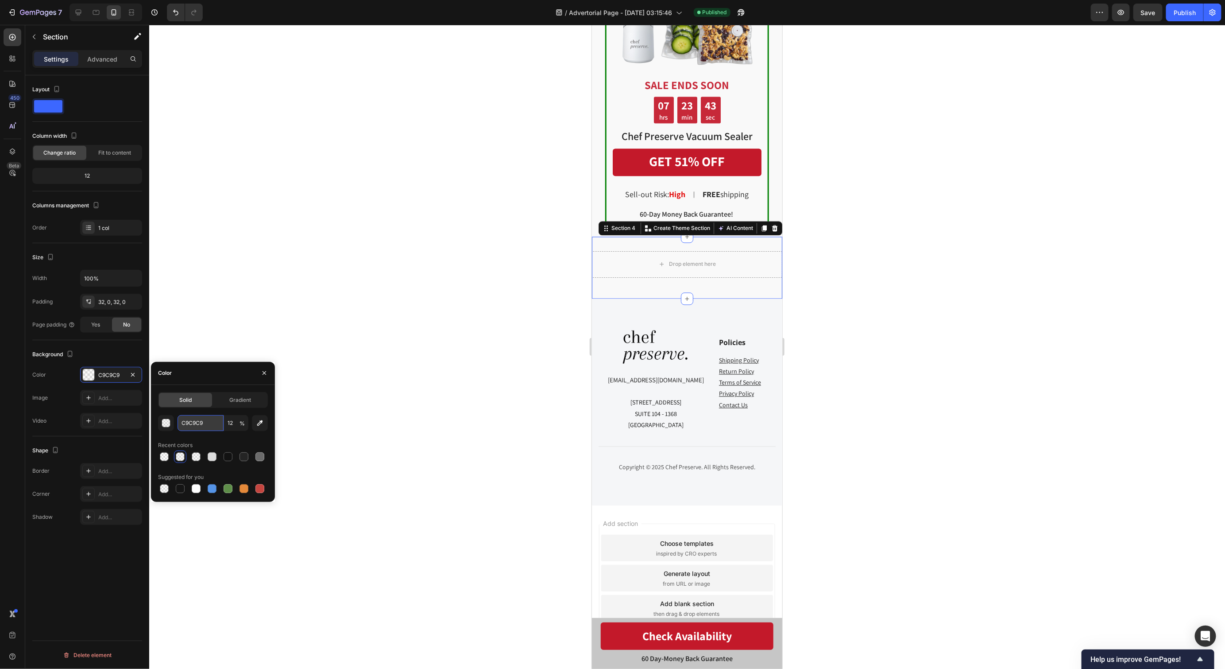
click at [196, 423] on input "C9C9C9" at bounding box center [201, 423] width 46 height 16
paste input "F5F6F8"
type input "F5F6F8"
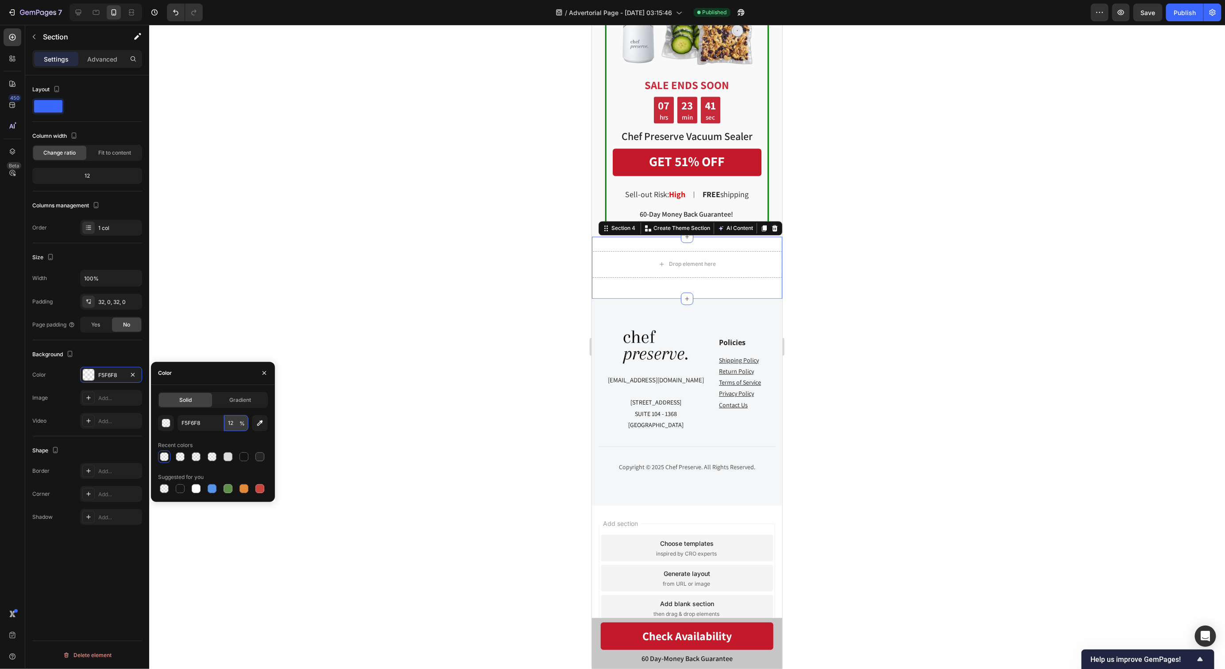
click at [228, 425] on input "12" at bounding box center [236, 423] width 24 height 16
type input "100"
drag, startPoint x: 411, startPoint y: 294, endPoint x: 420, endPoint y: 294, distance: 8.9
click at [411, 294] on div at bounding box center [687, 347] width 1076 height 644
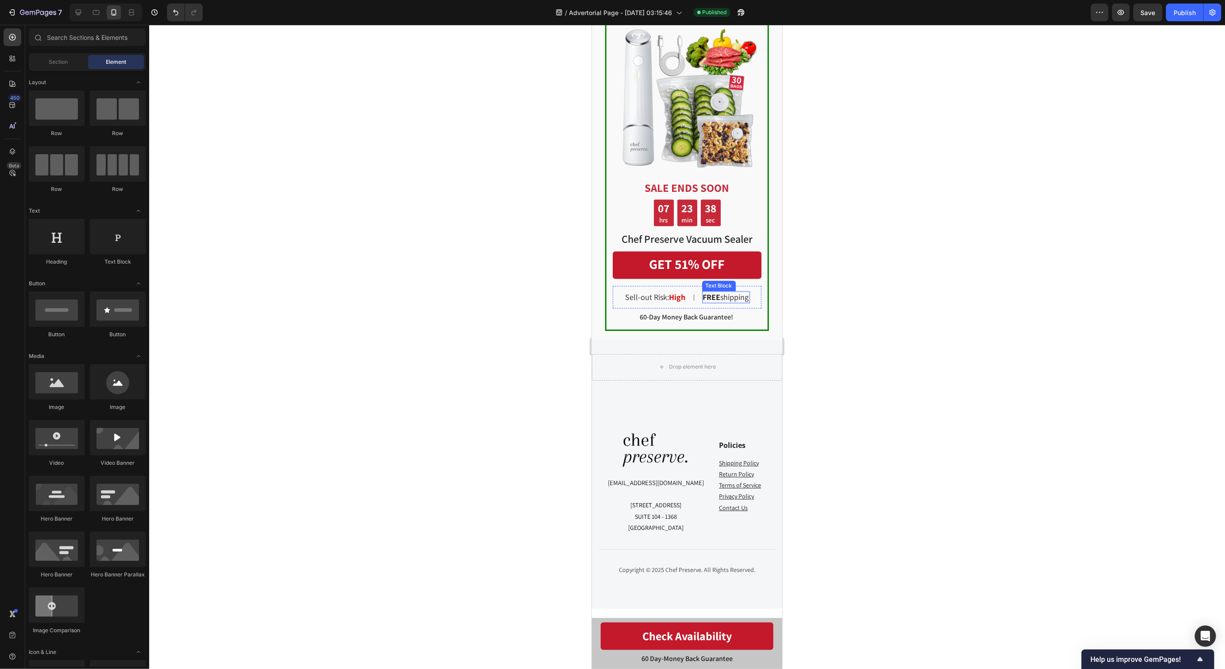
scroll to position [3548, 0]
click at [604, 298] on div "Image SALE ENDS SOON Text Block 07 hrs 23 min 37 sec Countdown Timer Chef Prese…" at bounding box center [687, 163] width 190 height 356
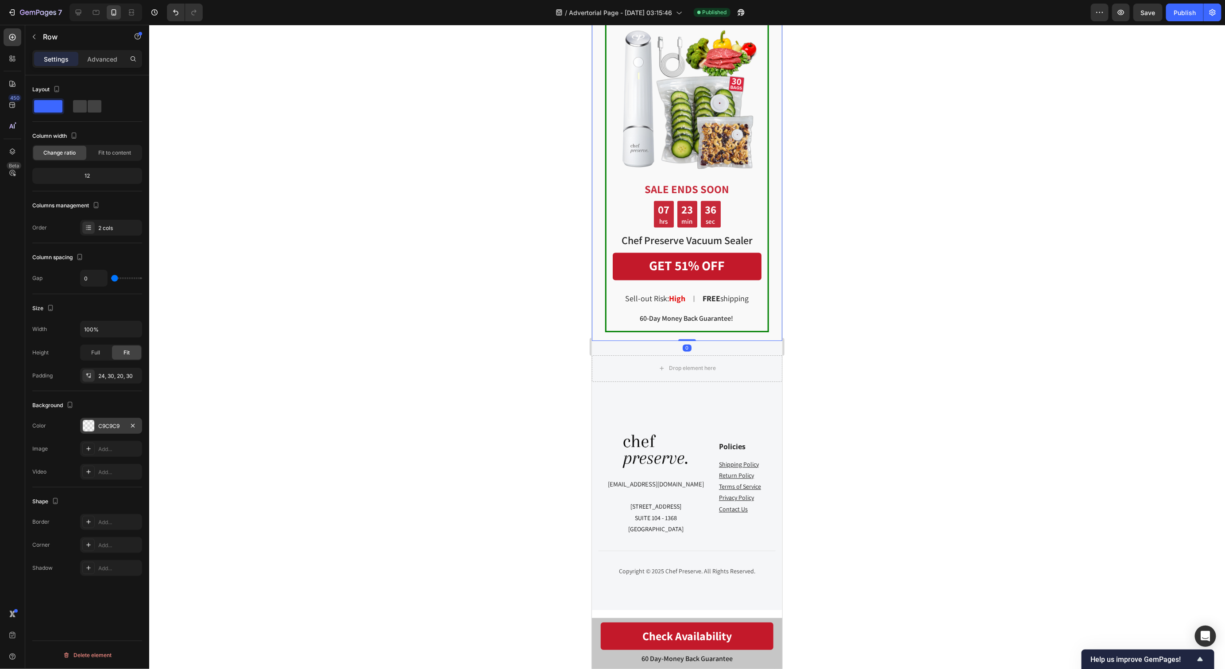
click at [115, 422] on div "C9C9C9" at bounding box center [111, 426] width 26 height 8
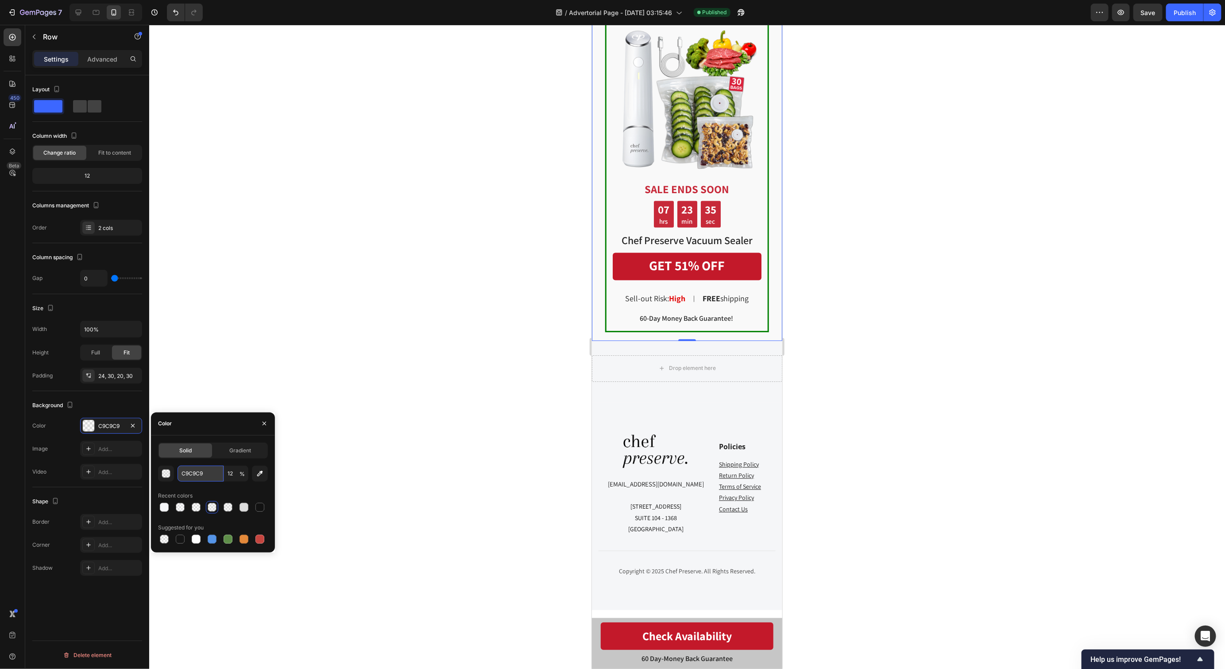
click at [193, 478] on input "C9C9C9" at bounding box center [201, 473] width 46 height 16
paste input "F5F6F8"
type input "F5F6F8"
click at [229, 474] on input "12" at bounding box center [236, 473] width 24 height 16
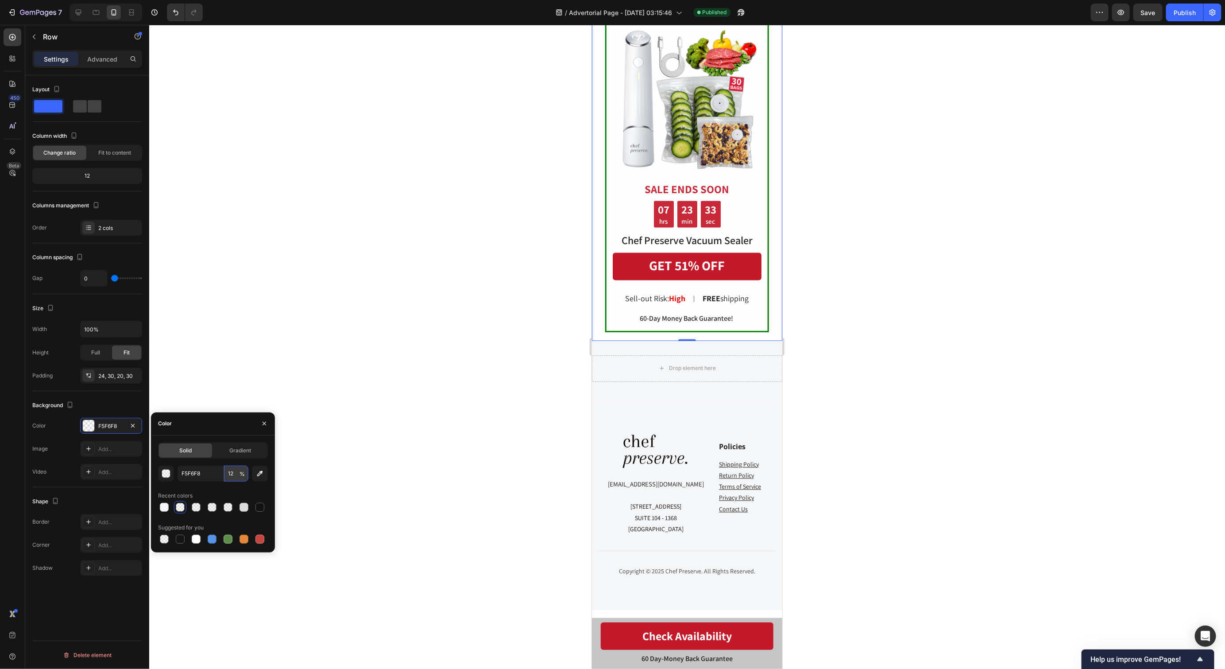
click at [229, 474] on input "12" at bounding box center [236, 473] width 24 height 16
type input "100"
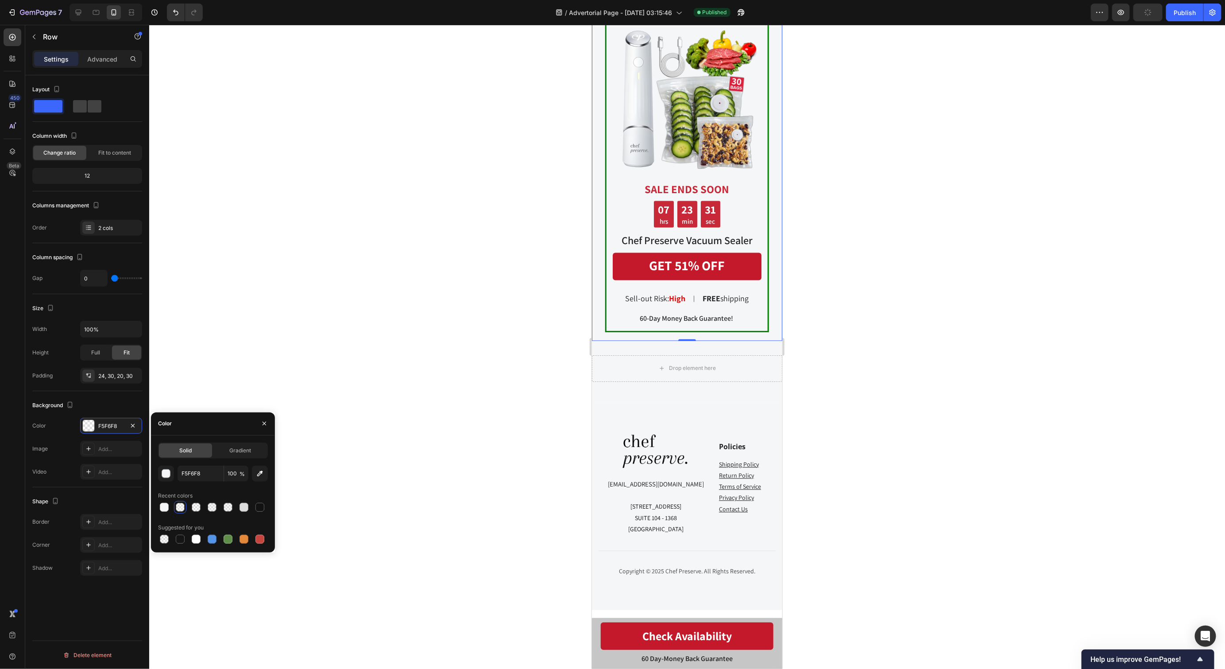
click at [334, 201] on div at bounding box center [687, 347] width 1076 height 644
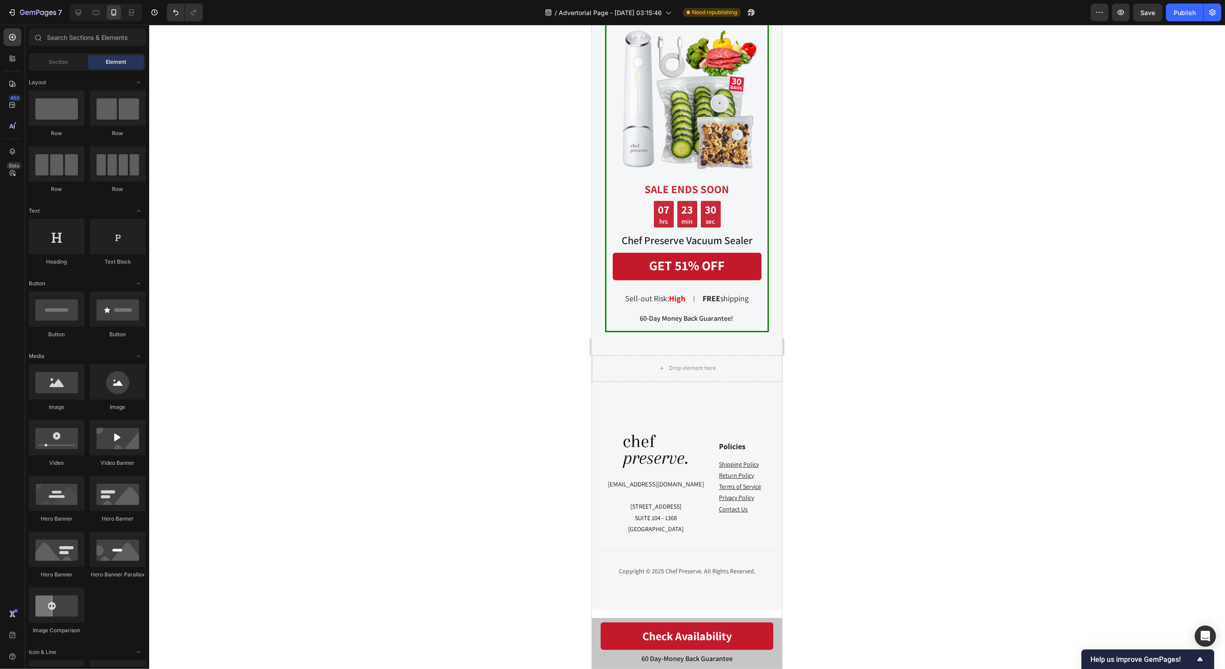
click at [925, 265] on div at bounding box center [687, 347] width 1076 height 644
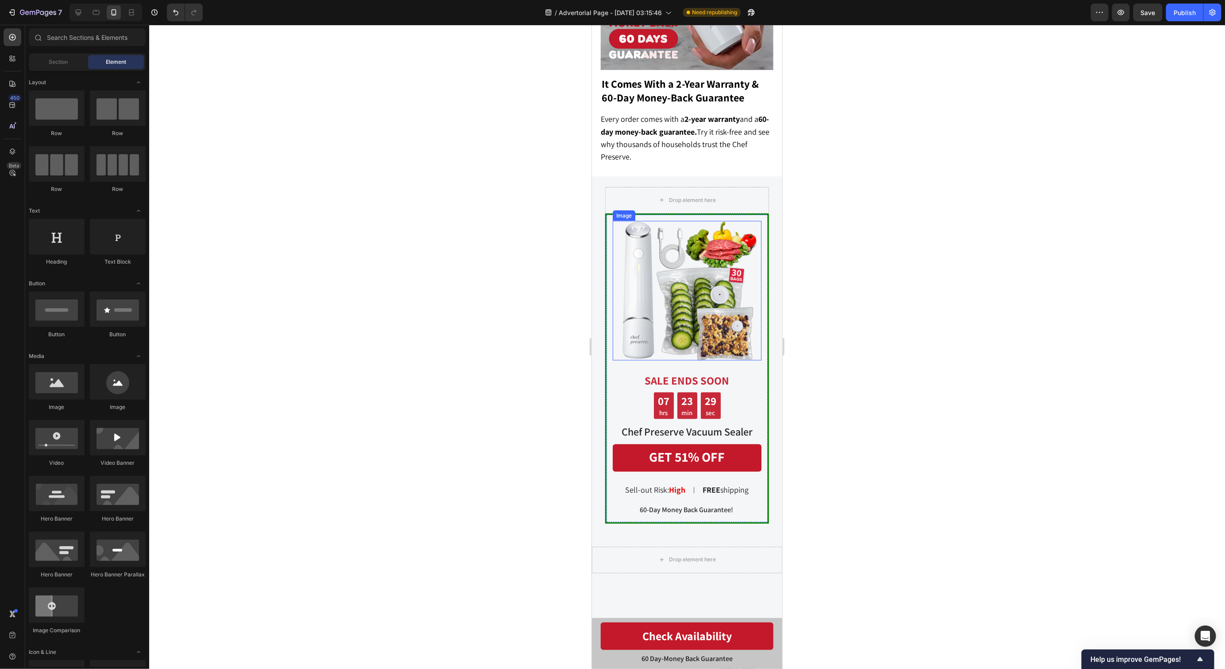
scroll to position [3353, 0]
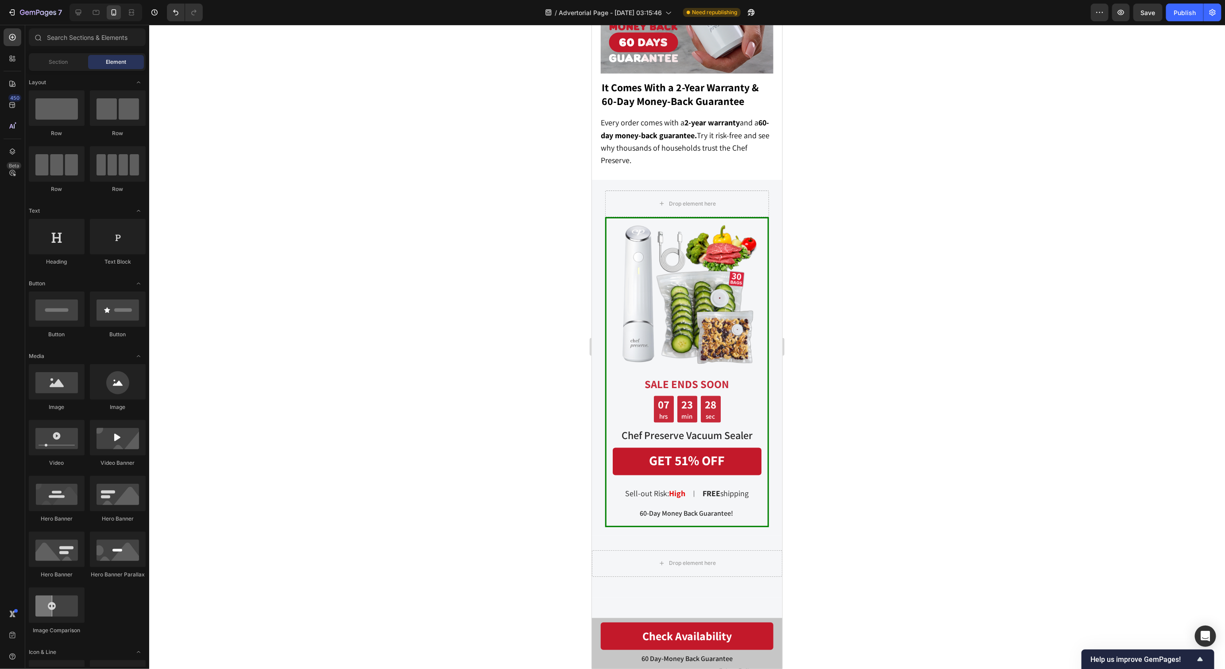
drag, startPoint x: 1152, startPoint y: 9, endPoint x: 1159, endPoint y: 11, distance: 7.2
click at [1152, 9] on span "Save" at bounding box center [1148, 13] width 15 height 8
click at [1191, 13] on div "Publish" at bounding box center [1185, 12] width 22 height 9
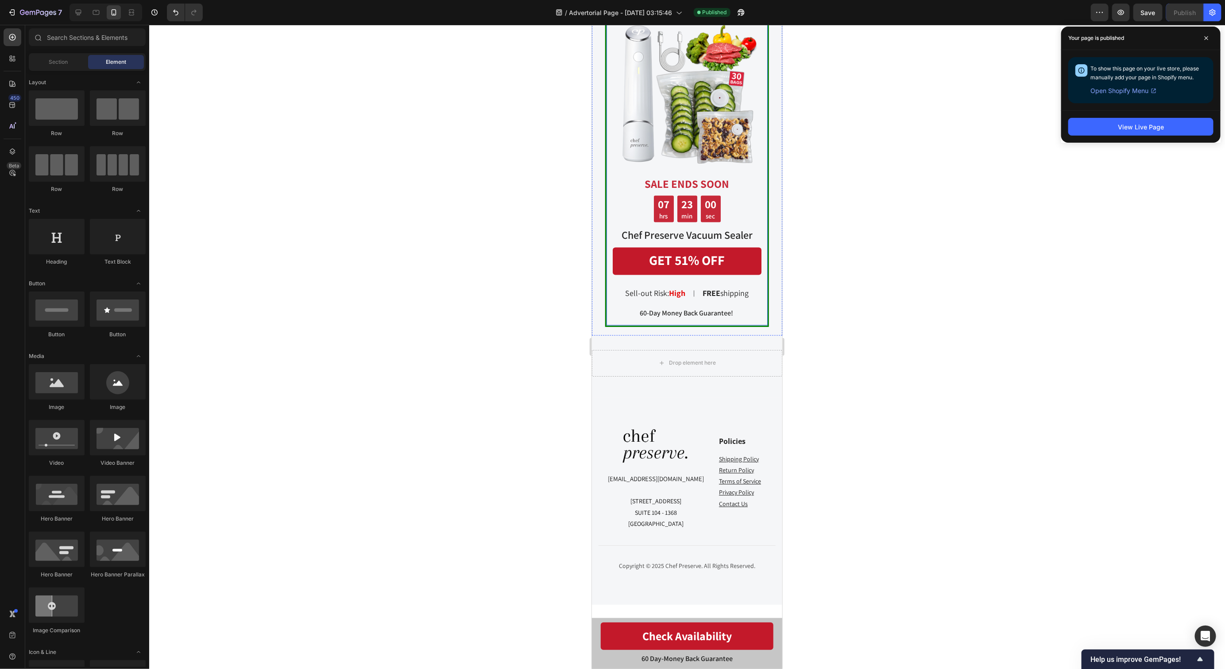
scroll to position [3652, 0]
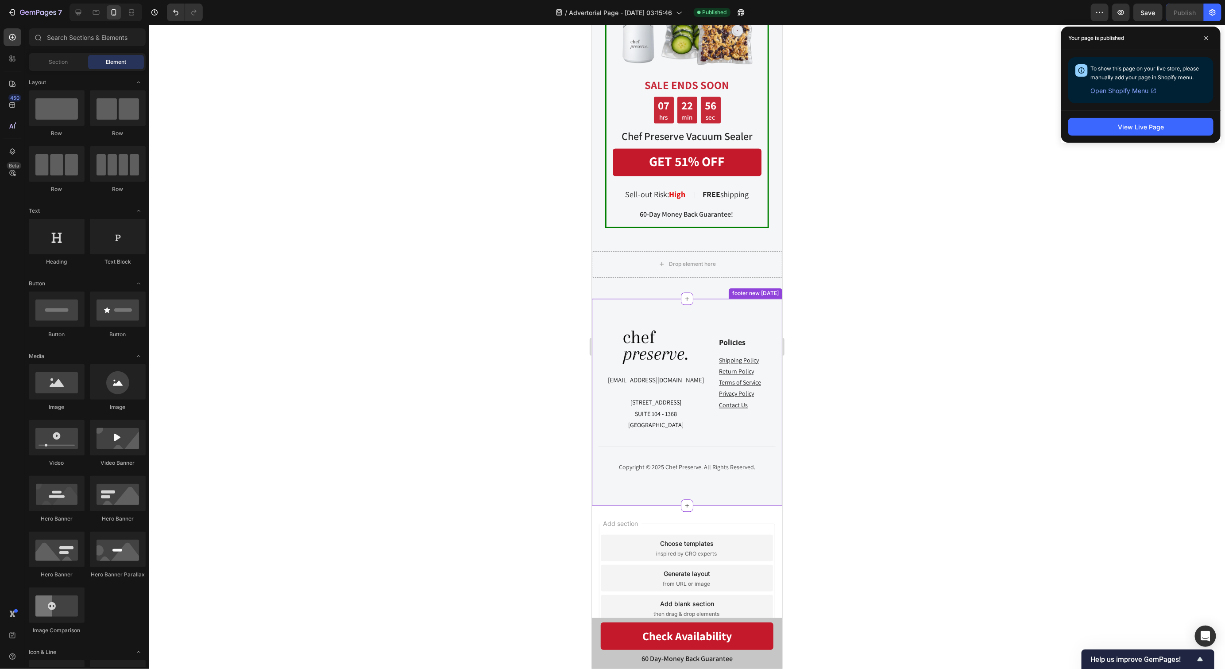
click at [700, 496] on div "Image help@chefpreserve.com 255 S ORANGE AVENUE SUITE 104 - 1368 ORLANDO, FL 32…" at bounding box center [687, 401] width 190 height 207
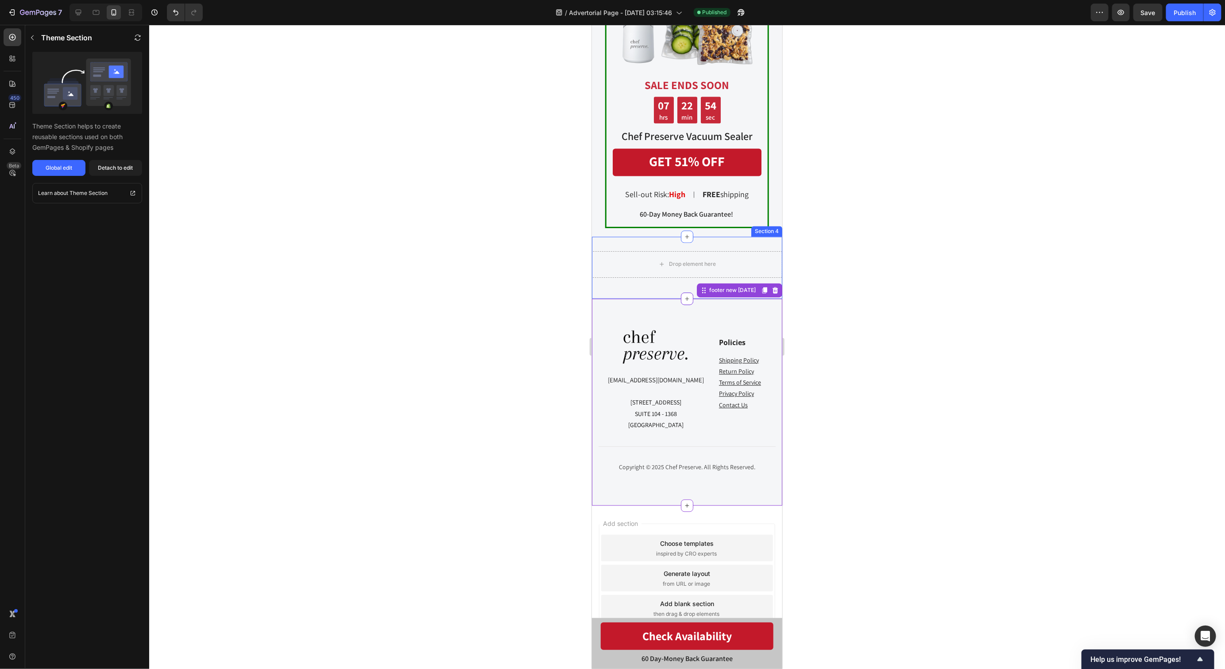
click at [628, 286] on div "Drop element here Row Section 4" at bounding box center [687, 267] width 190 height 62
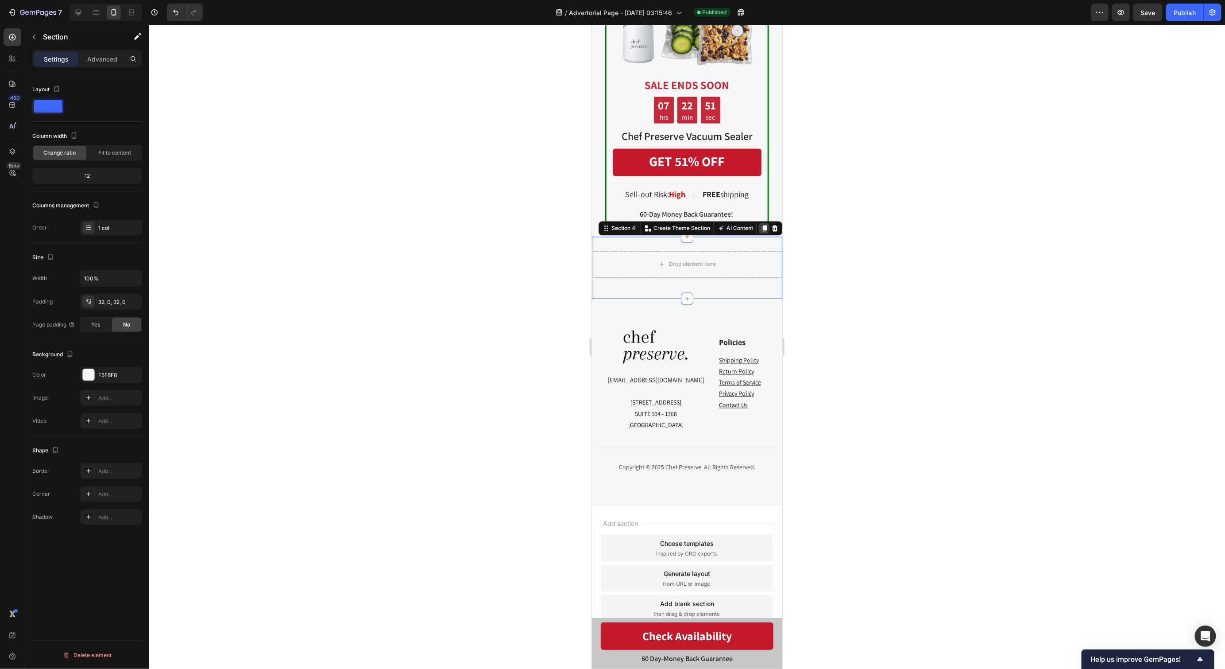
click at [765, 227] on icon at bounding box center [764, 228] width 5 height 6
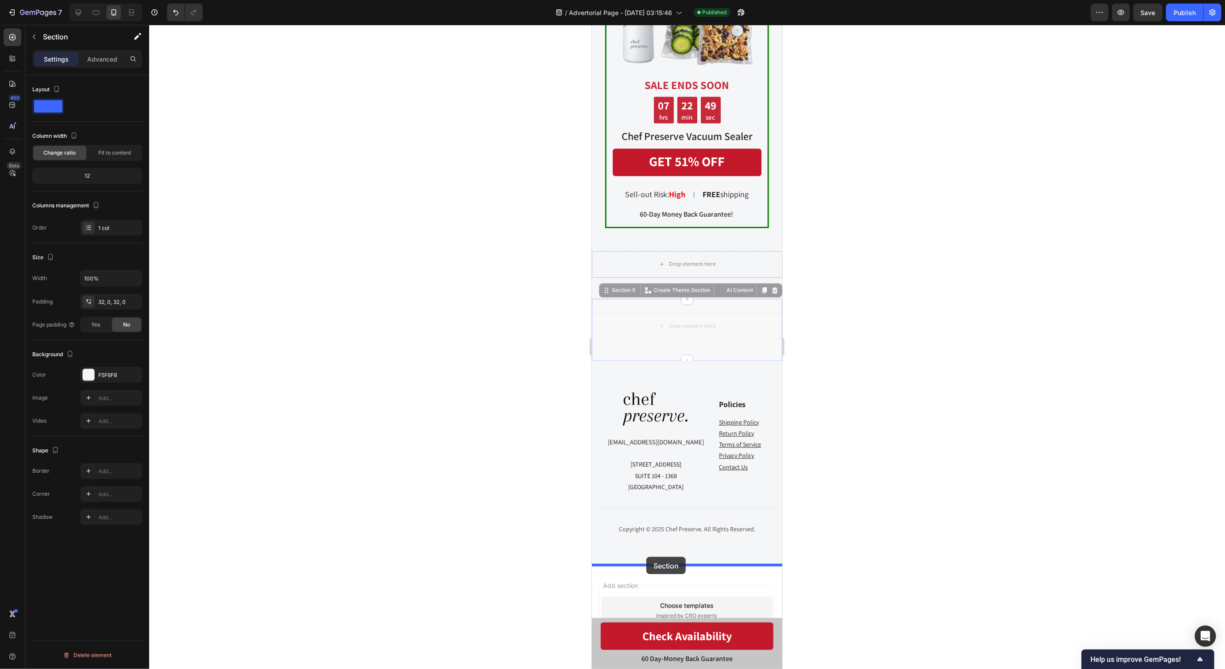
drag, startPoint x: 608, startPoint y: 288, endPoint x: 646, endPoint y: 556, distance: 270.6
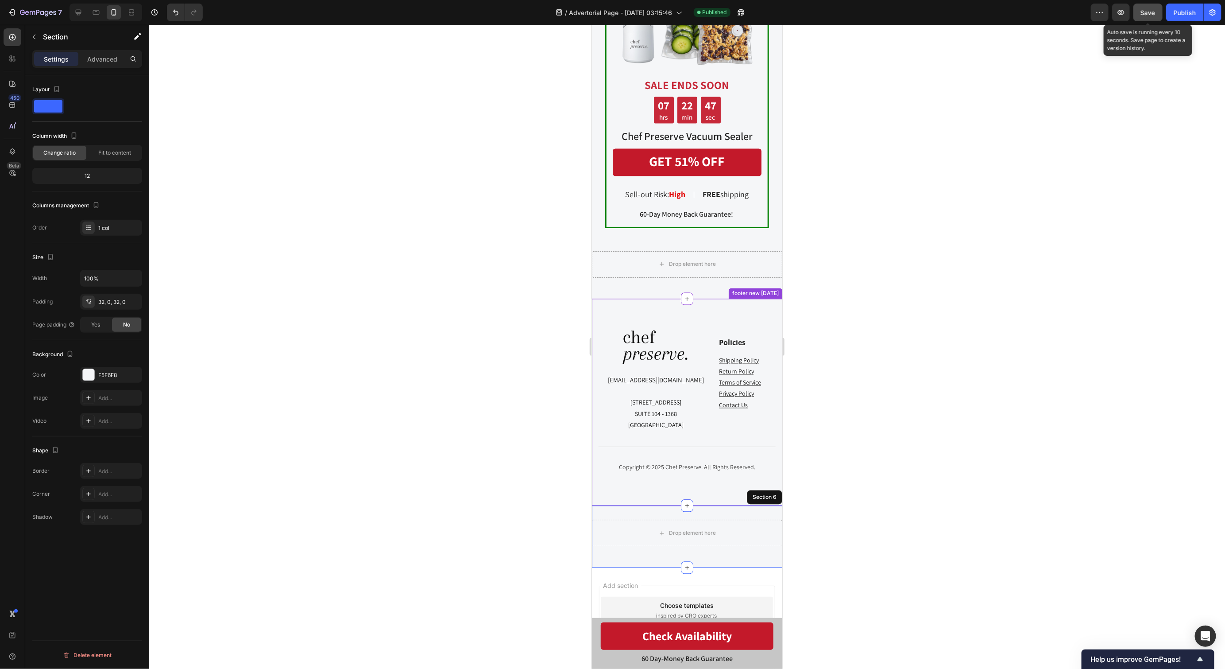
click at [1150, 13] on span "Save" at bounding box center [1148, 13] width 15 height 8
click at [1173, 11] on button "Publish" at bounding box center [1184, 13] width 37 height 18
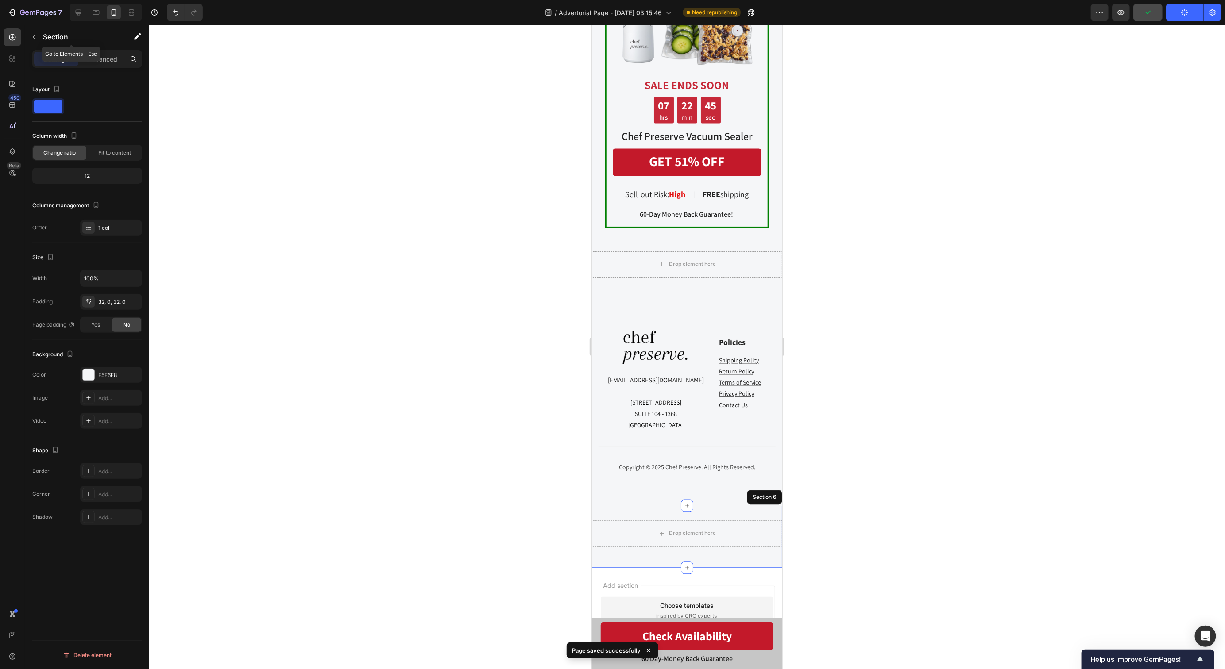
click at [44, 32] on p "Section" at bounding box center [79, 36] width 73 height 11
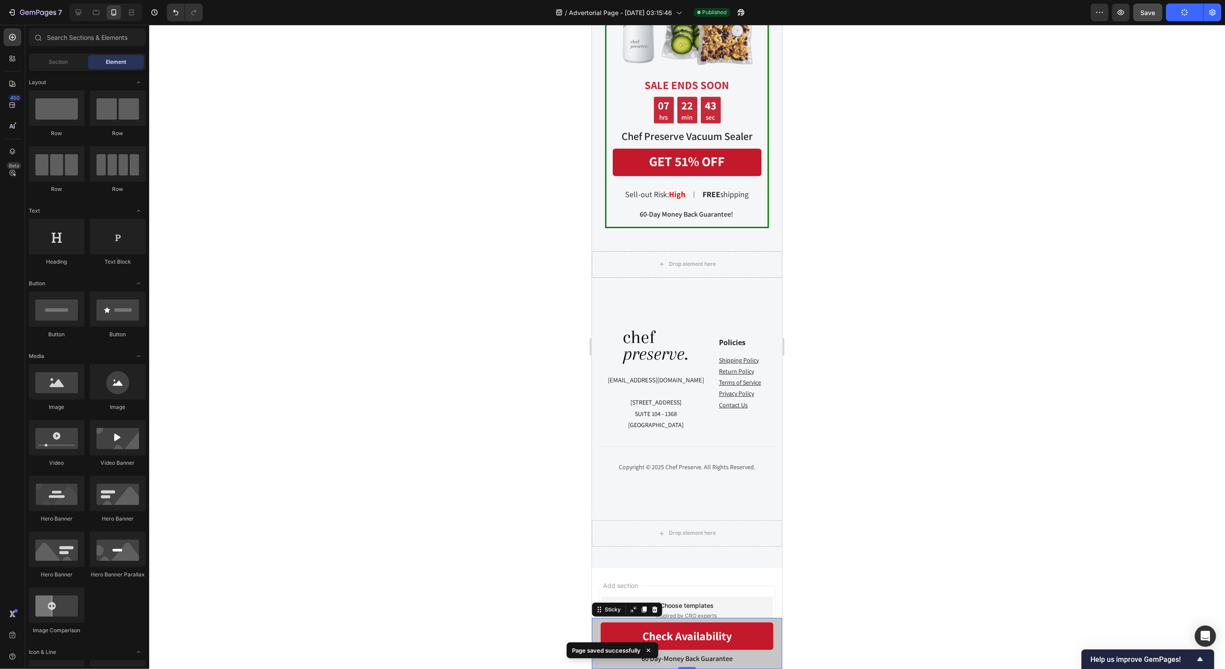
click at [596, 626] on div "60 Day-Money Back Guarantee Text Block Check Availability Button Row Sticky 0" at bounding box center [687, 642] width 190 height 51
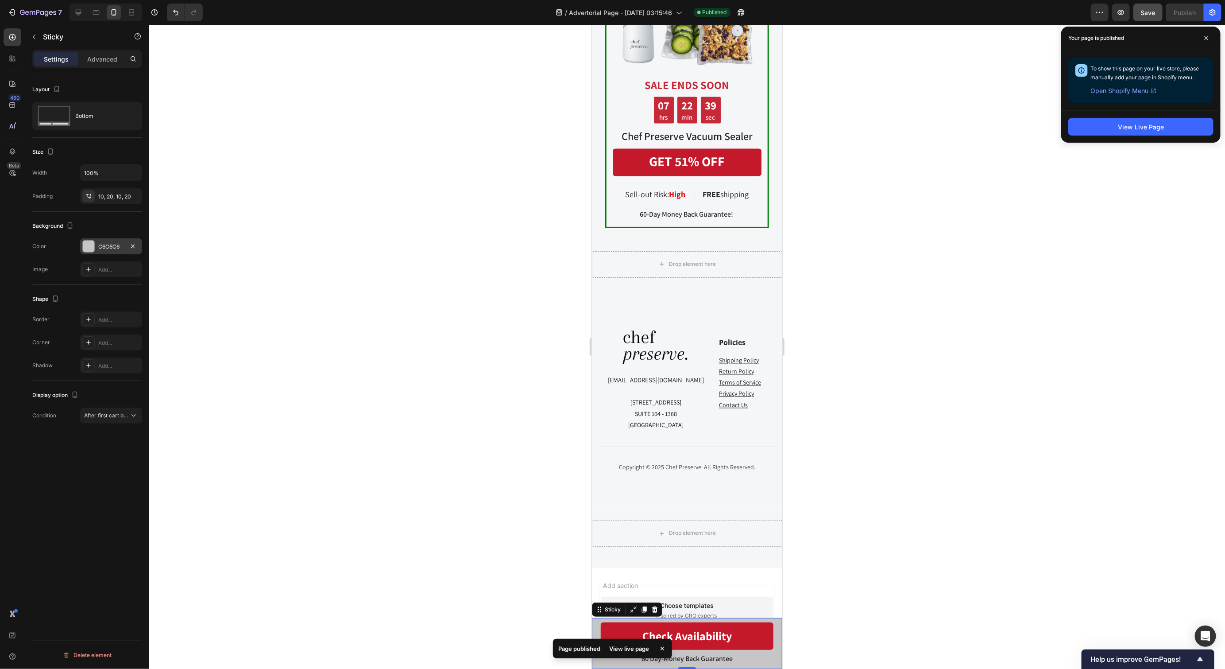
click at [105, 238] on div "C6C6C6" at bounding box center [111, 246] width 62 height 16
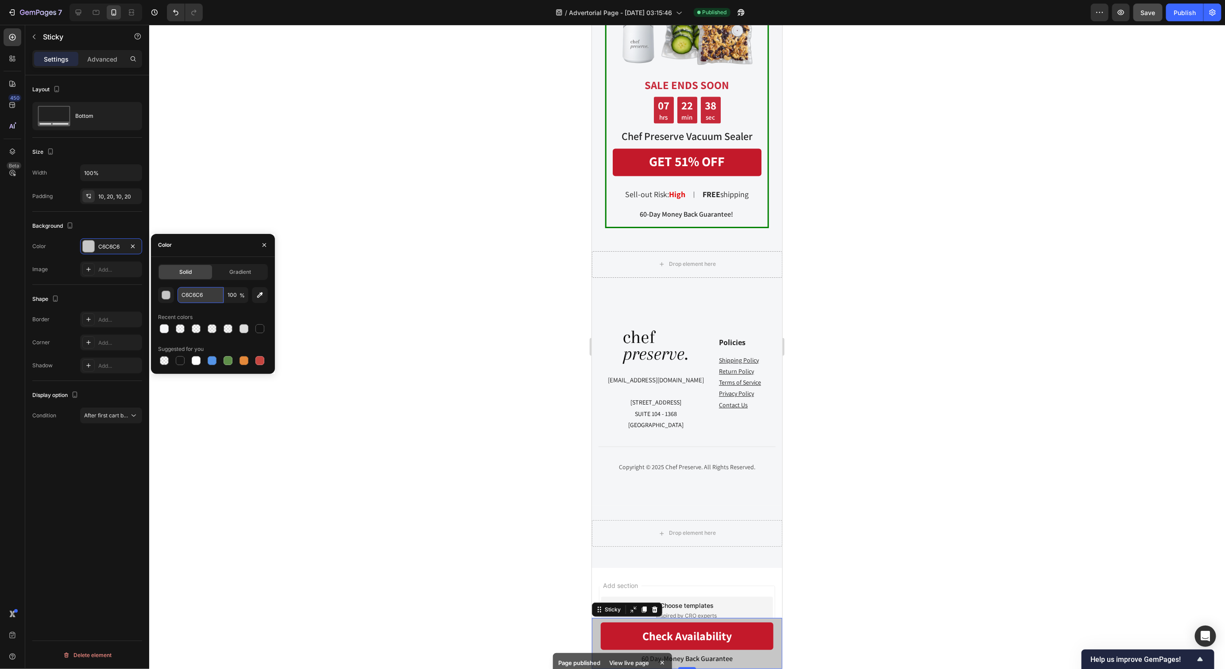
click at [200, 295] on input "C6C6C6" at bounding box center [201, 295] width 46 height 16
paste input "F5F6F8"
type input "F5F6F86"
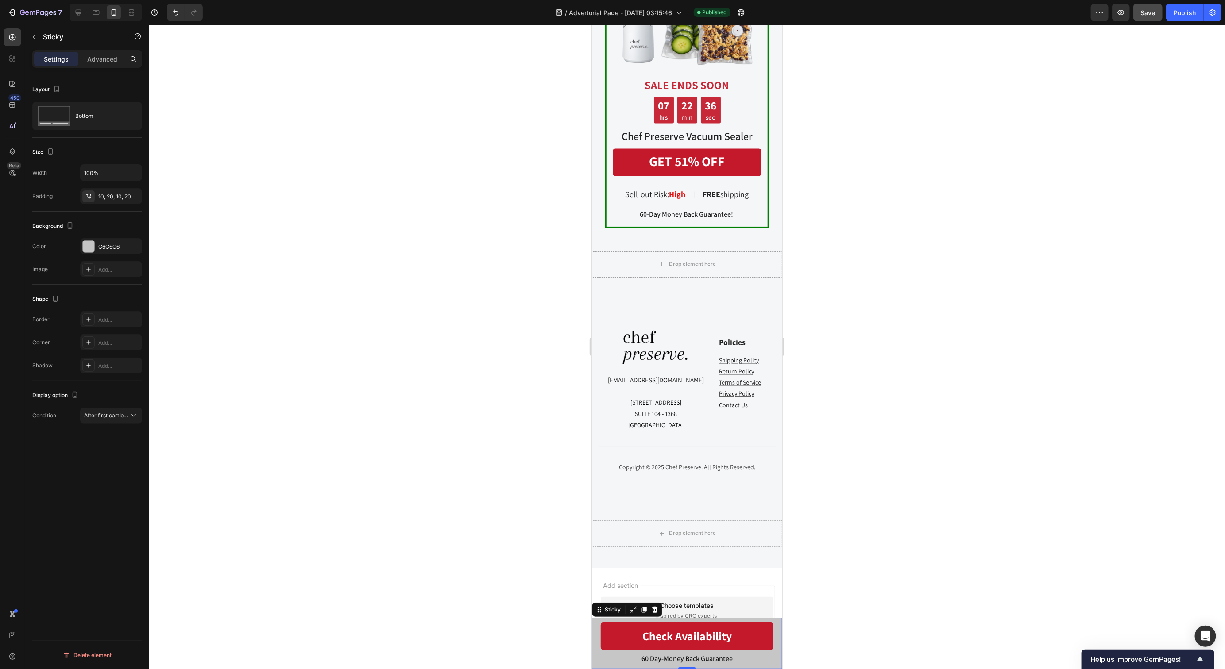
click at [968, 433] on div at bounding box center [687, 347] width 1076 height 644
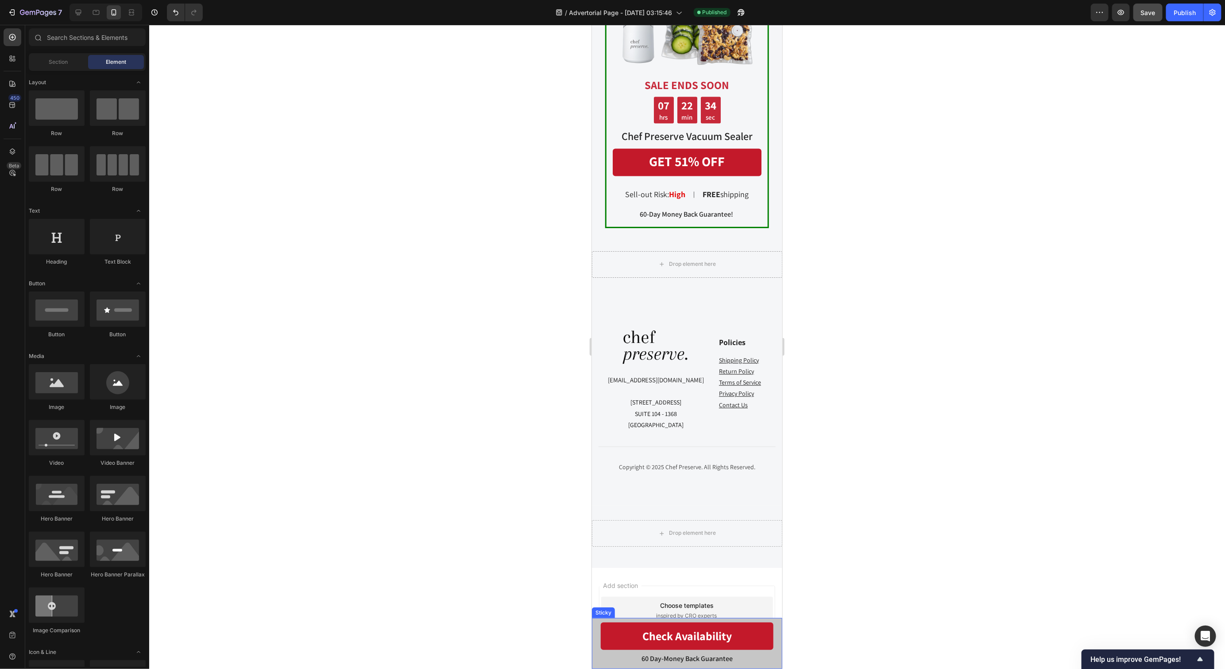
click at [596, 646] on div "60 Day-Money Back Guarantee Text Block Check Availability Button Row Sticky" at bounding box center [687, 642] width 190 height 51
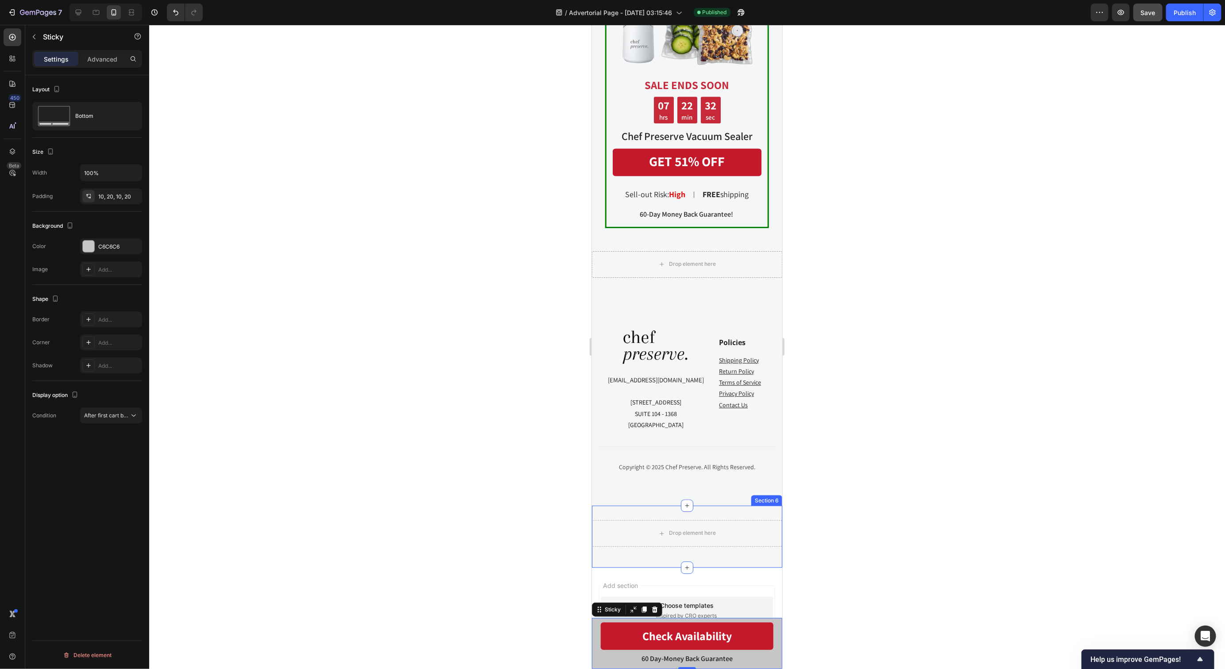
click at [617, 507] on div "Drop element here Row Section 6" at bounding box center [687, 536] width 190 height 62
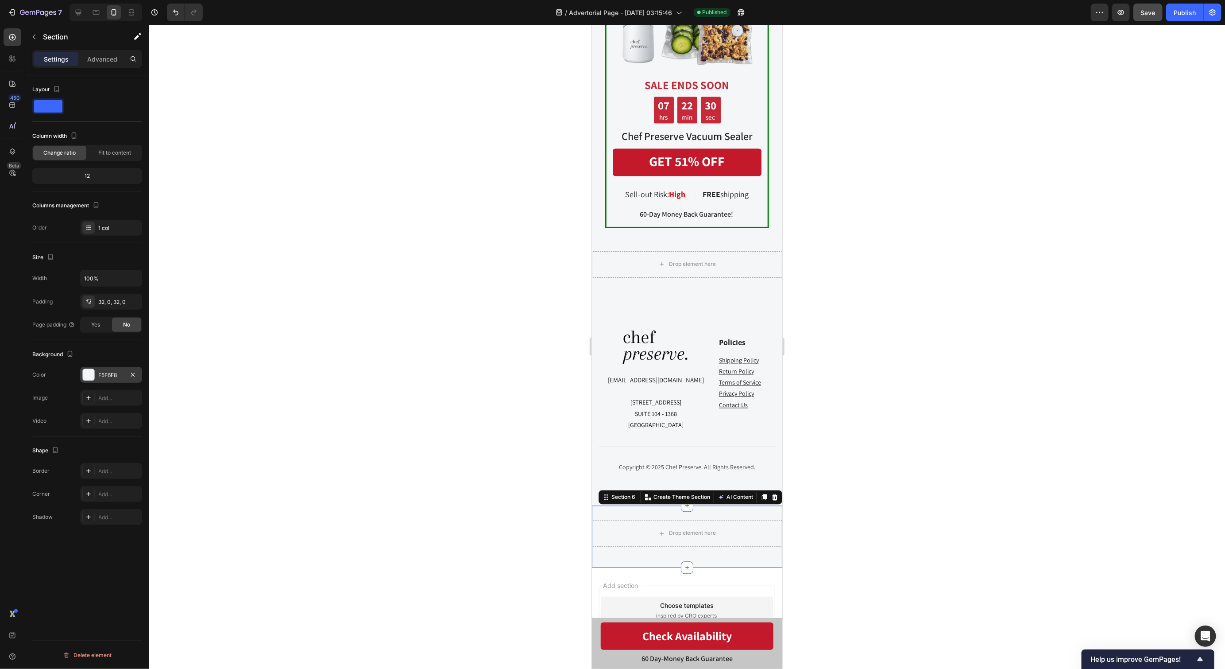
click at [114, 368] on div "F5F6F8" at bounding box center [111, 375] width 62 height 16
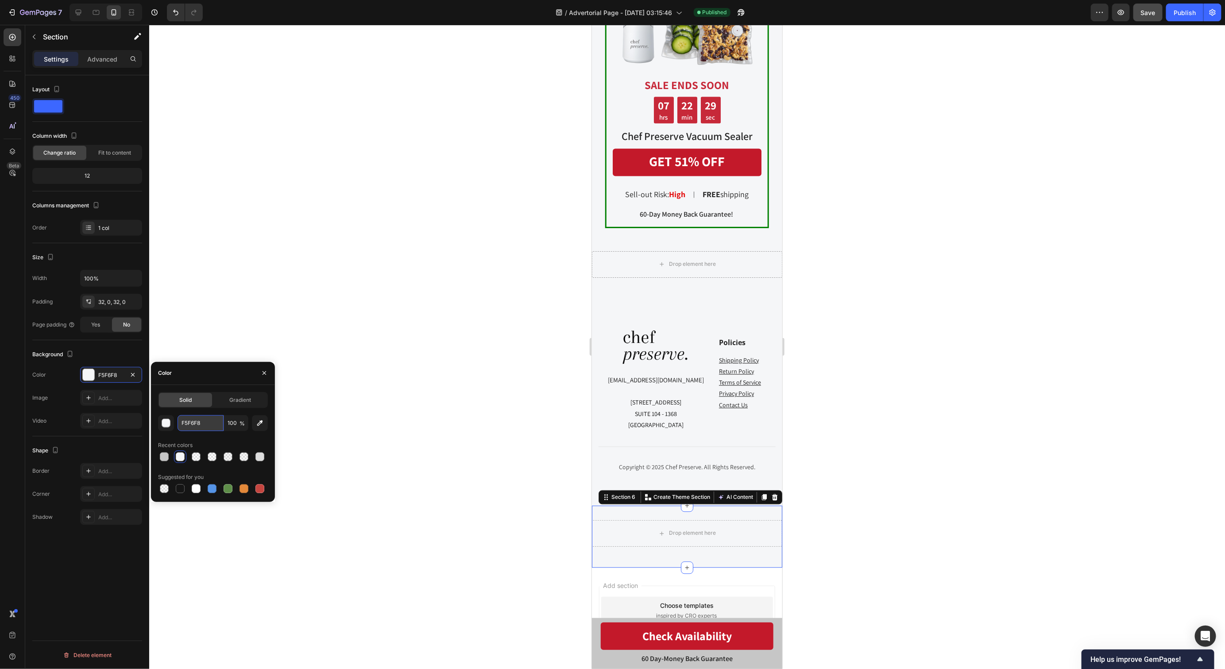
click at [202, 417] on input "F5F6F8" at bounding box center [201, 423] width 46 height 16
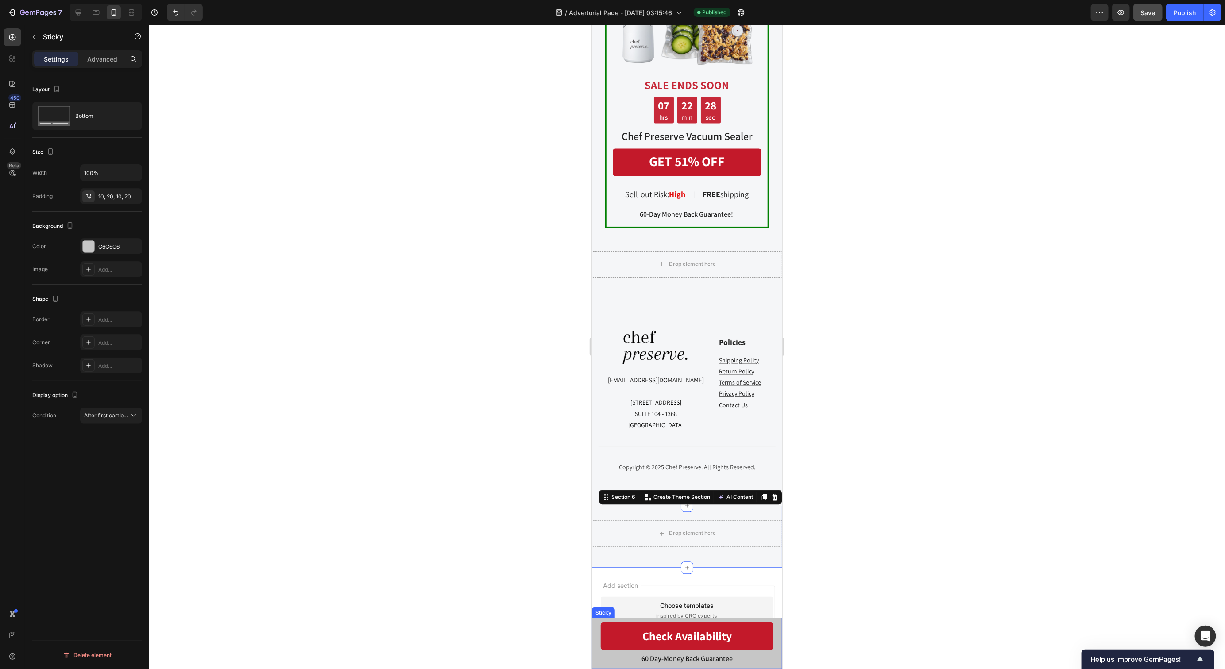
click at [597, 630] on div "60 Day-Money Back Guarantee Text Block Check Availability Button Row Sticky" at bounding box center [687, 642] width 190 height 51
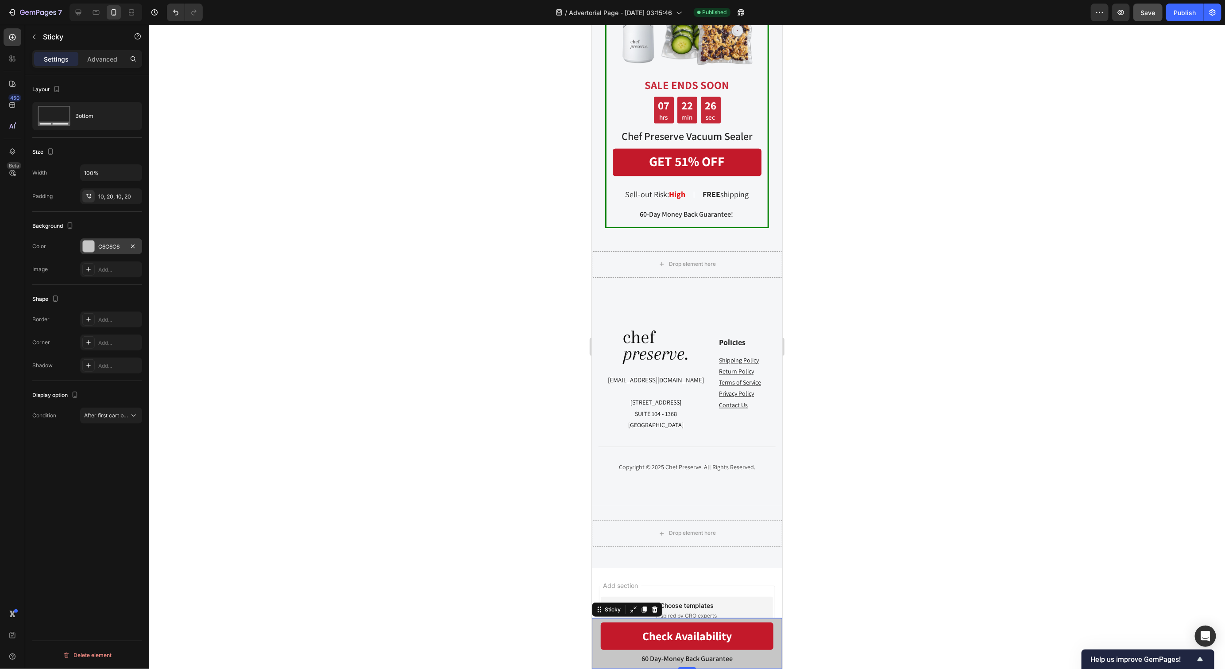
click at [104, 247] on div "C6C6C6" at bounding box center [111, 247] width 26 height 8
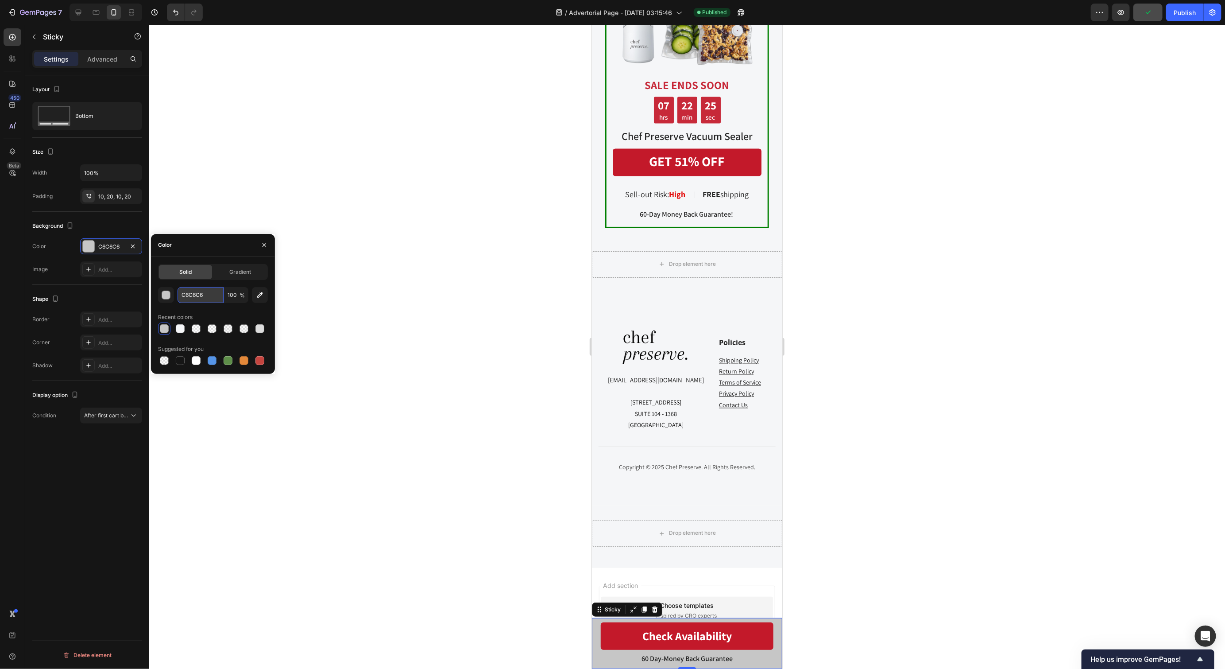
click at [201, 289] on input "C6C6C6" at bounding box center [201, 295] width 46 height 16
paste input "F5F6F8"
type input "F5F6F8"
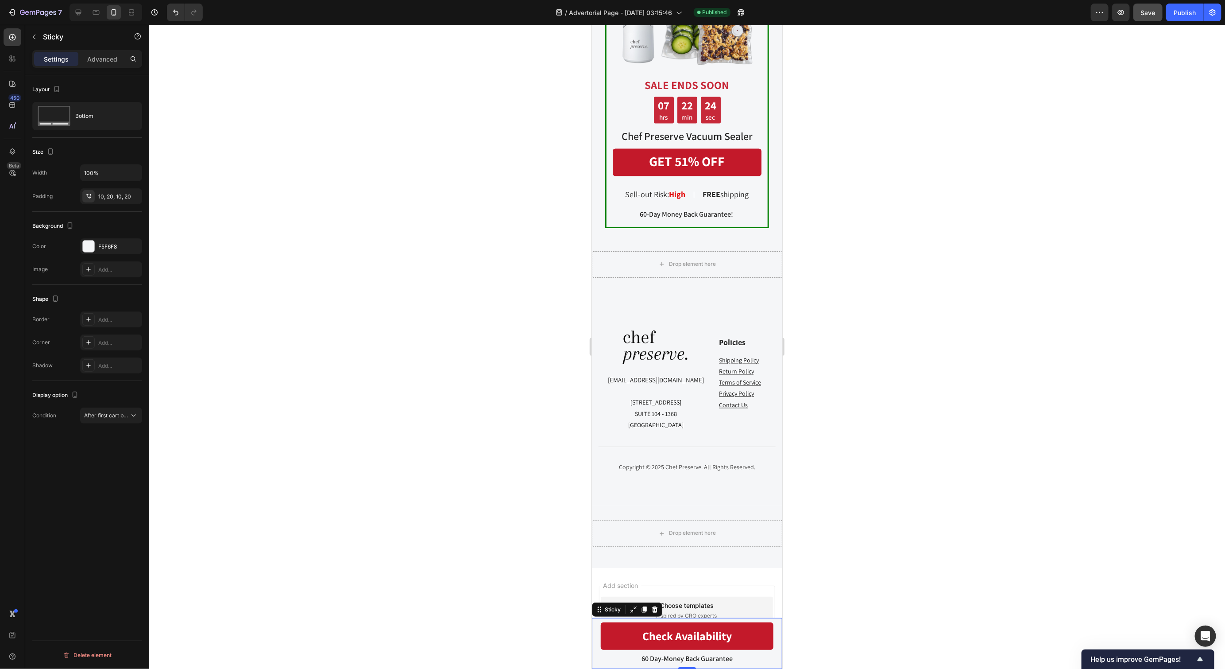
drag, startPoint x: 1040, startPoint y: 276, endPoint x: 1022, endPoint y: 279, distance: 18.3
click at [1040, 276] on div at bounding box center [687, 347] width 1076 height 644
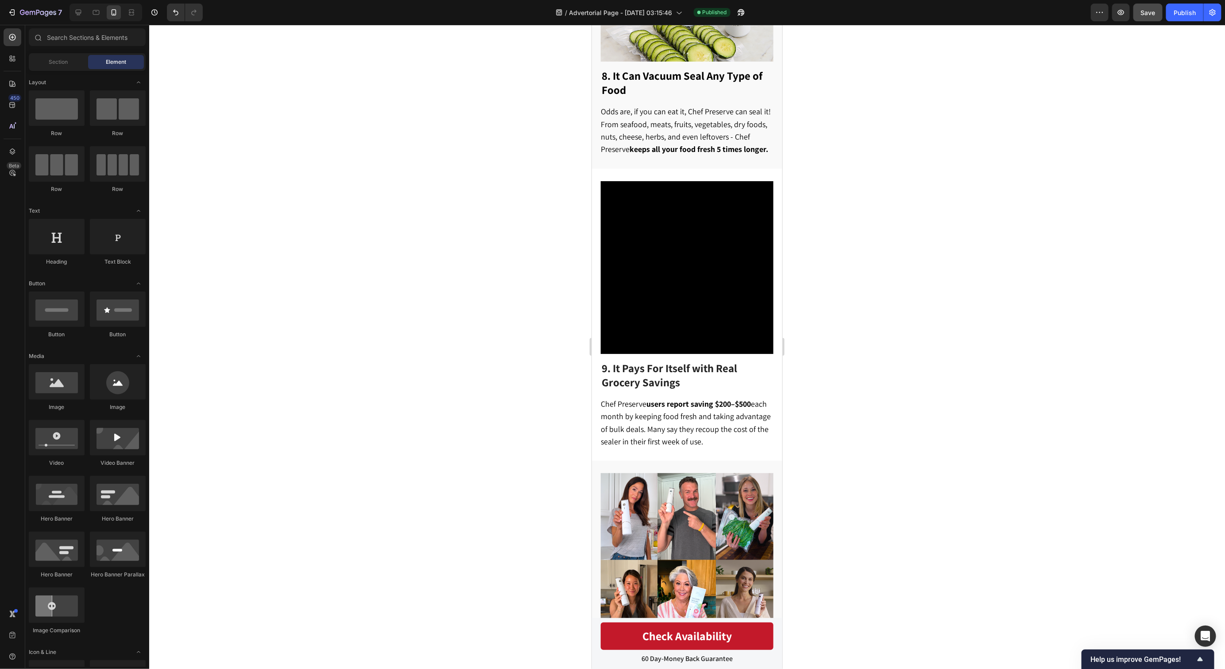
scroll to position [2516, 0]
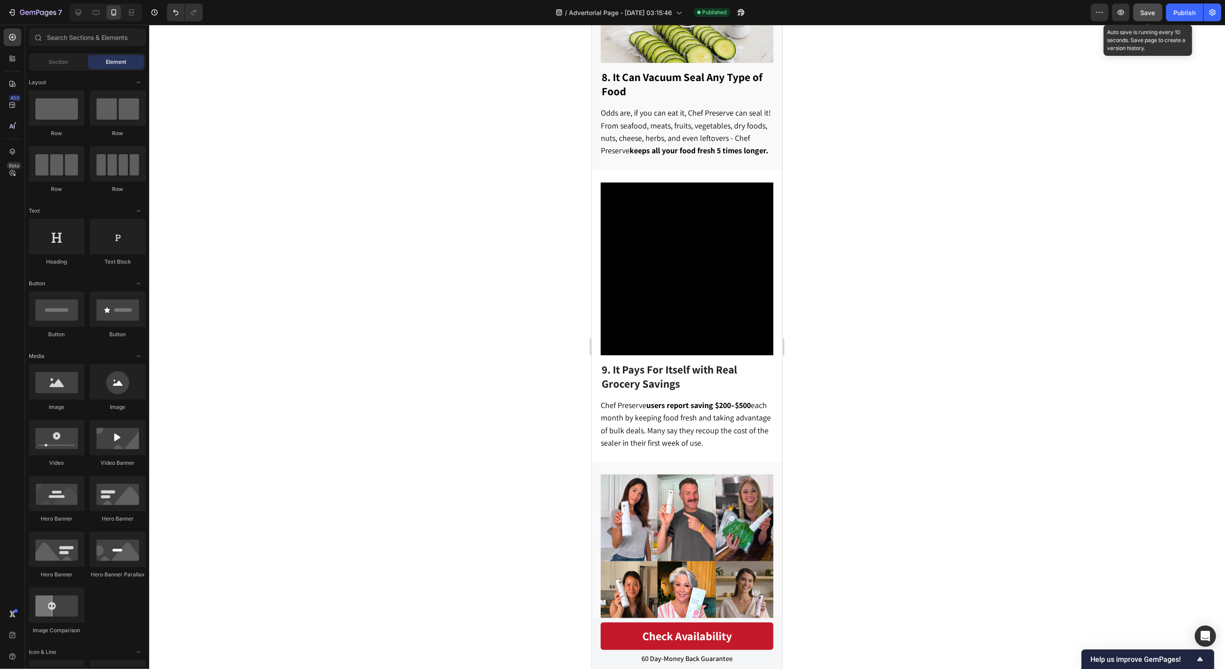
click at [1157, 6] on button "Save" at bounding box center [1148, 13] width 29 height 18
click at [1180, 8] on div "Publish" at bounding box center [1185, 12] width 22 height 9
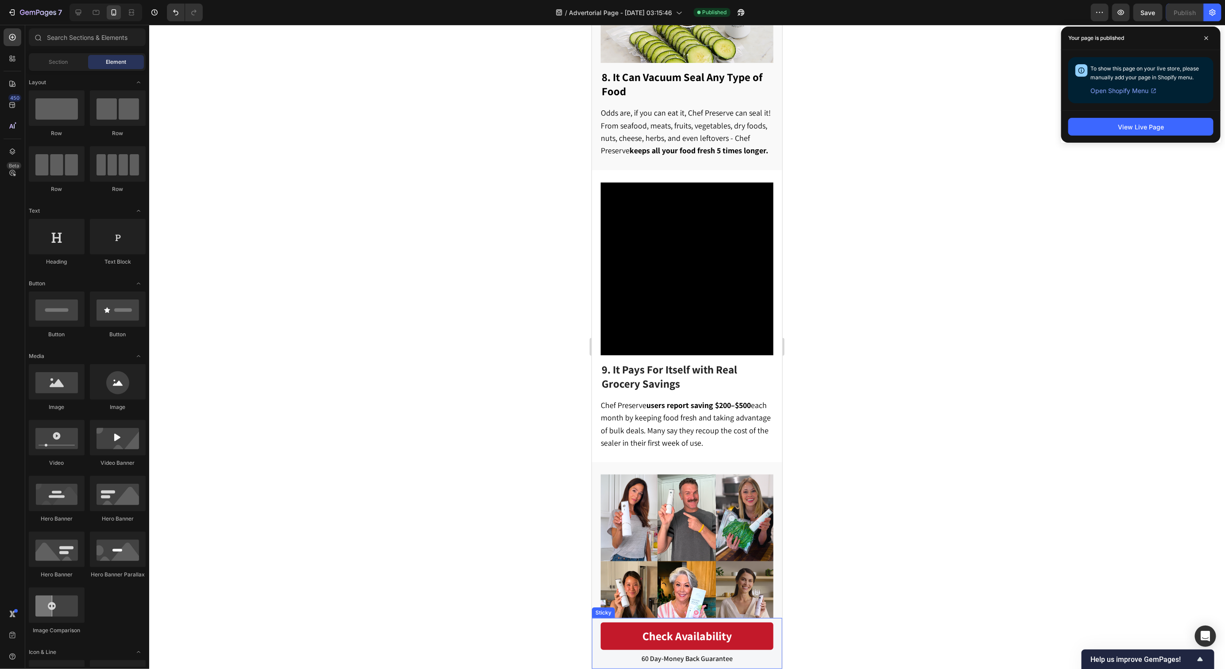
click at [593, 643] on div "60 Day-Money Back Guarantee Text Block Check Availability Button Row Sticky" at bounding box center [687, 642] width 190 height 51
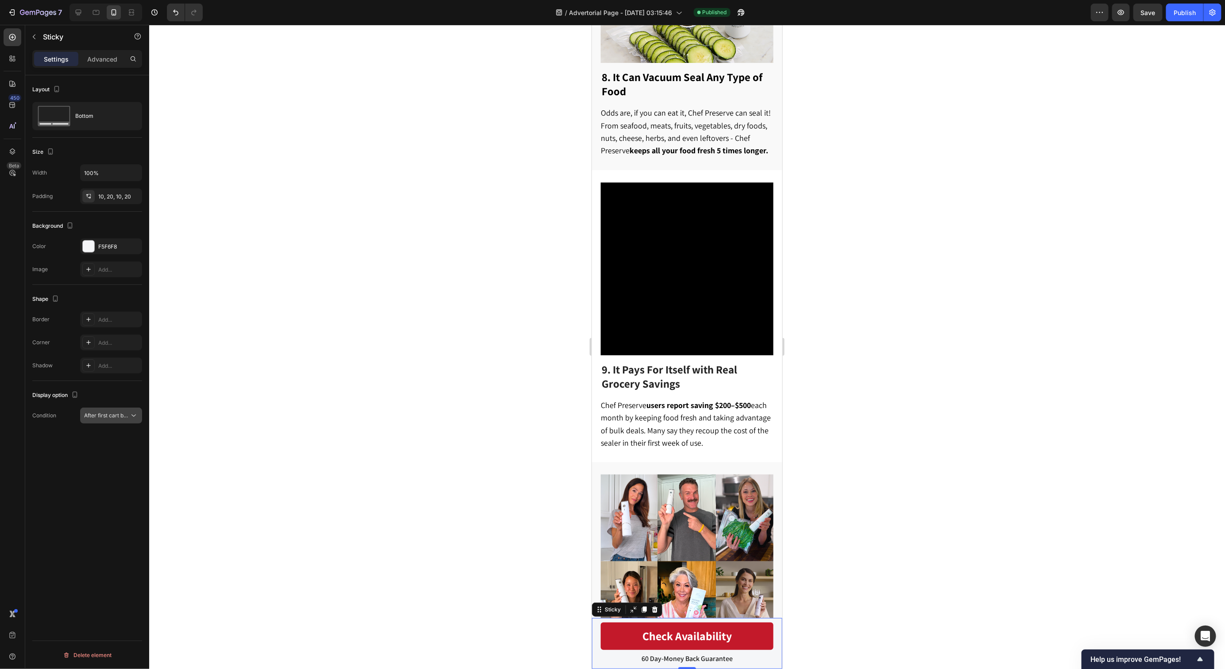
click at [102, 415] on span "After first cart button" at bounding box center [110, 415] width 52 height 7
click at [123, 434] on p "Always show" at bounding box center [108, 436] width 52 height 8
click at [1154, 13] on span "Save" at bounding box center [1148, 13] width 15 height 8
click at [1179, 10] on div "Publish" at bounding box center [1185, 12] width 22 height 9
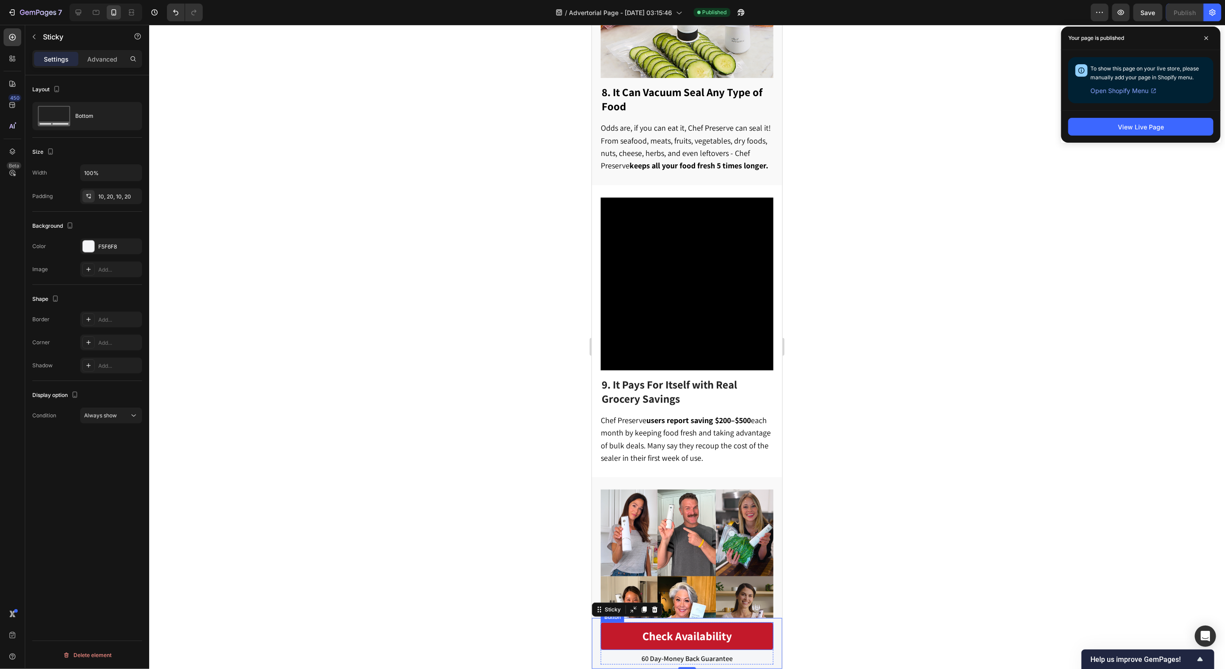
scroll to position [2504, 0]
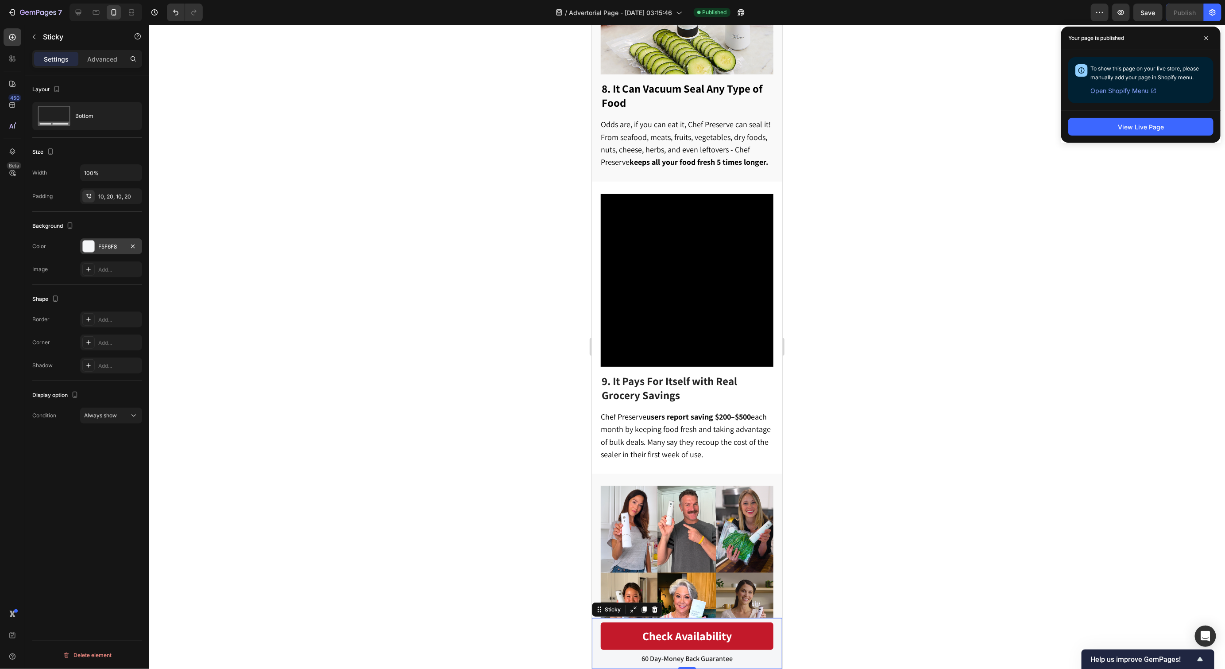
click at [104, 246] on div "F5F6F8" at bounding box center [111, 247] width 26 height 8
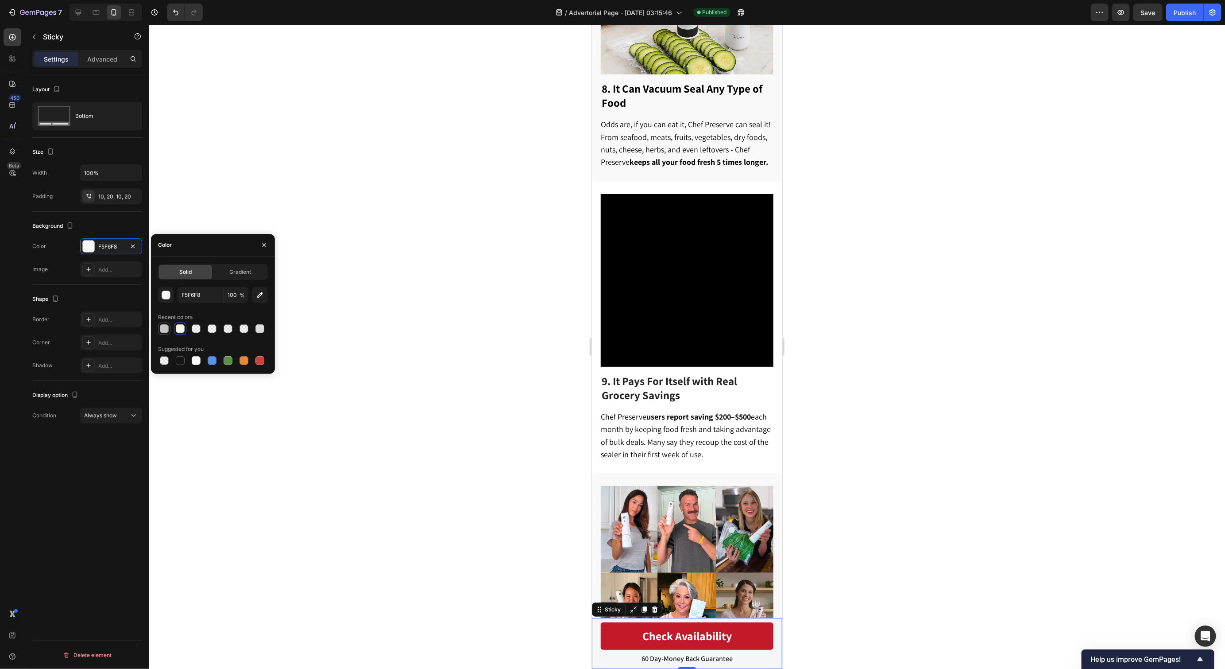
click at [166, 329] on div at bounding box center [164, 328] width 9 height 9
type input "C6C6C6"
click at [898, 410] on div at bounding box center [687, 347] width 1076 height 644
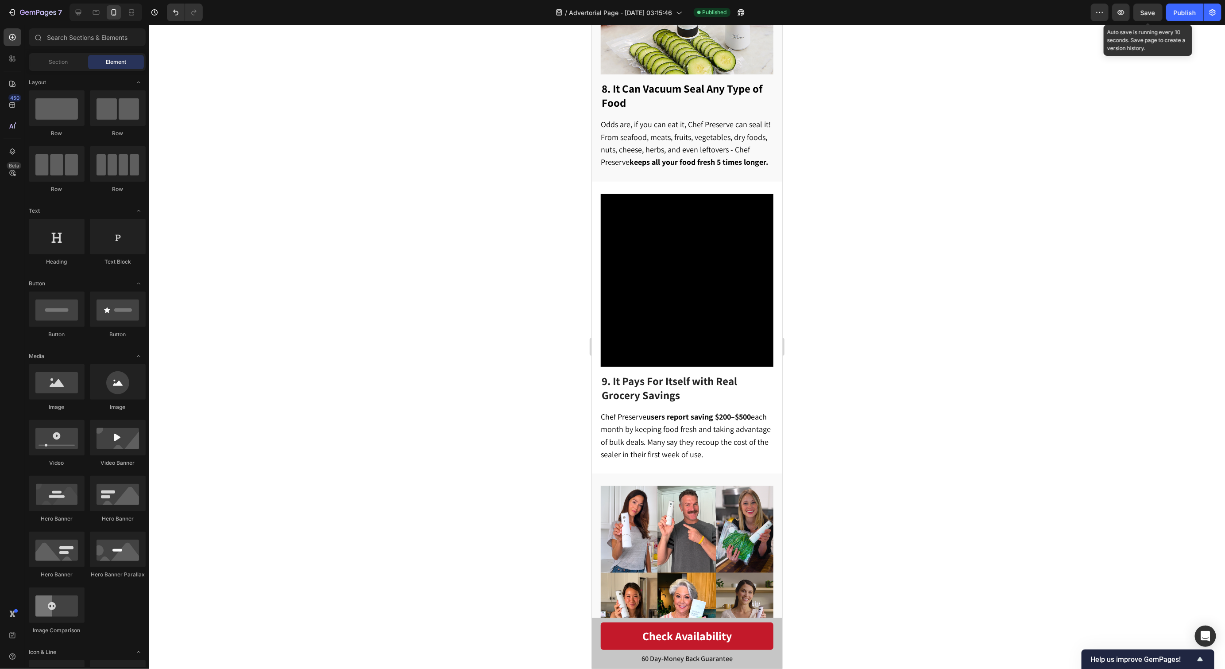
click at [1145, 16] on span "Save" at bounding box center [1148, 13] width 15 height 8
click at [1184, 8] on div "Publish" at bounding box center [1185, 12] width 22 height 9
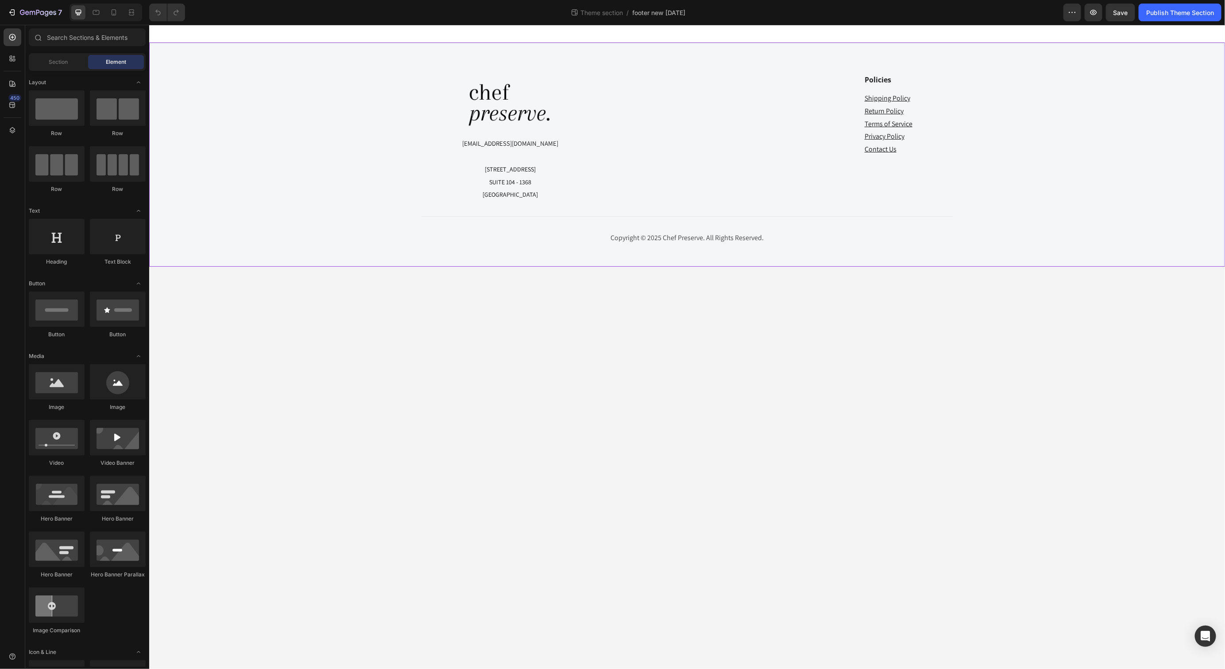
drag, startPoint x: 294, startPoint y: 55, endPoint x: 290, endPoint y: 57, distance: 4.6
click at [294, 55] on div "Image [EMAIL_ADDRESS][DOMAIN_NAME] [STREET_ADDRESS] Text block Policies Text bl…" at bounding box center [687, 154] width 1076 height 224
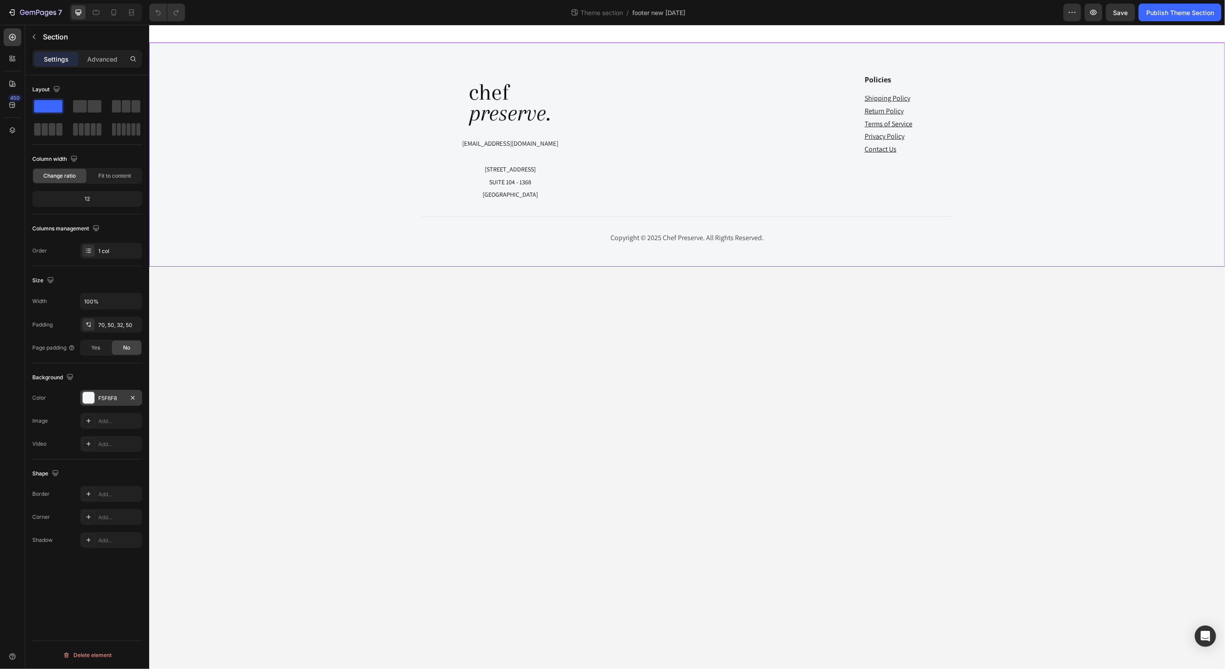
click at [112, 402] on div "F5F6F8" at bounding box center [111, 398] width 62 height 16
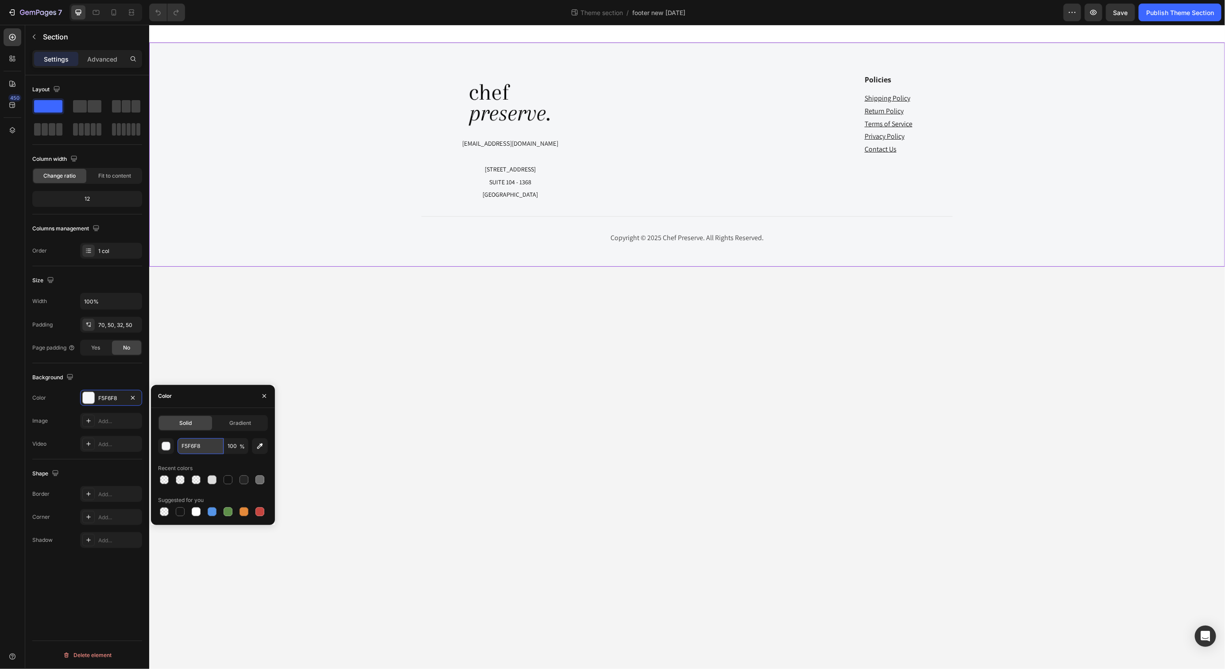
click at [198, 447] on input "F5F6F8" at bounding box center [201, 446] width 46 height 16
